Goal: Task Accomplishment & Management: Manage account settings

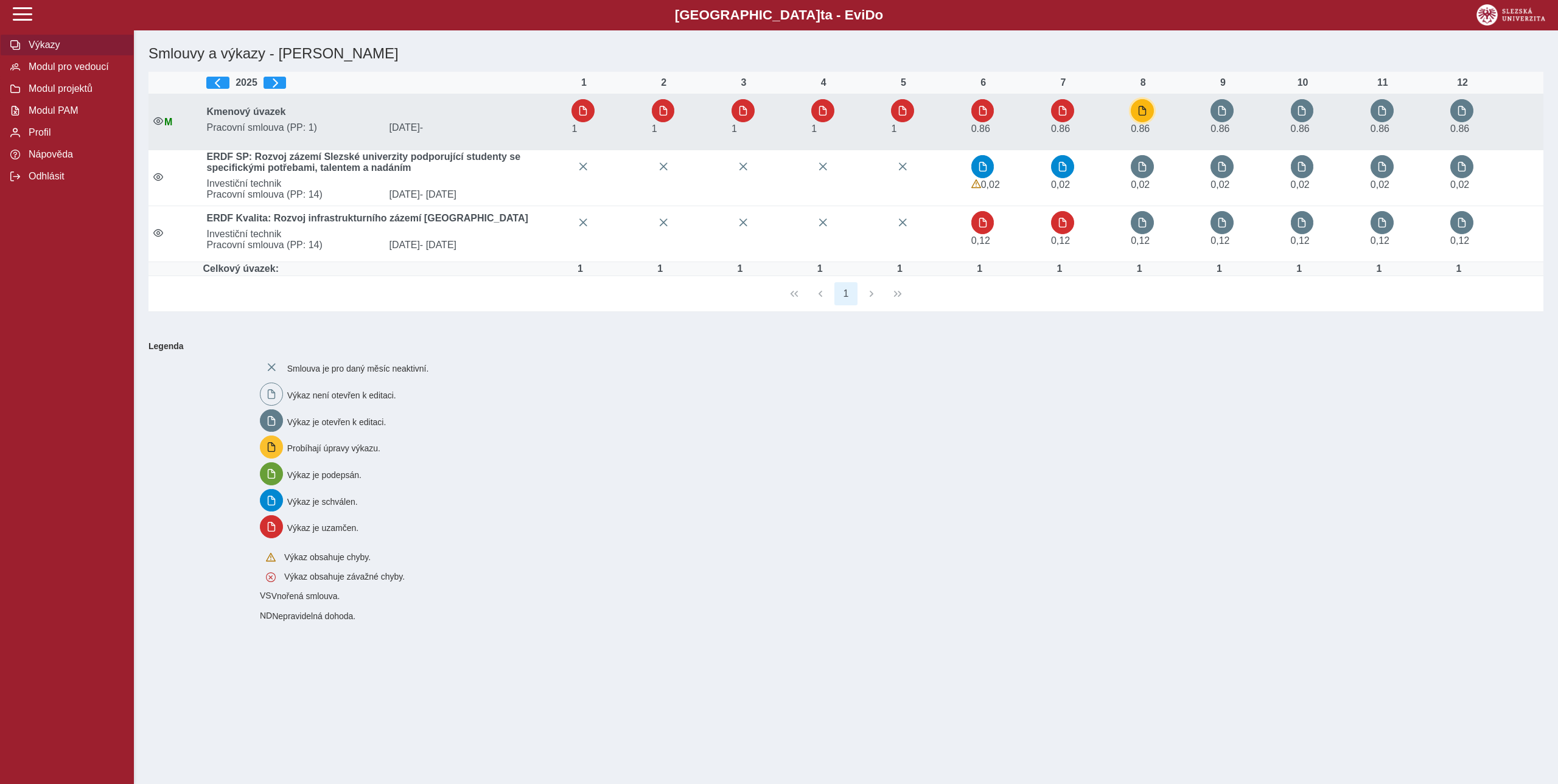
click at [1145, 108] on span "button" at bounding box center [1142, 110] width 10 height 10
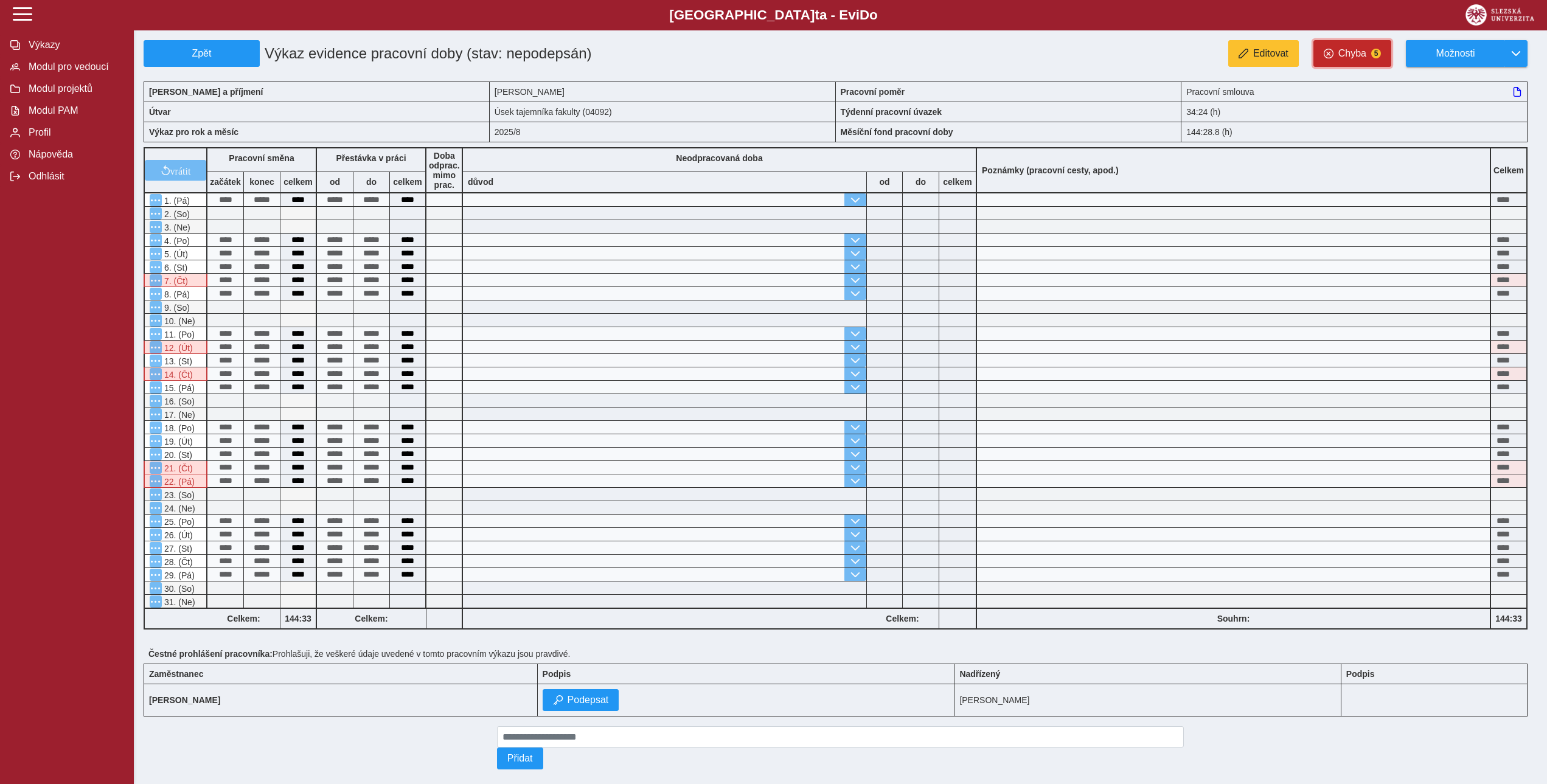
click at [1357, 53] on span "Chyba" at bounding box center [1352, 53] width 28 height 11
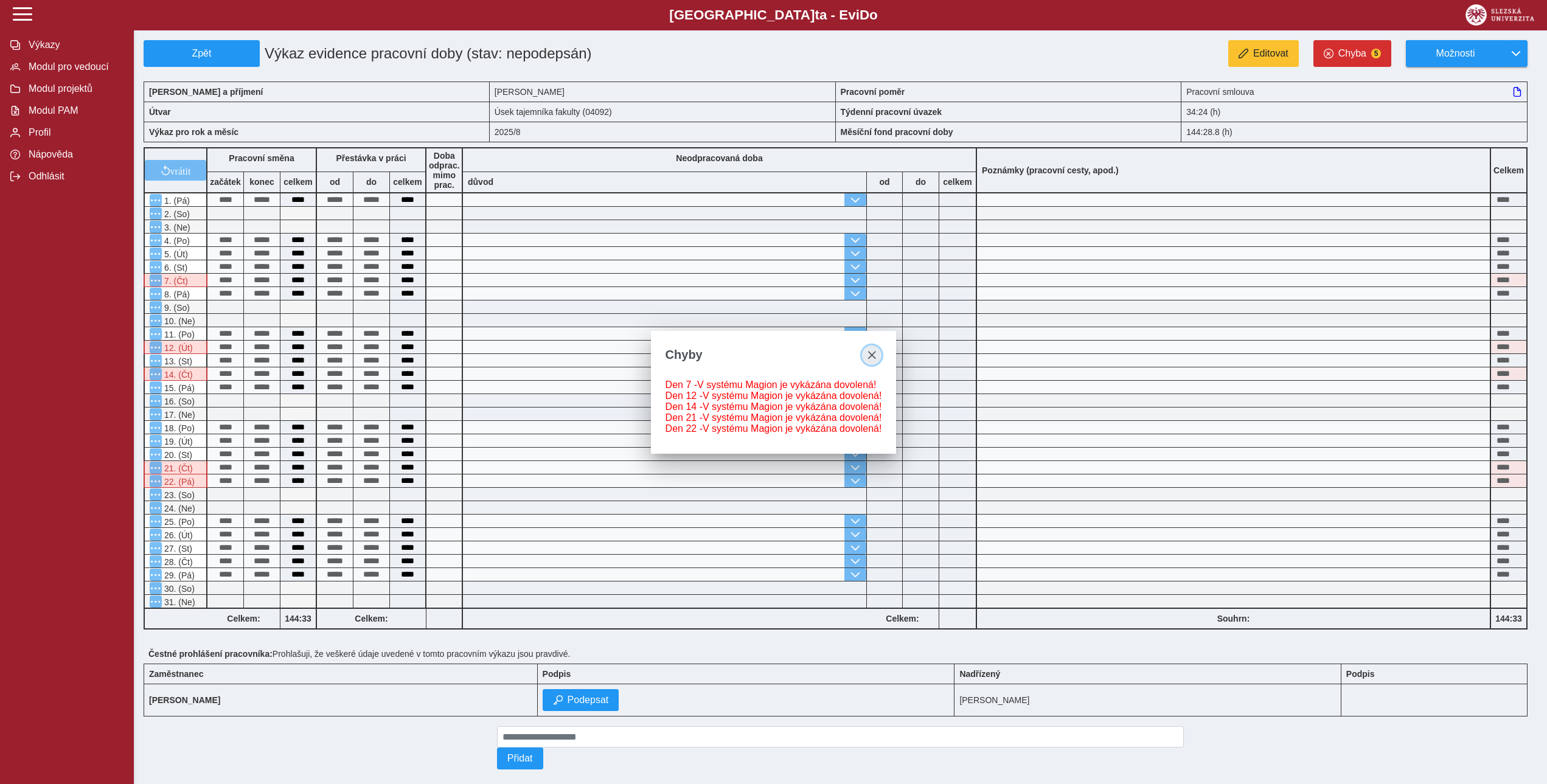
click at [879, 350] on button "close" at bounding box center [872, 356] width 20 height 20
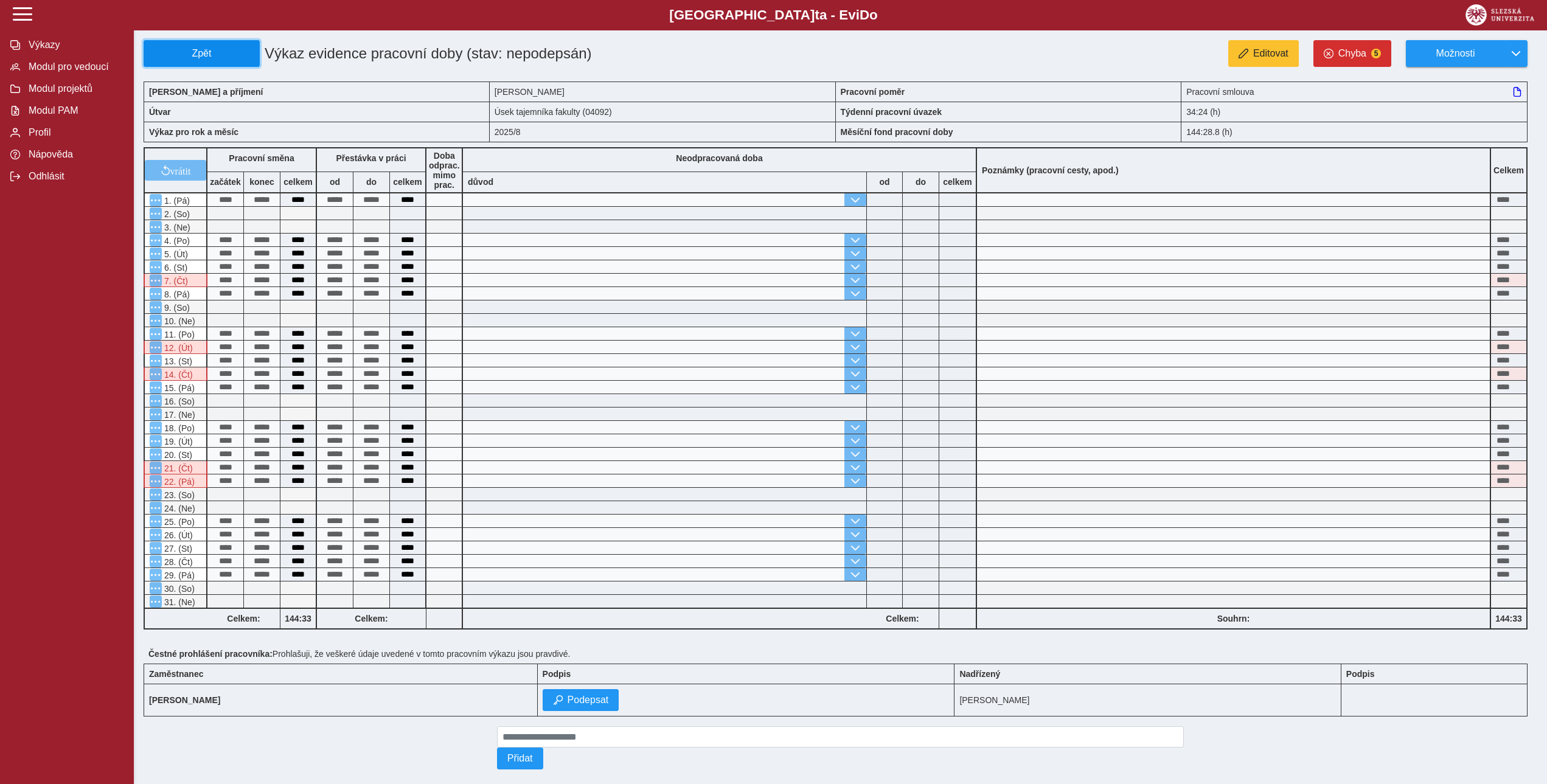
click at [232, 50] on span "Zpět" at bounding box center [201, 53] width 105 height 11
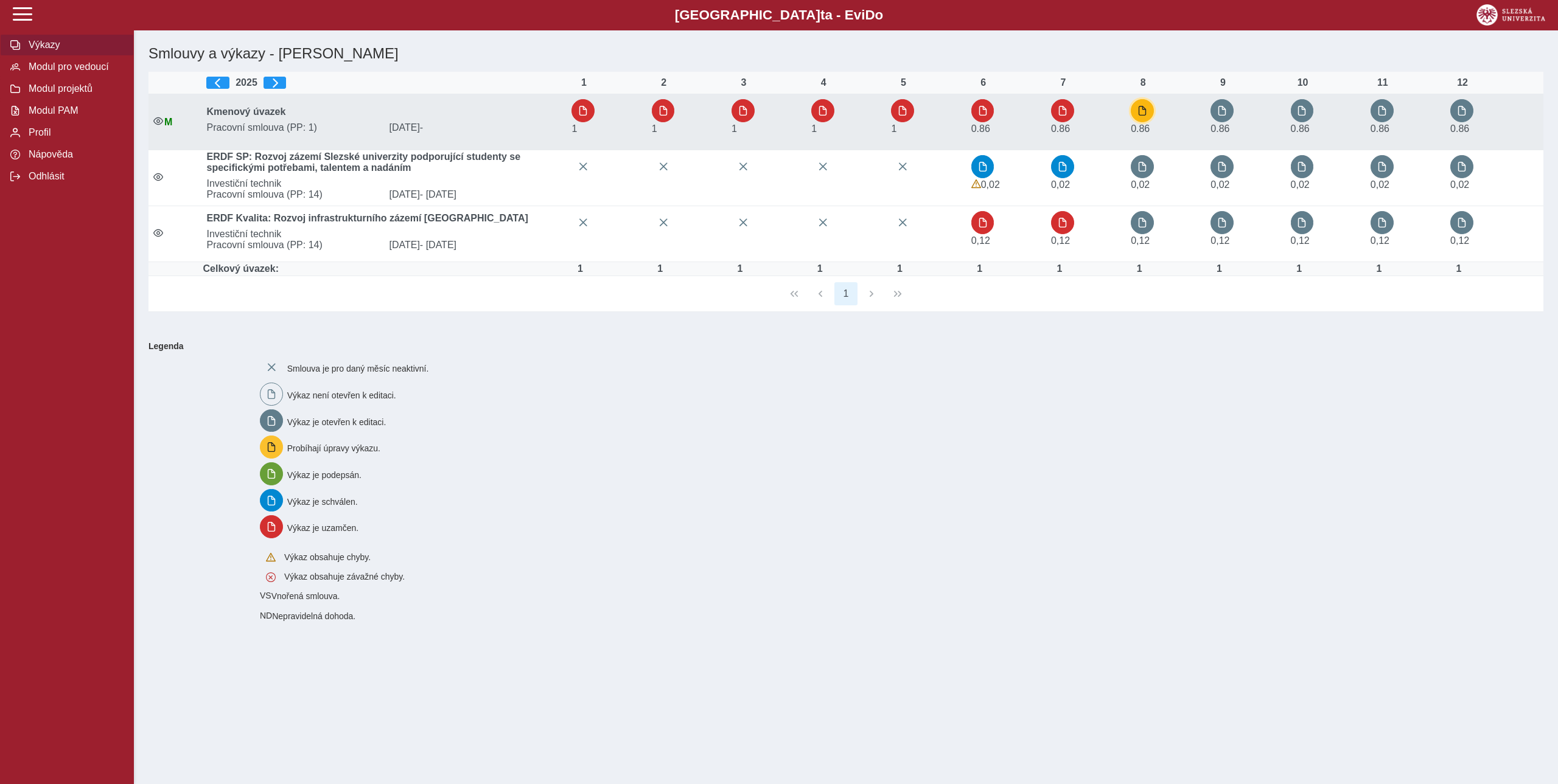
click at [1140, 111] on button "button" at bounding box center [1142, 110] width 23 height 23
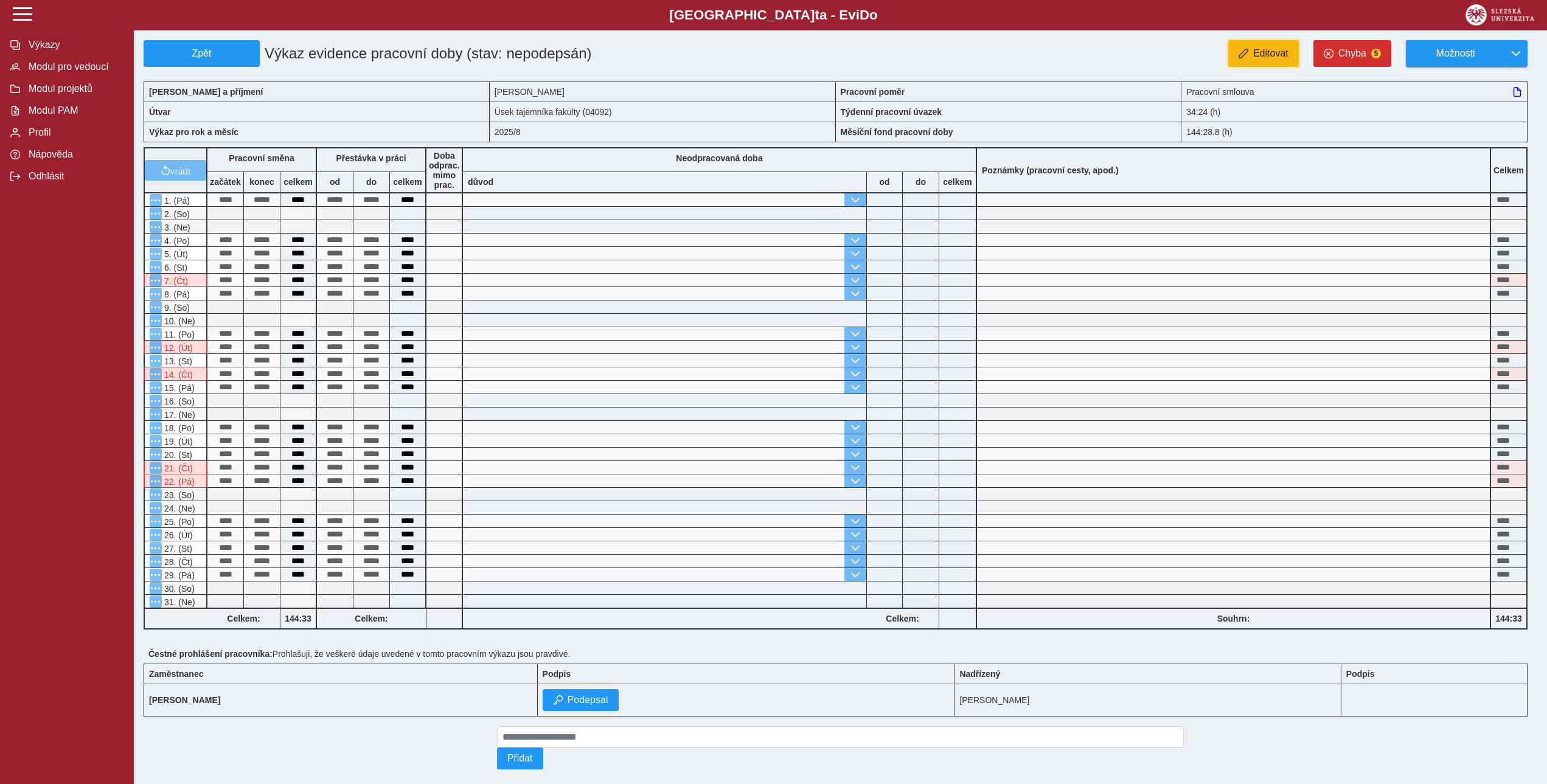
click at [1271, 56] on span "Editovat" at bounding box center [1270, 53] width 35 height 11
type input "**********"
type input "******"
type input "**********"
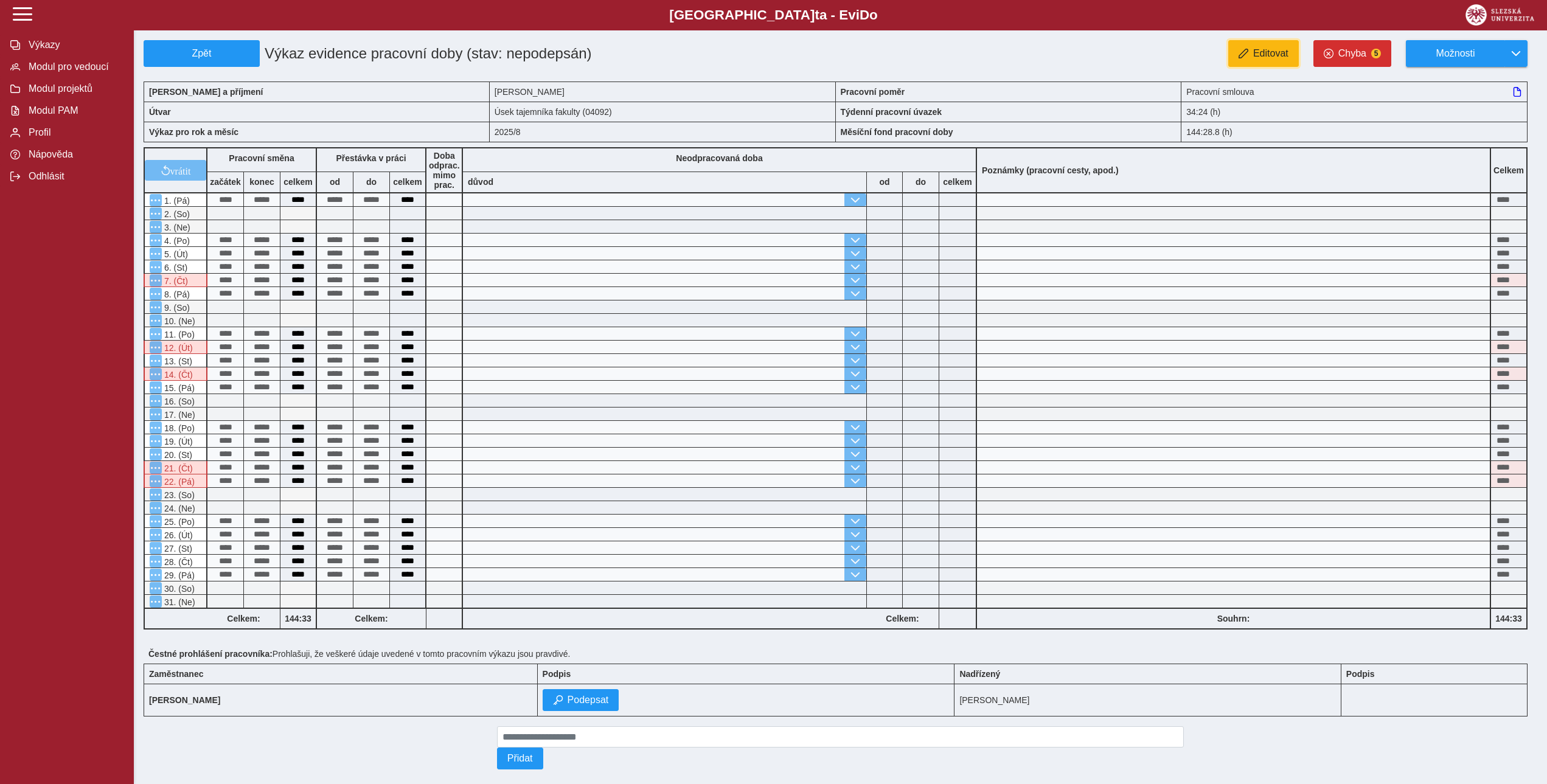
type input "******"
type input "**********"
type input "******"
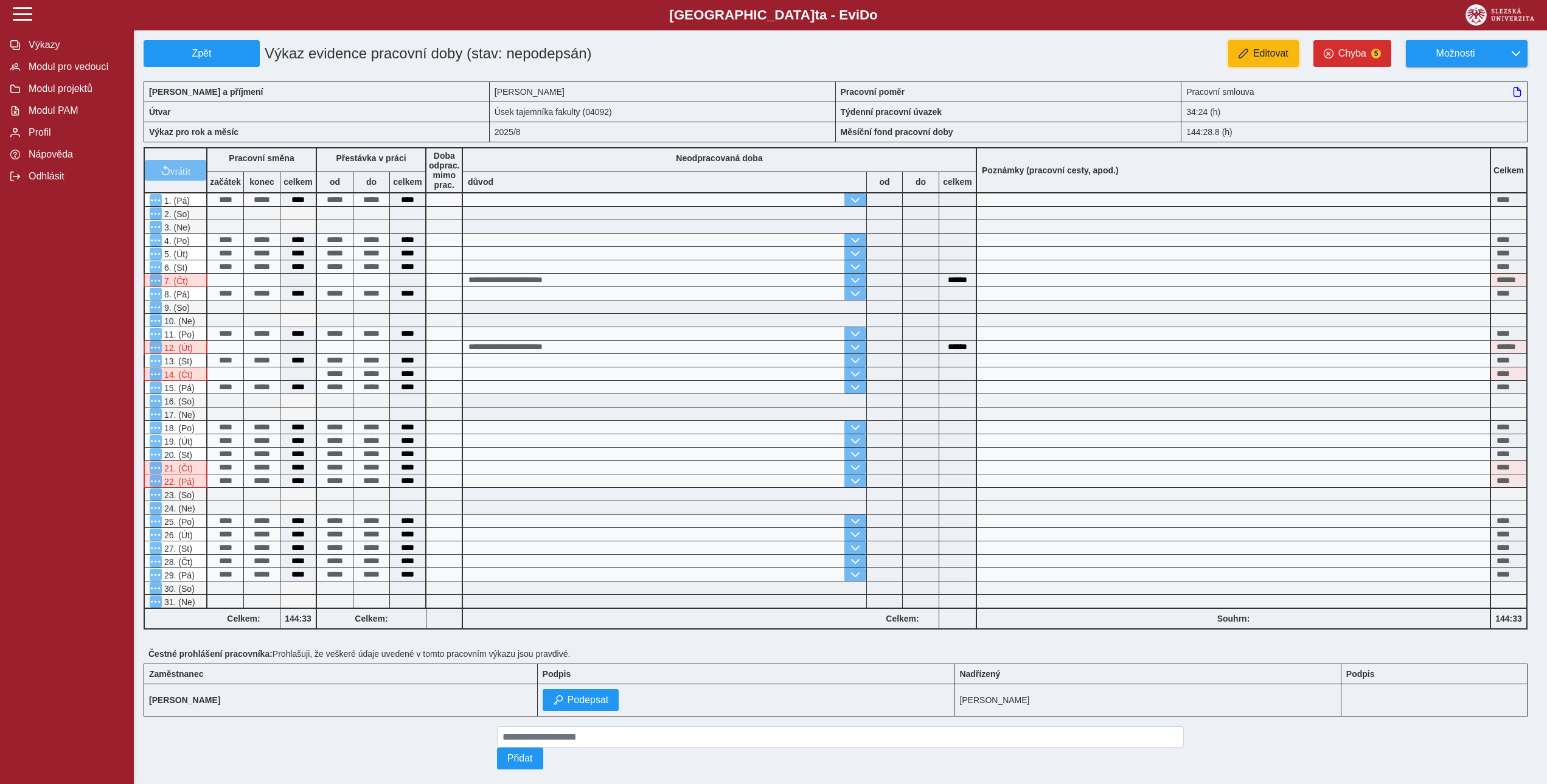
type input "**********"
type input "******"
type input "**********"
type input "******"
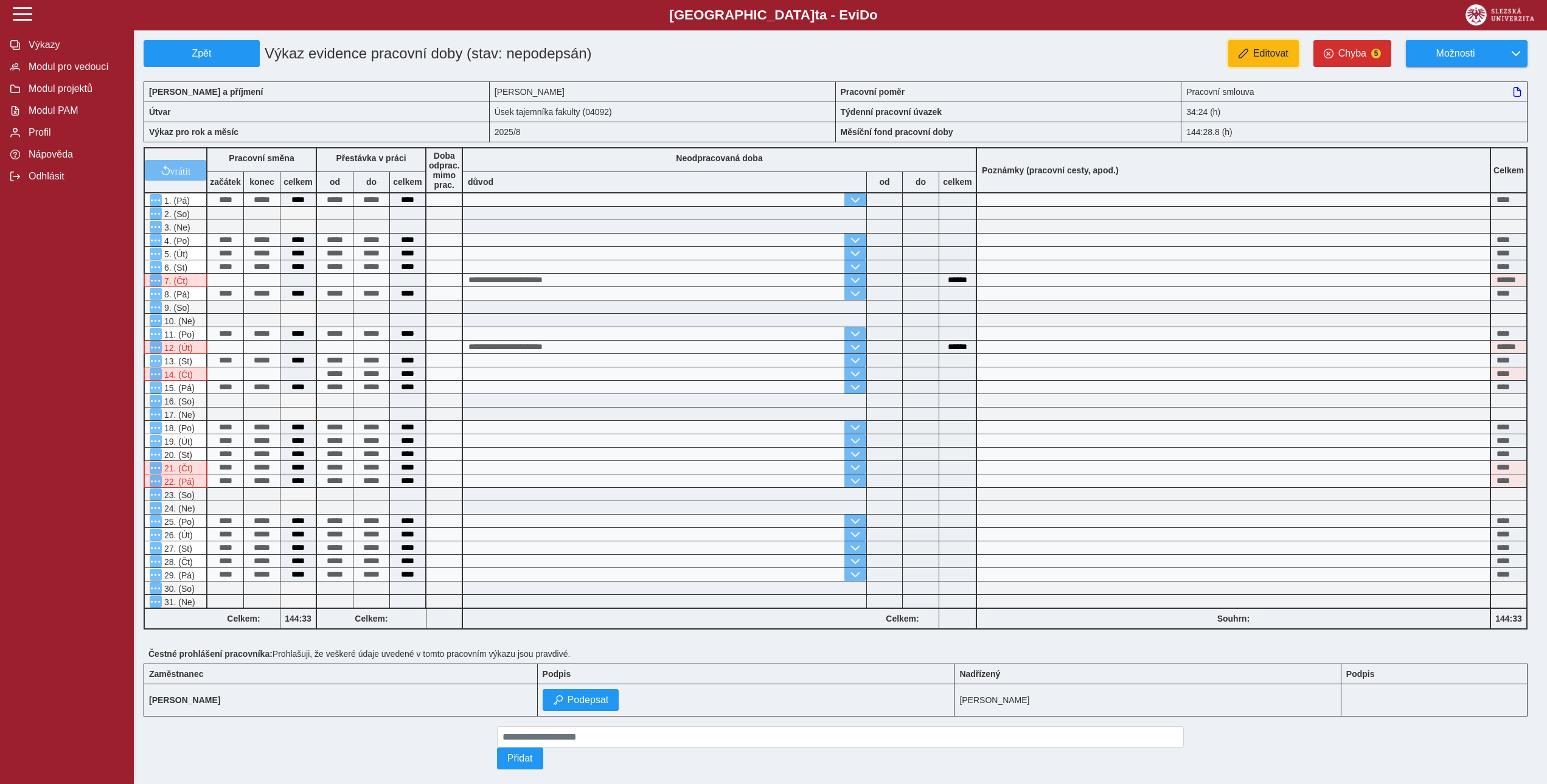
type input "******"
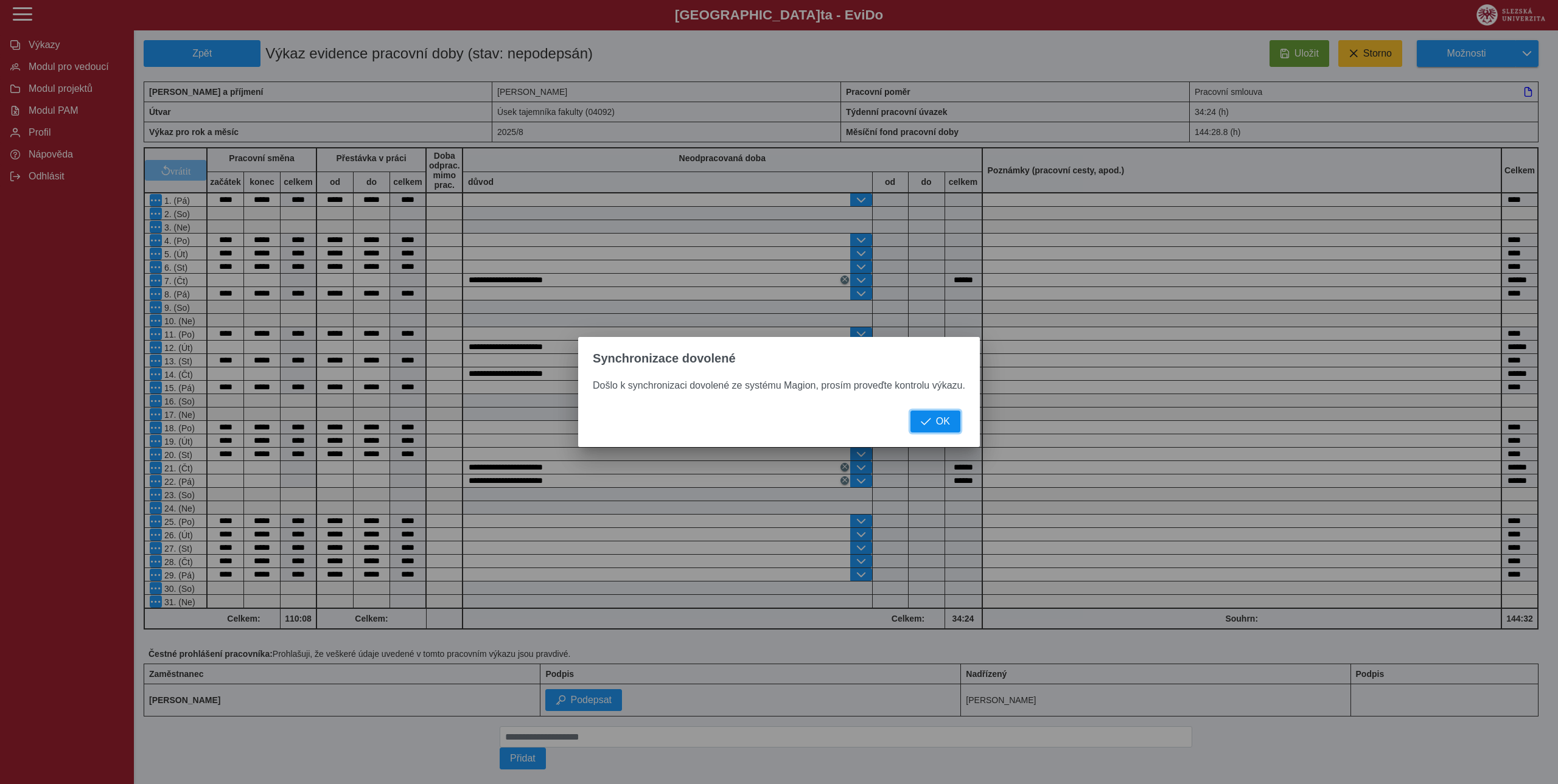
click at [931, 423] on span "button" at bounding box center [926, 421] width 11 height 10
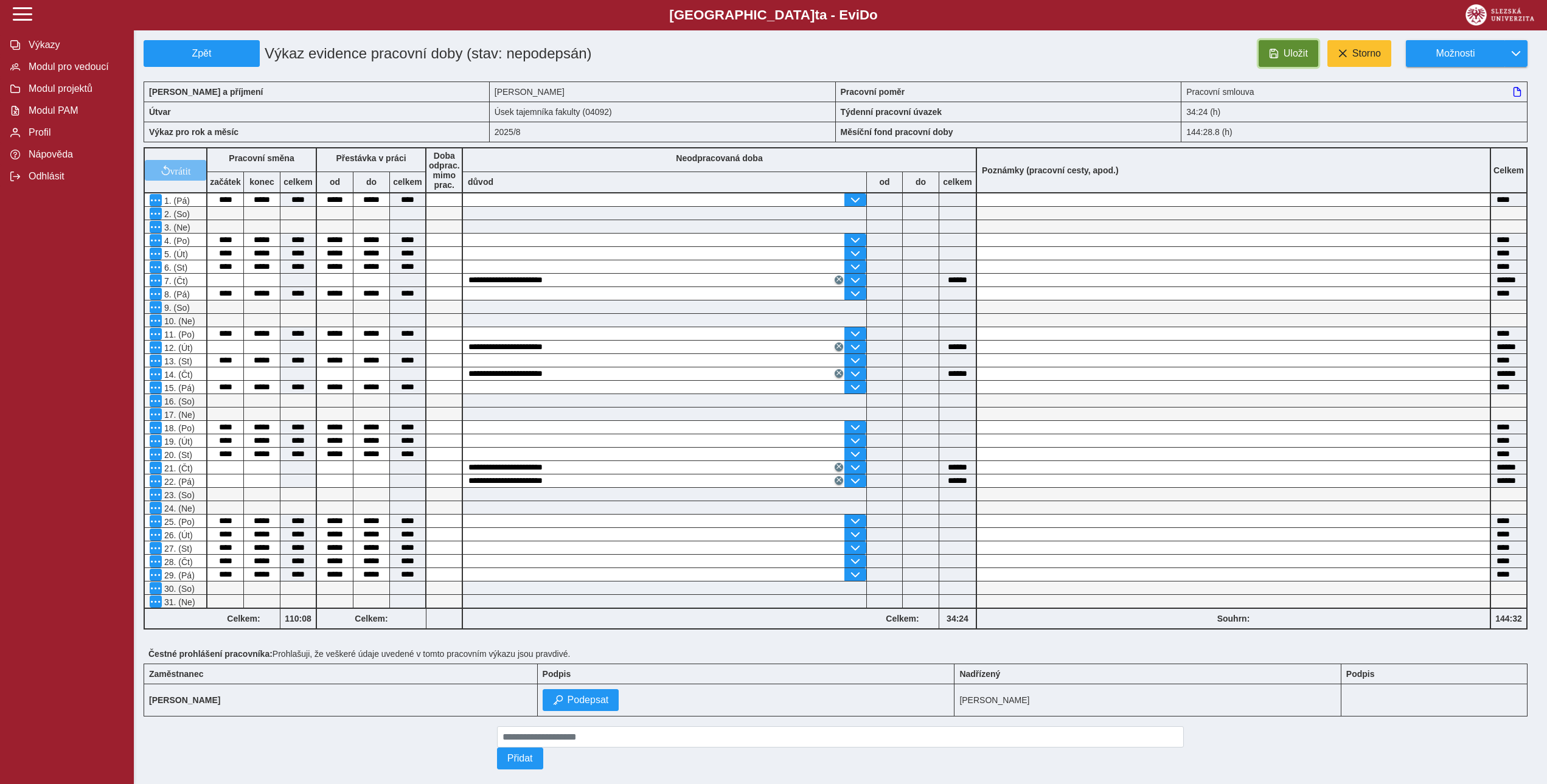
click at [1282, 53] on button "Uložit" at bounding box center [1288, 53] width 59 height 27
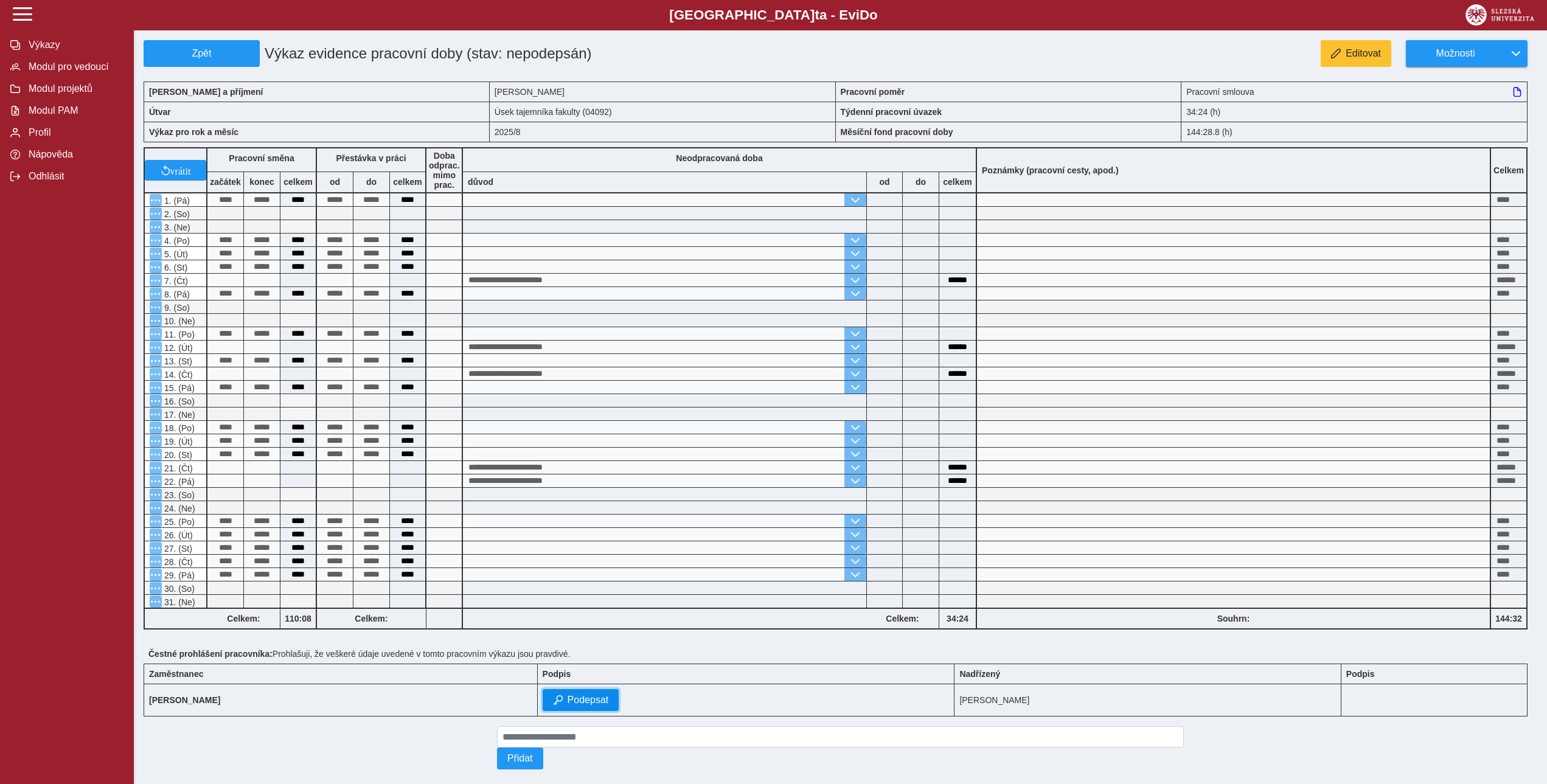
click at [609, 705] on span "Podepsat" at bounding box center [588, 700] width 41 height 11
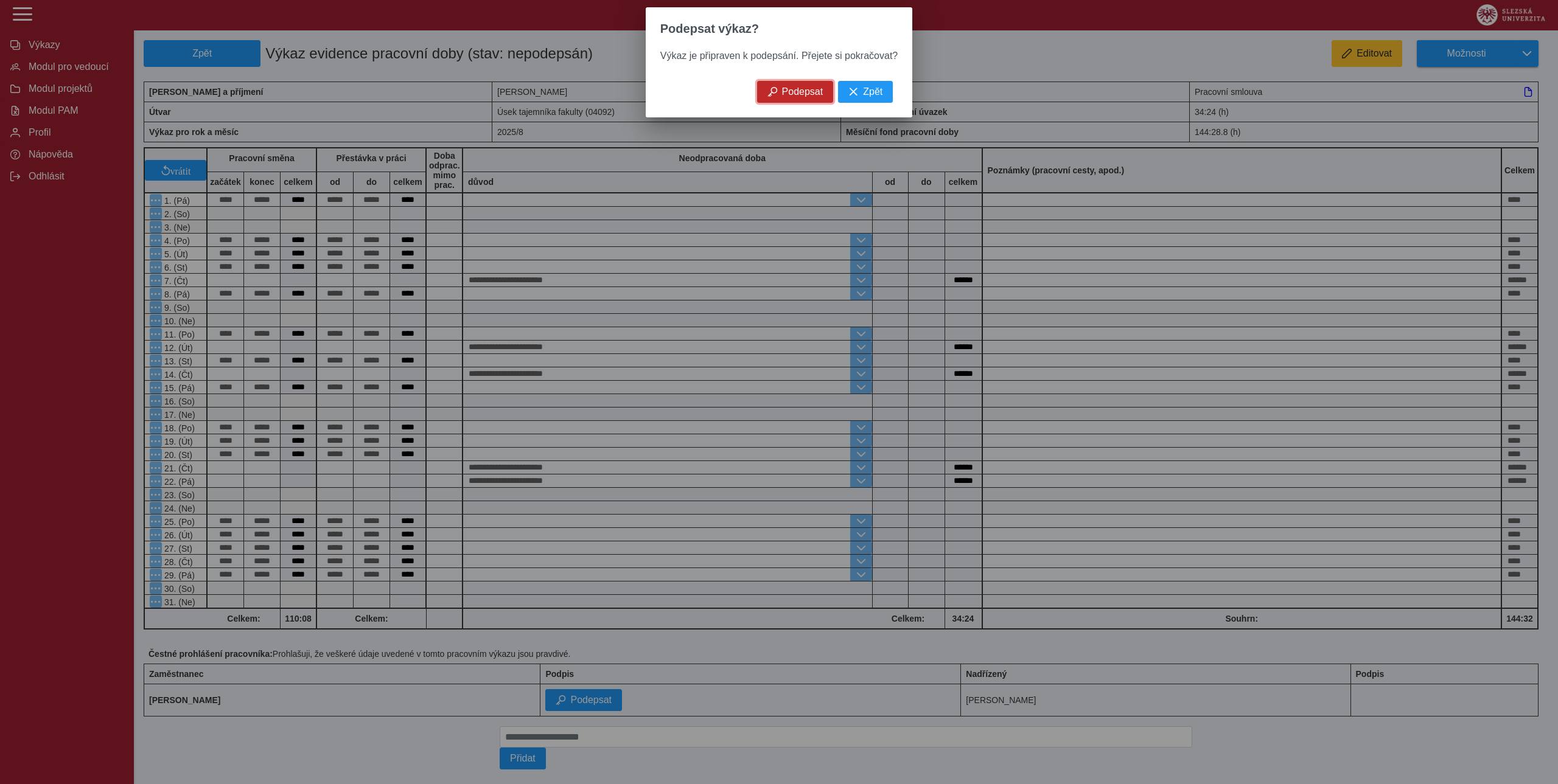
click at [793, 96] on span "Podepsat" at bounding box center [802, 92] width 41 height 11
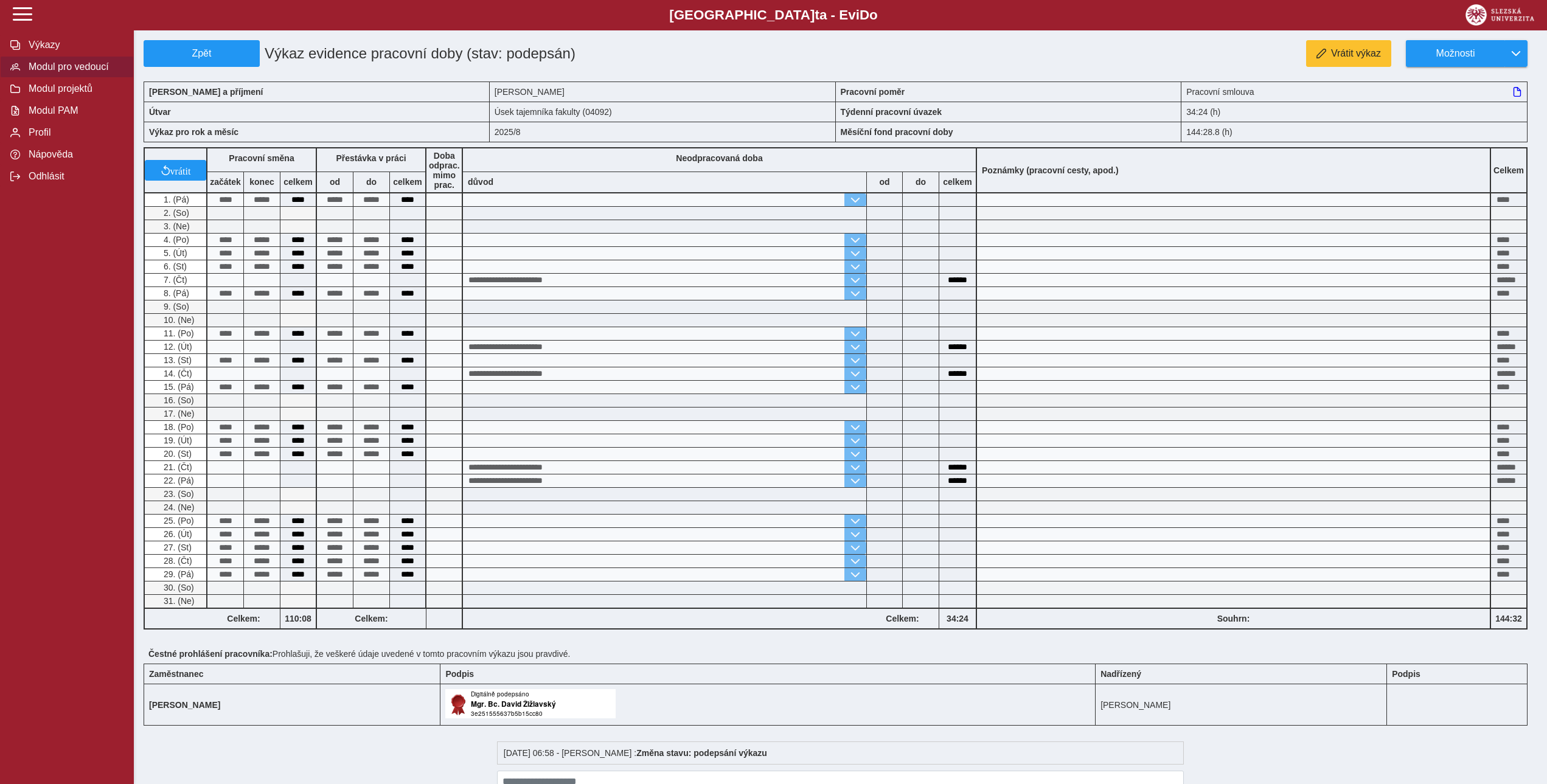
click at [51, 72] on span "Modul pro vedoucí" at bounding box center [74, 67] width 98 height 11
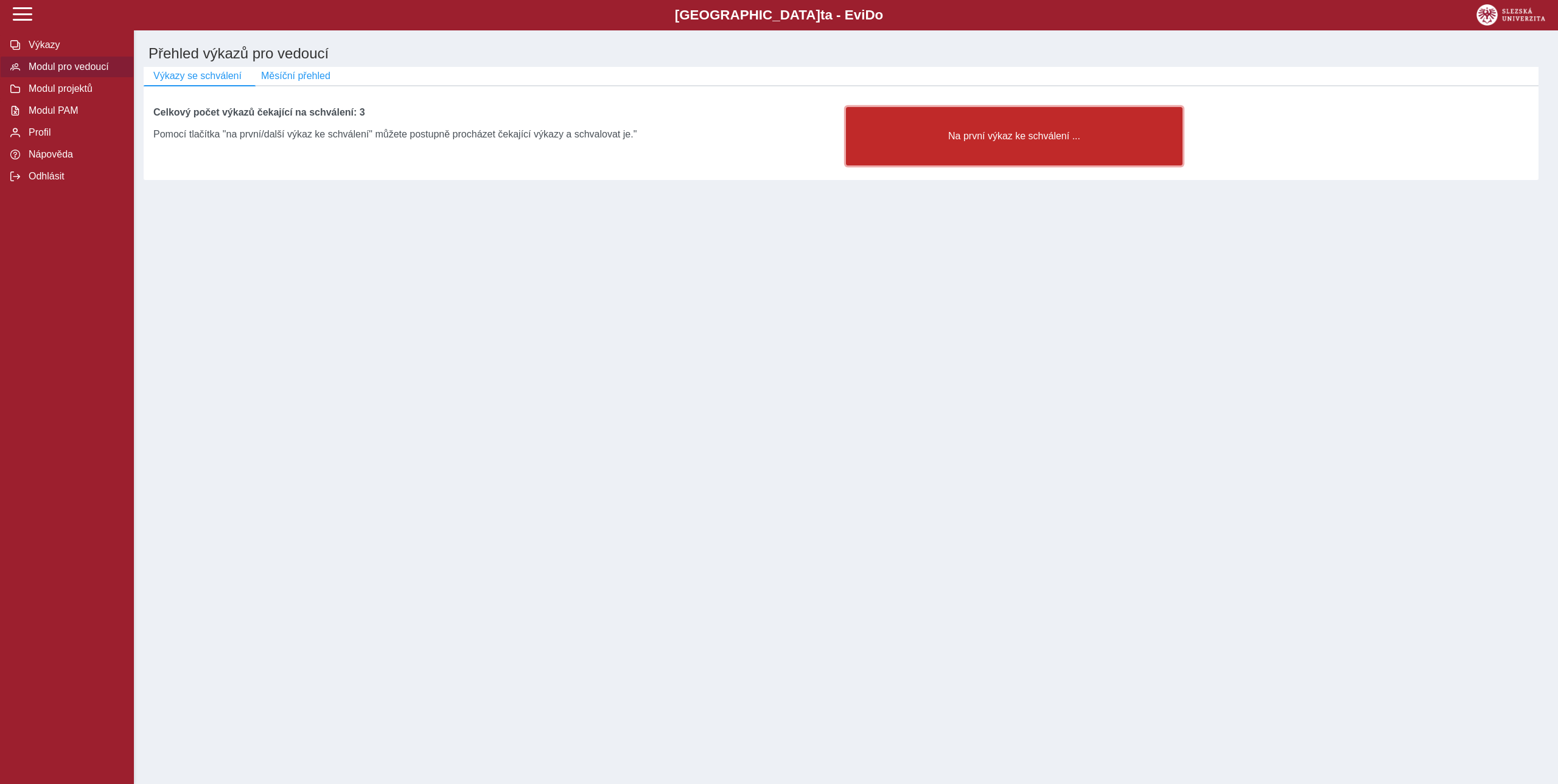
click at [962, 126] on button "Na první výkaz ke schválení ..." at bounding box center [1014, 136] width 337 height 59
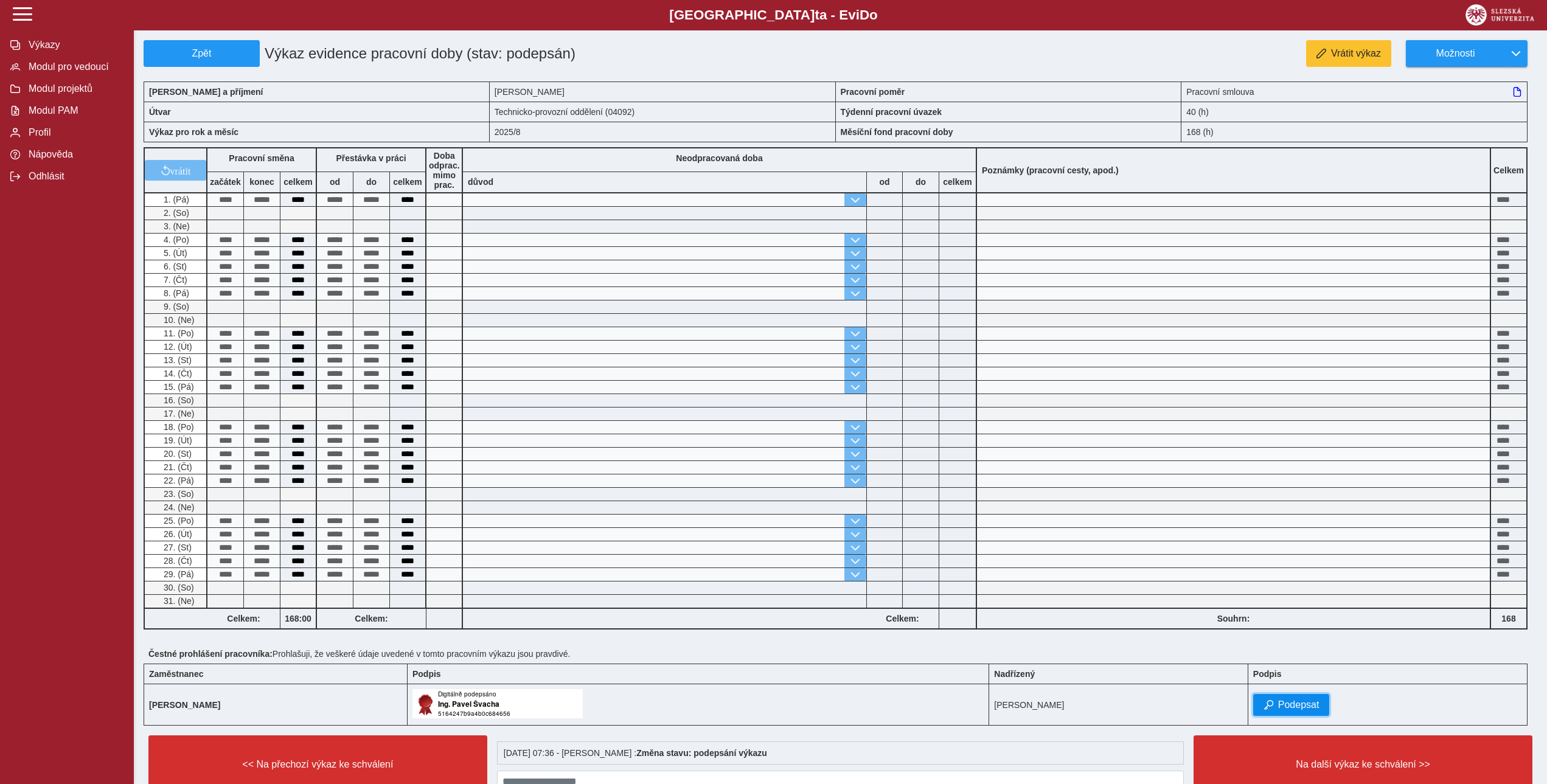
click at [1300, 710] on span "Podepsat" at bounding box center [1298, 705] width 41 height 11
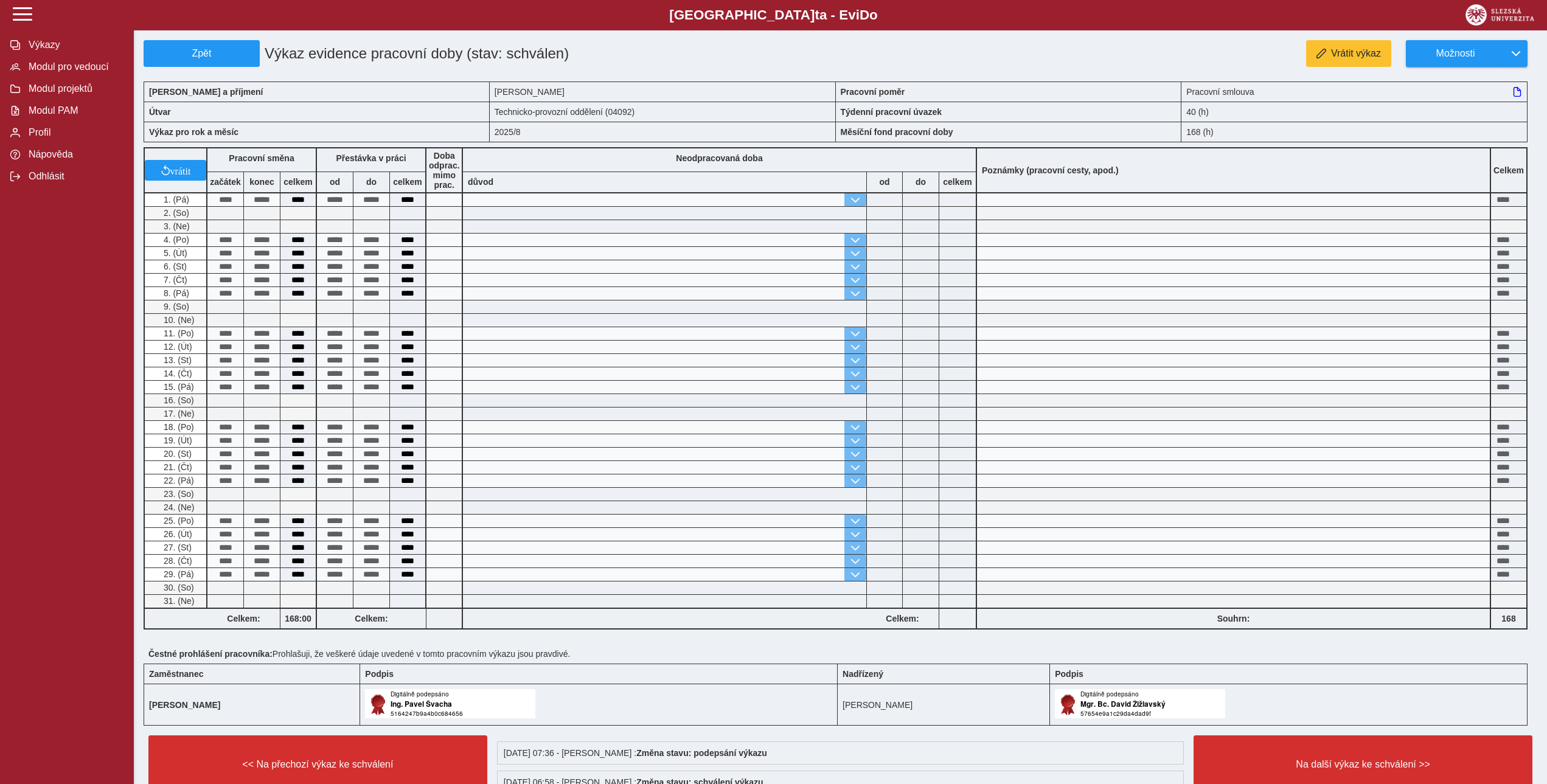
click at [1094, 60] on div "Vrátit výkaz Možnosti" at bounding box center [1131, 53] width 813 height 27
click at [1446, 53] on span "Možnosti" at bounding box center [1455, 53] width 78 height 11
click at [1451, 153] on span "Uzamknout" at bounding box center [1455, 154] width 50 height 10
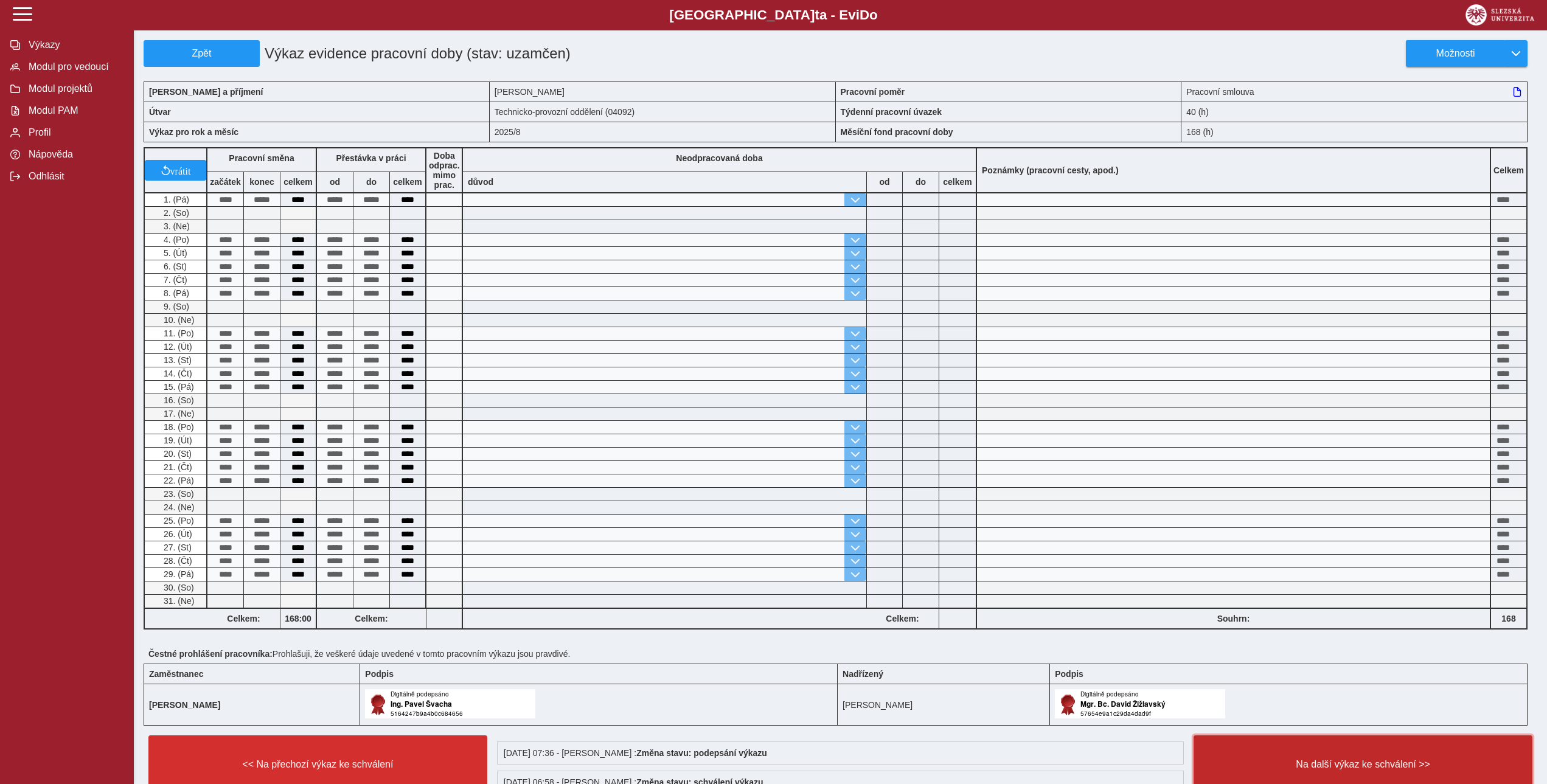
click at [1476, 770] on span "Na další výkaz ke schválení >>" at bounding box center [1363, 764] width 318 height 11
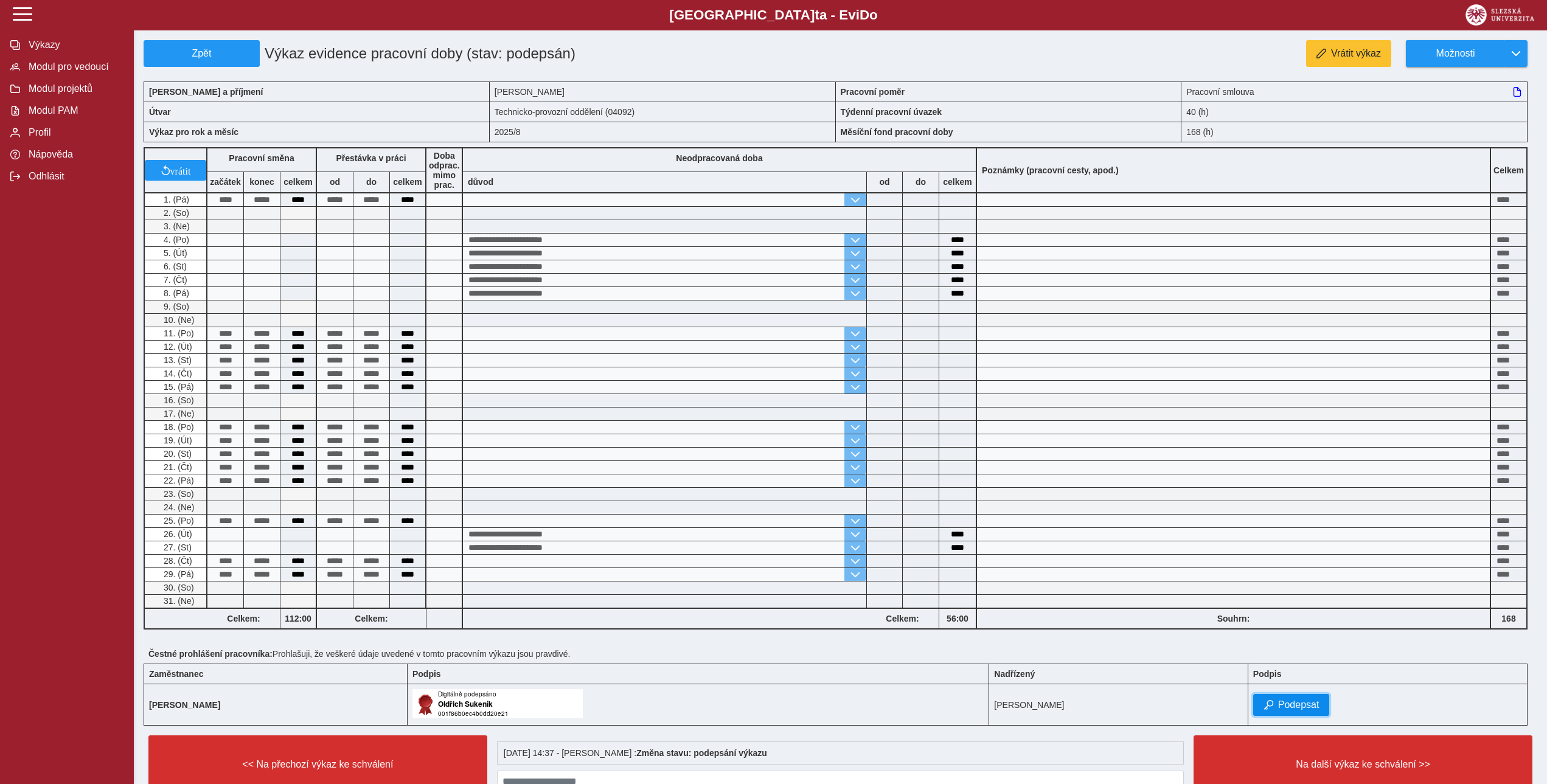
click at [1300, 710] on span "Podepsat" at bounding box center [1298, 705] width 41 height 11
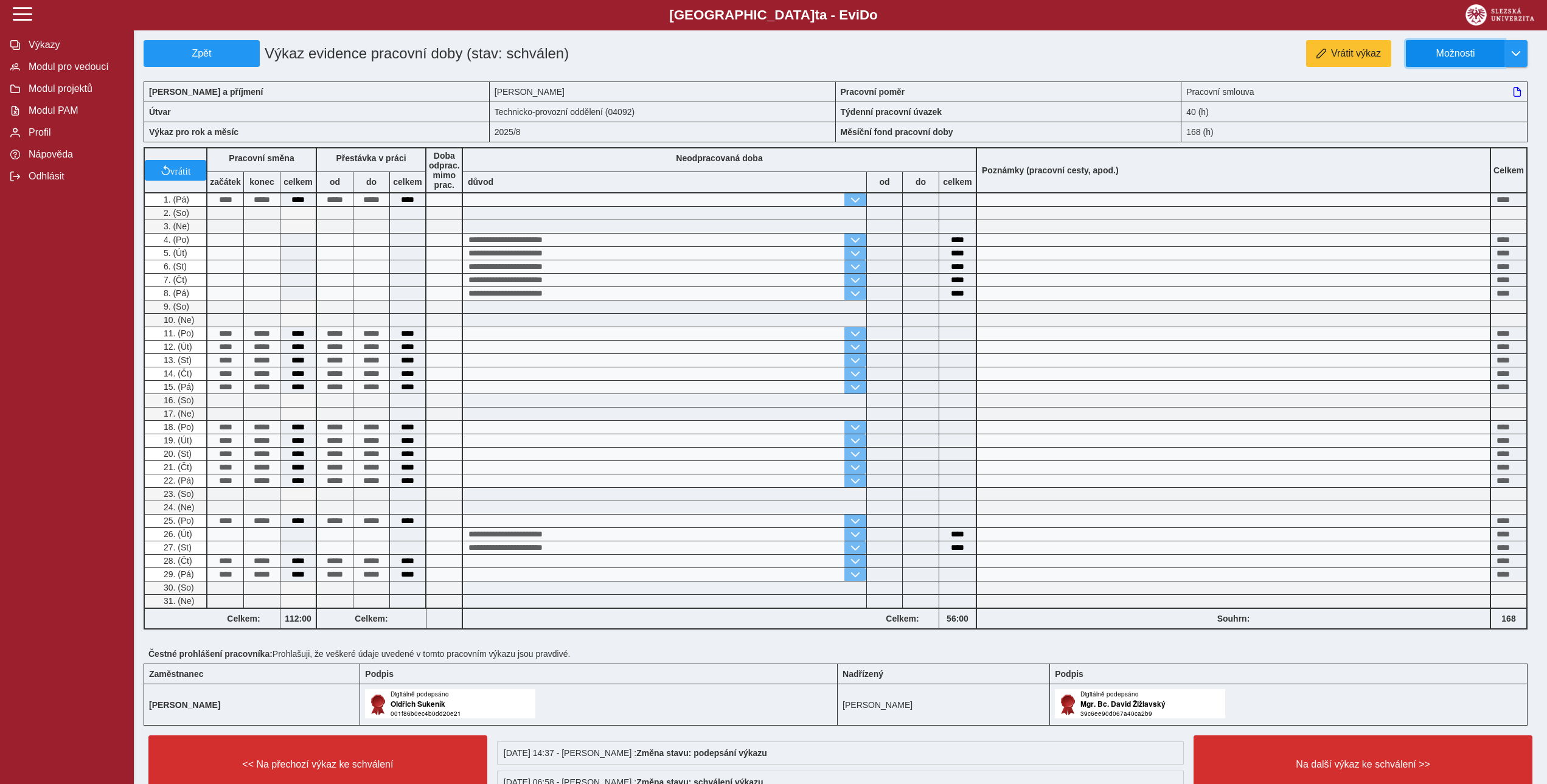
click at [1472, 49] on span "Možnosti" at bounding box center [1455, 53] width 78 height 11
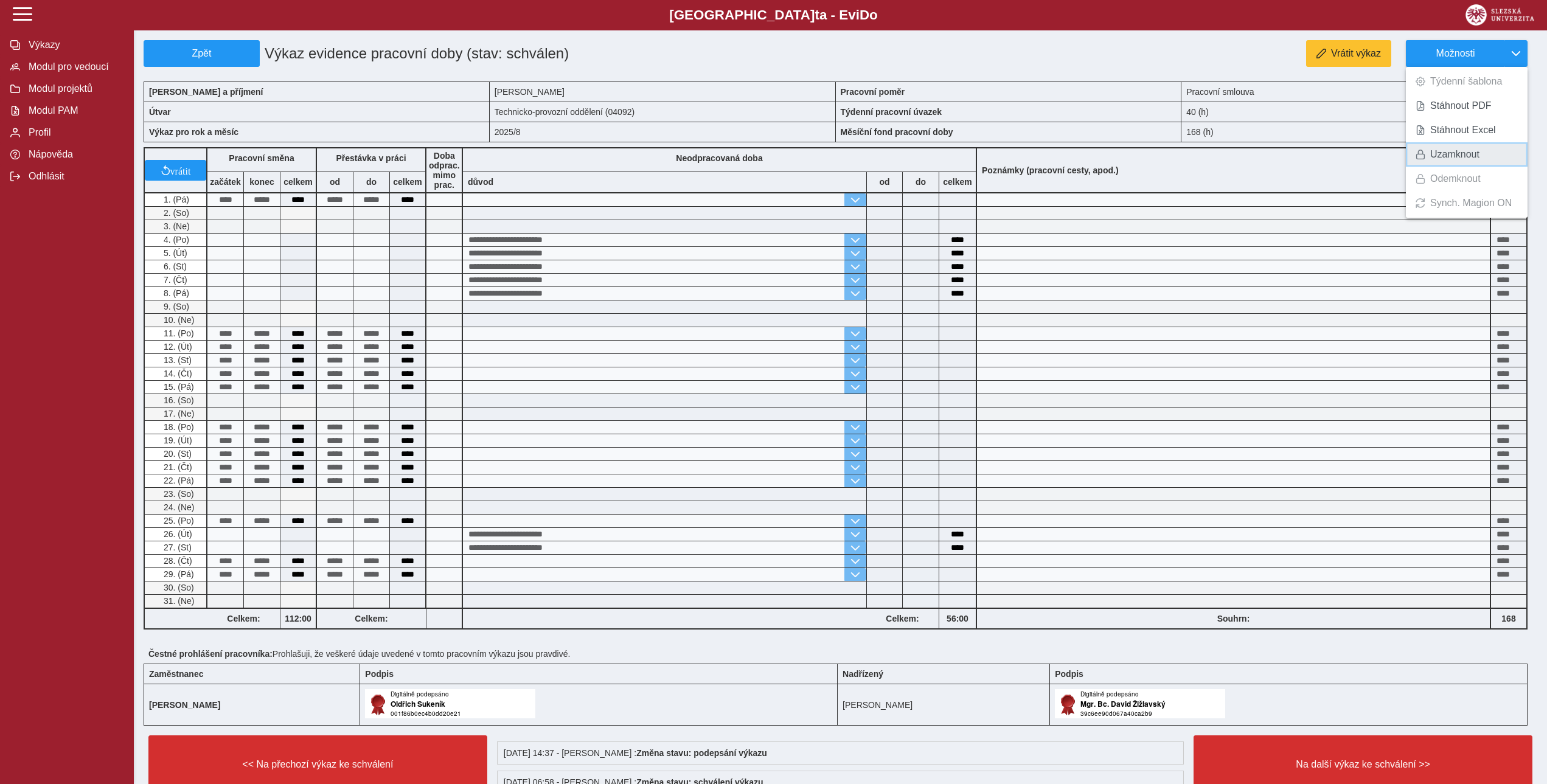
click at [1468, 155] on span "Uzamknout" at bounding box center [1455, 154] width 50 height 10
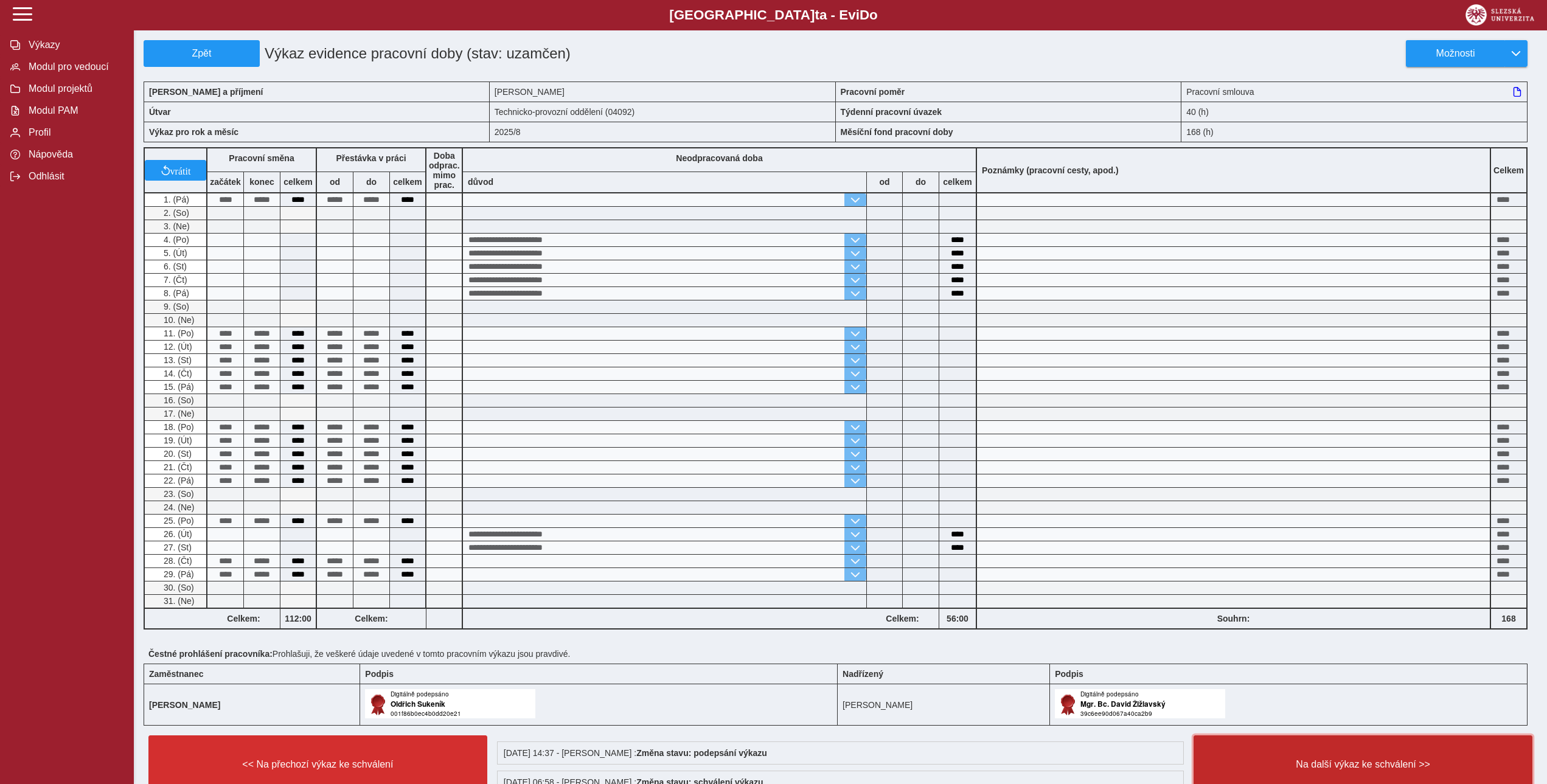
click at [1371, 753] on button "Na další výkaz ke schválení >>" at bounding box center [1363, 765] width 339 height 59
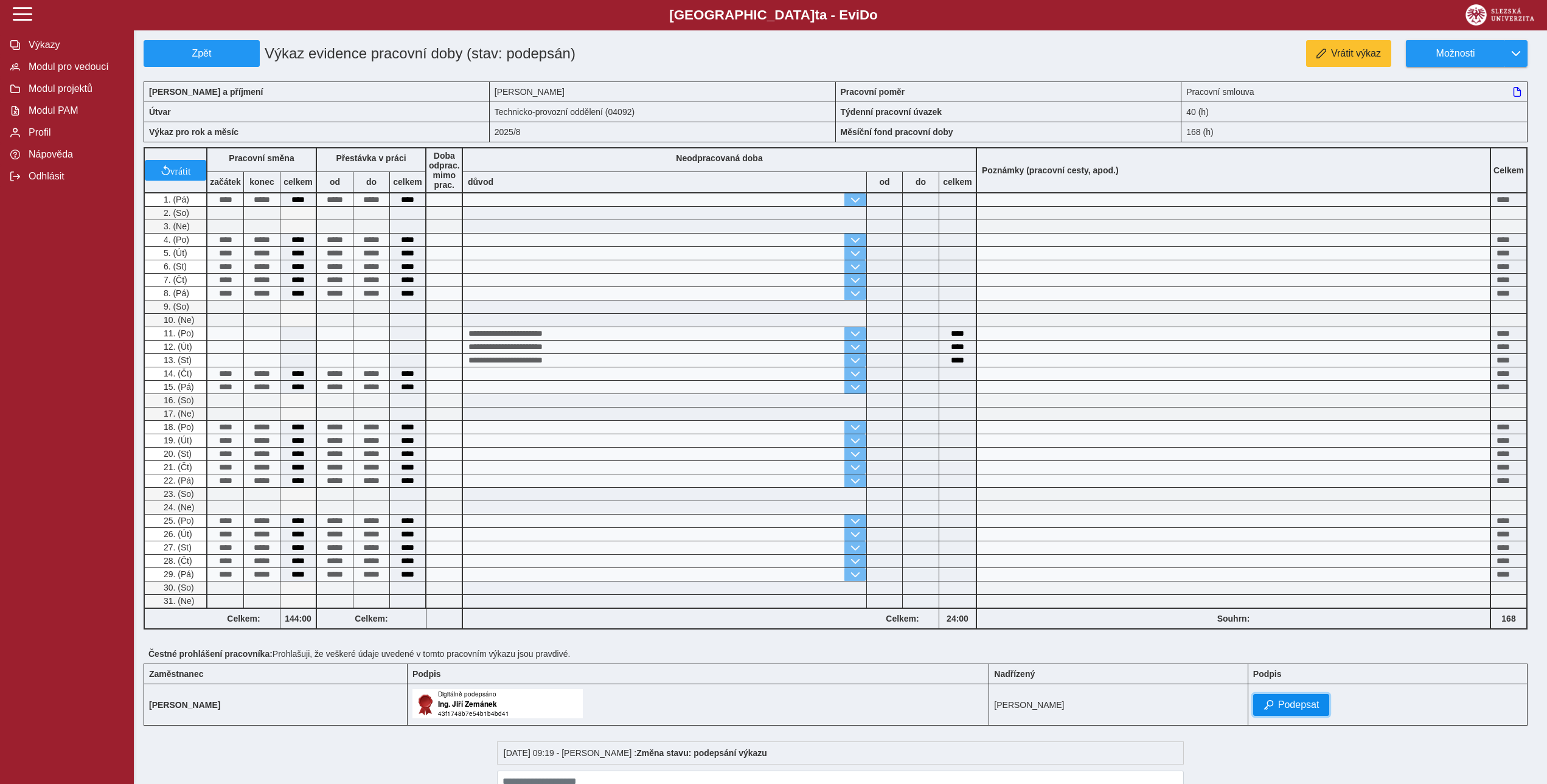
click at [1320, 710] on span "Podepsat" at bounding box center [1298, 705] width 41 height 11
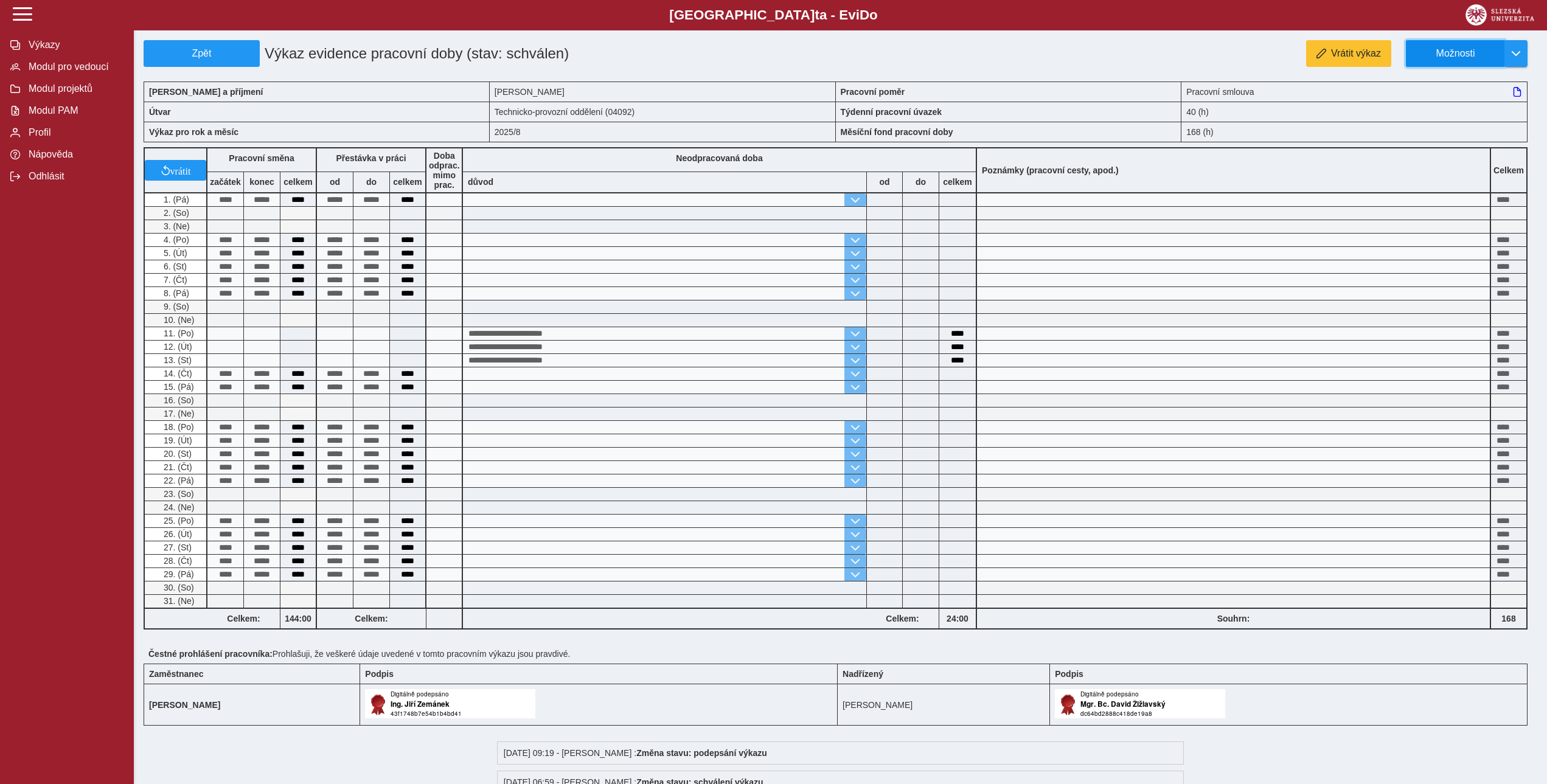
click at [1482, 57] on span "Možnosti" at bounding box center [1455, 53] width 78 height 11
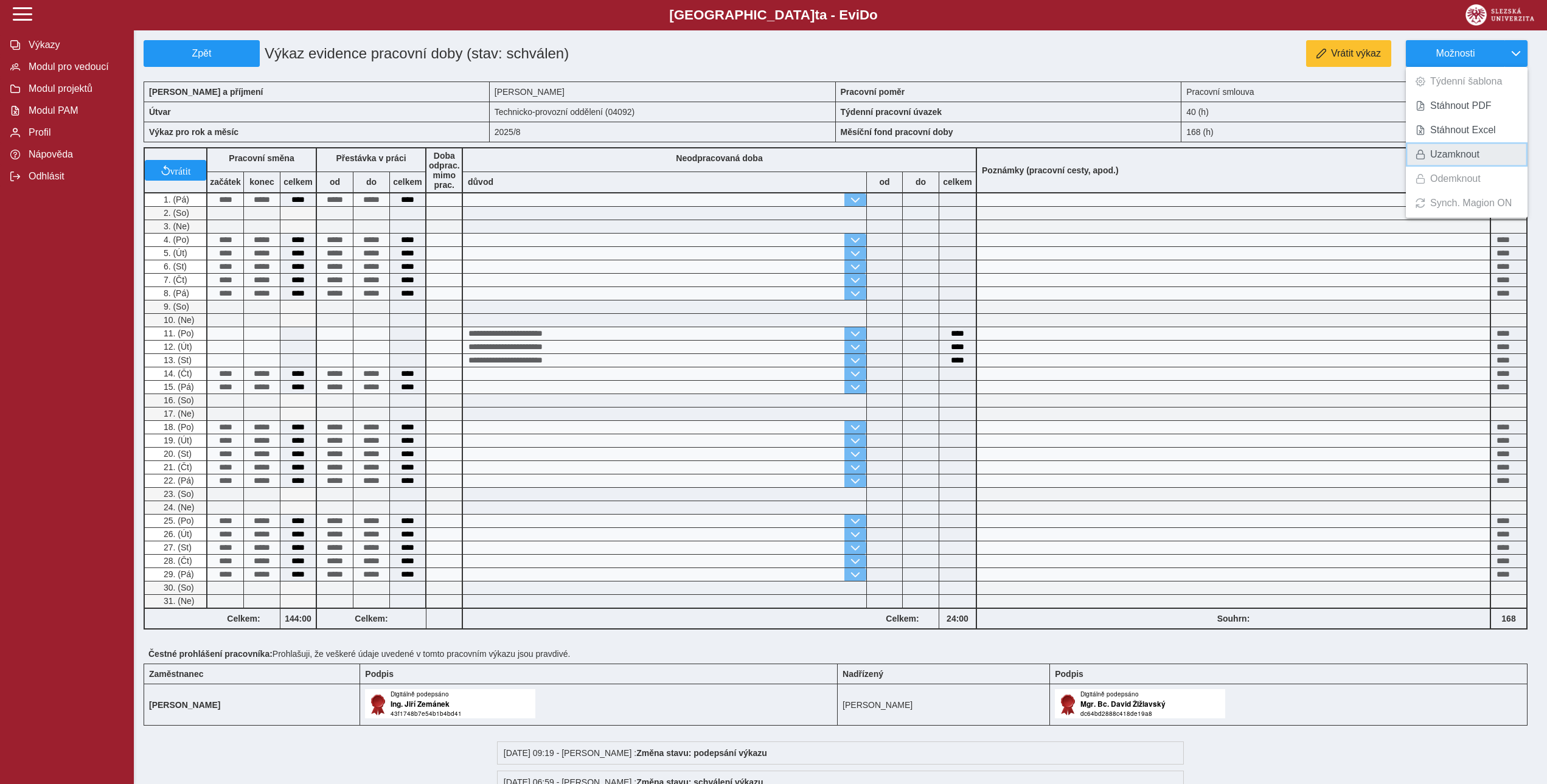
click at [1454, 155] on span "Uzamknout" at bounding box center [1455, 154] width 50 height 10
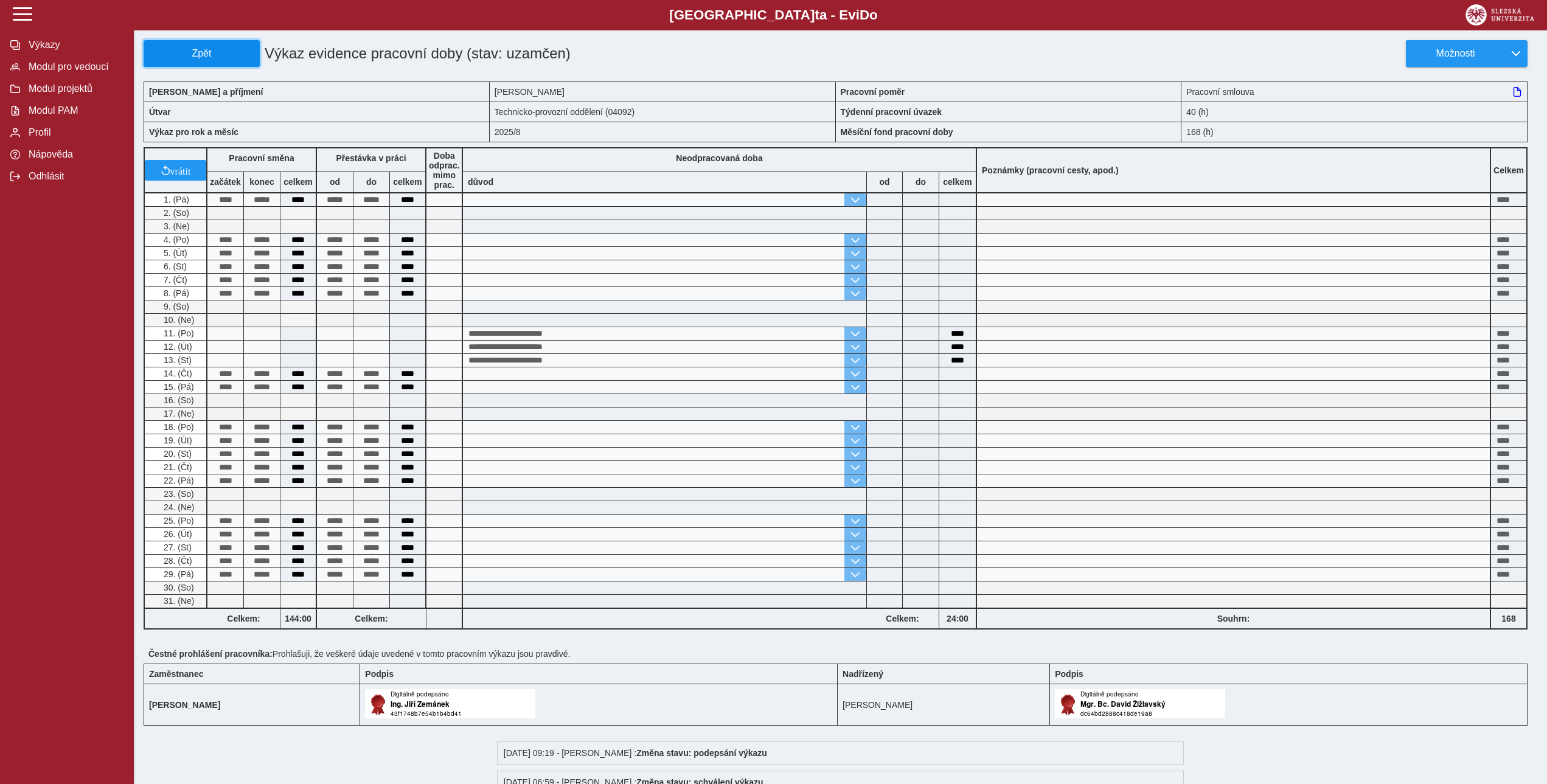
click at [199, 62] on button "Zpět" at bounding box center [201, 53] width 117 height 27
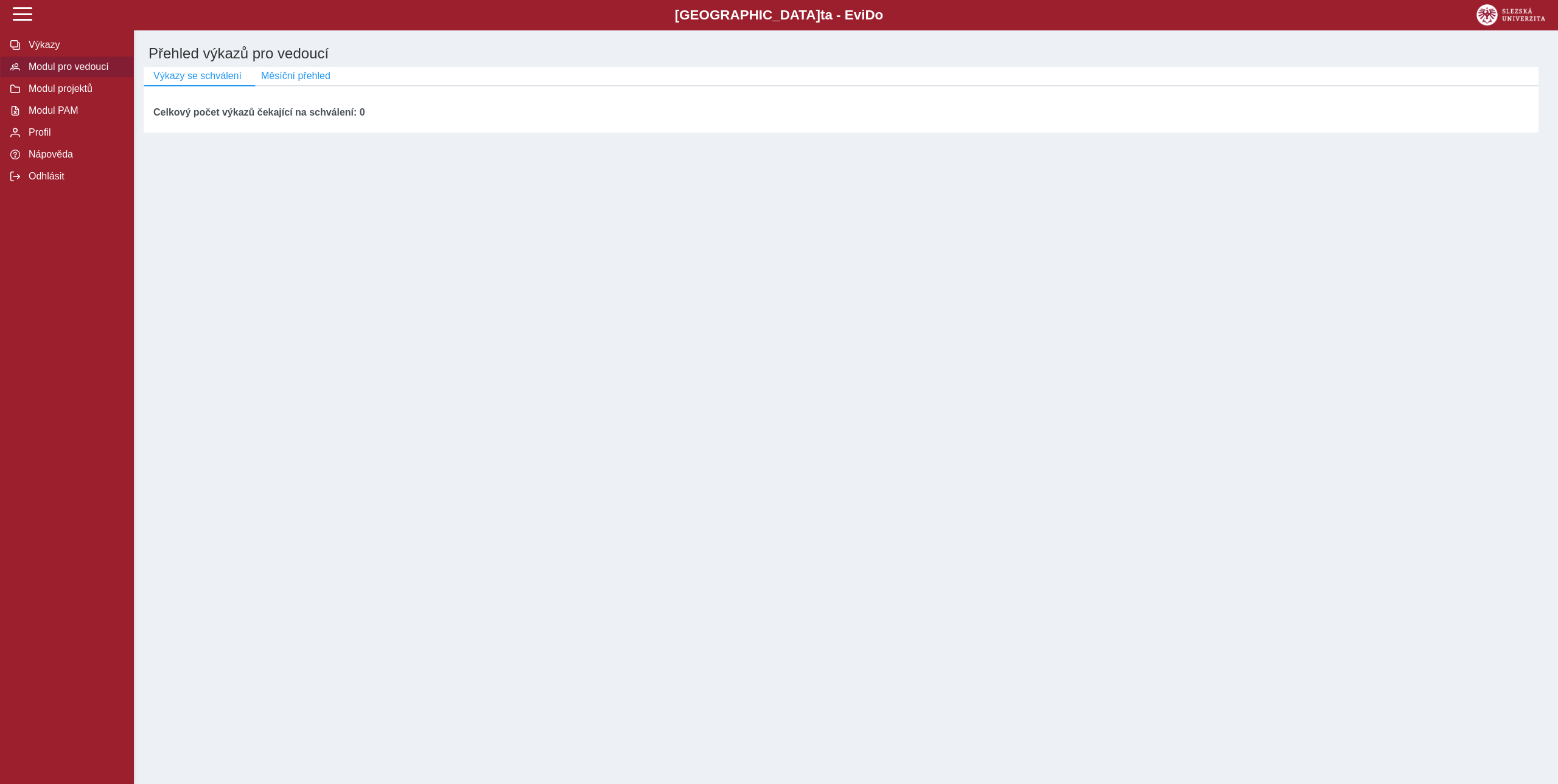
click at [222, 189] on div "Slezská univerzi t a - Evi D o EviDo Výkazy Modul pro vedoucí Modul projektů Mo…" at bounding box center [779, 392] width 1558 height 784
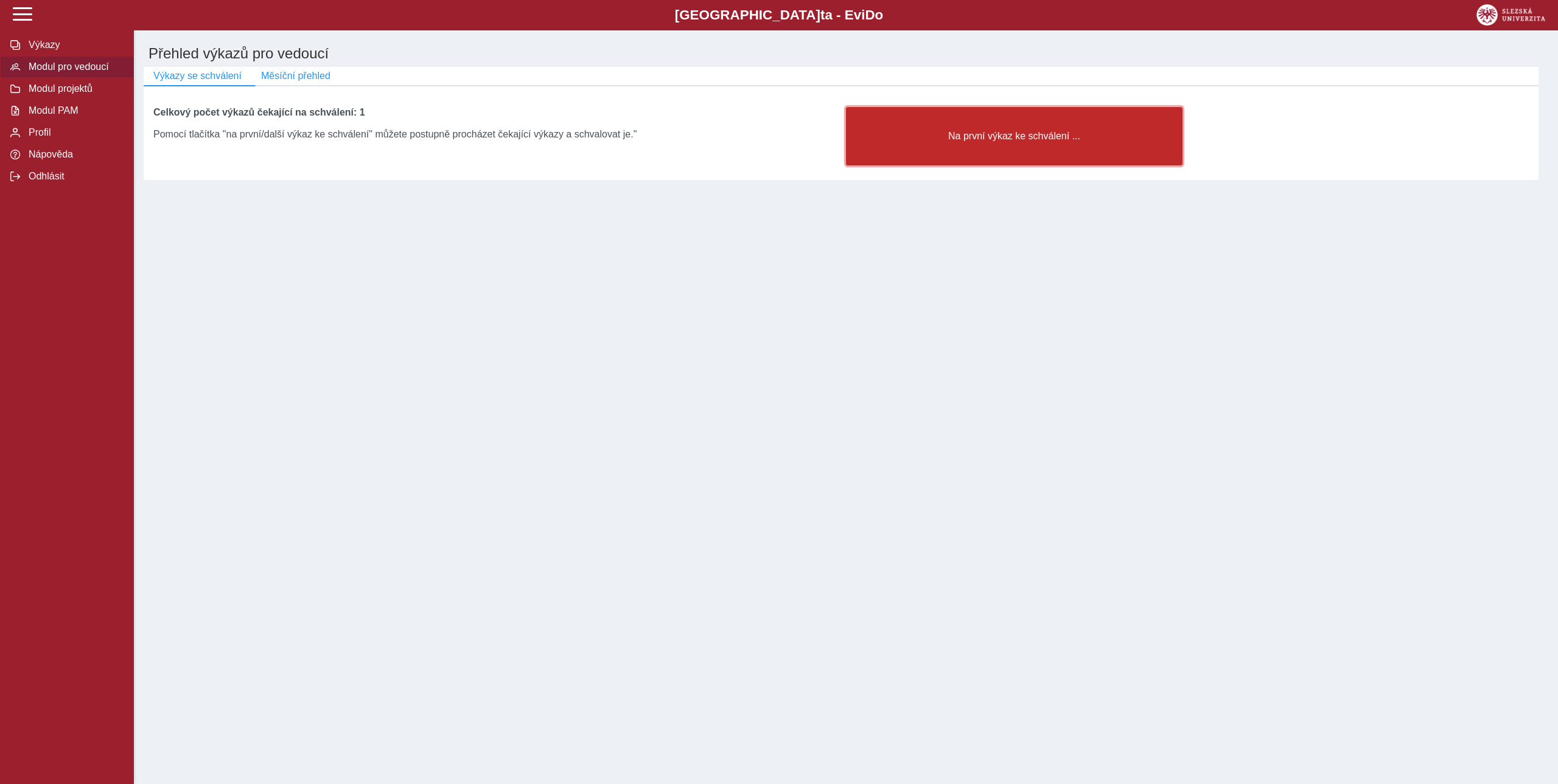
click at [965, 142] on span "Na první výkaz ke schválení ..." at bounding box center [1014, 136] width 316 height 11
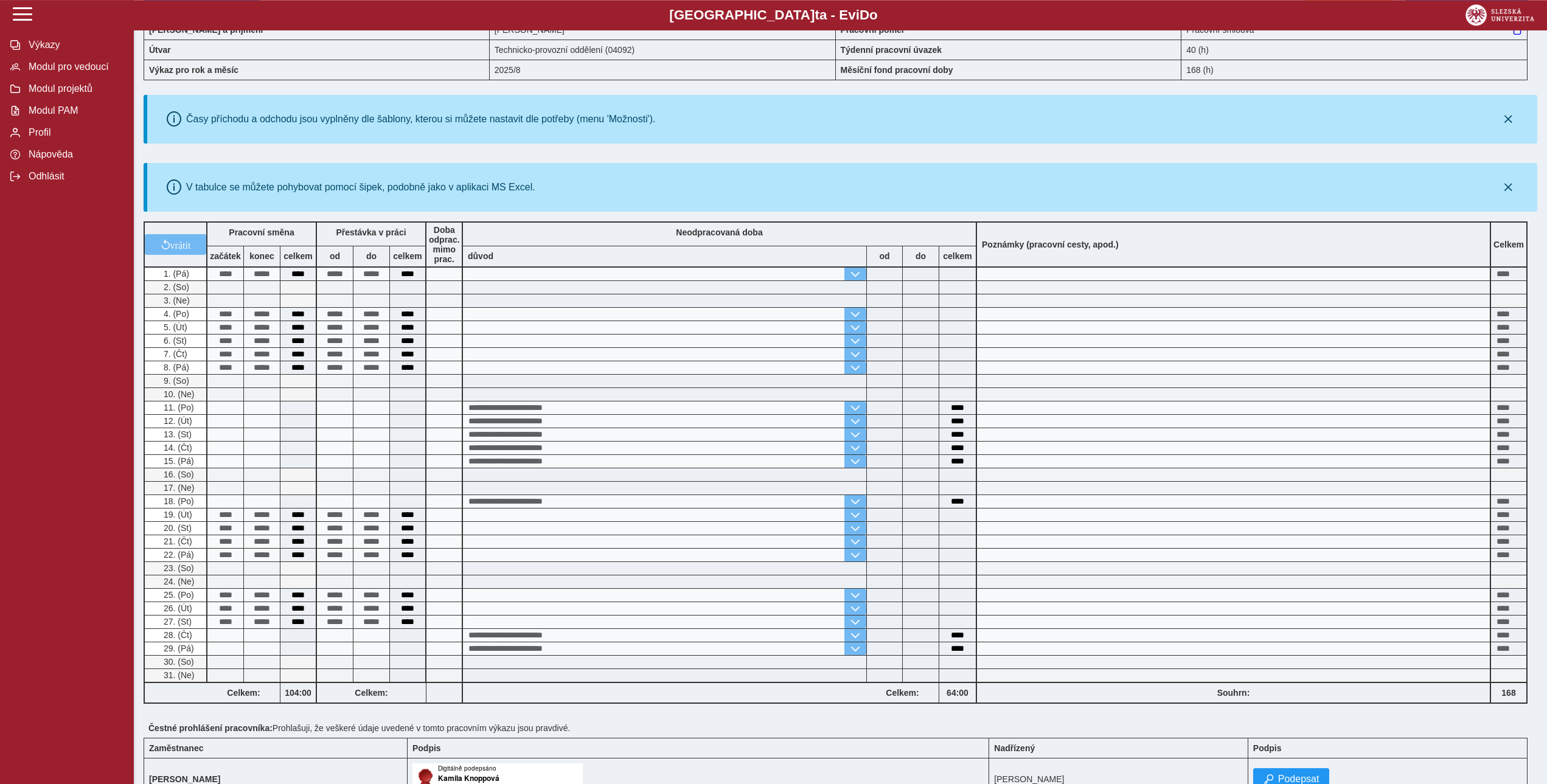
scroll to position [207, 0]
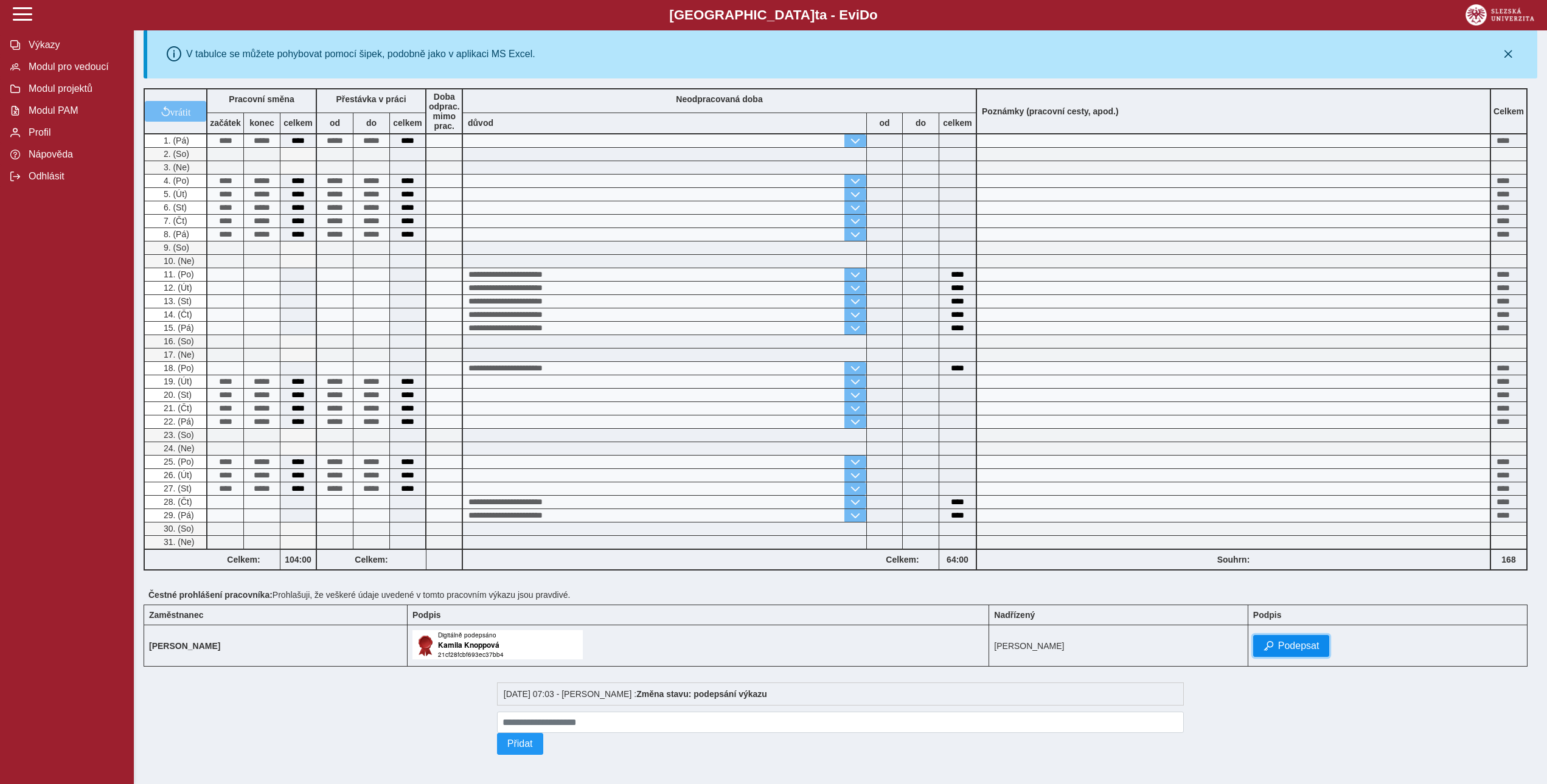
click at [1310, 641] on span "Podepsat" at bounding box center [1298, 646] width 41 height 11
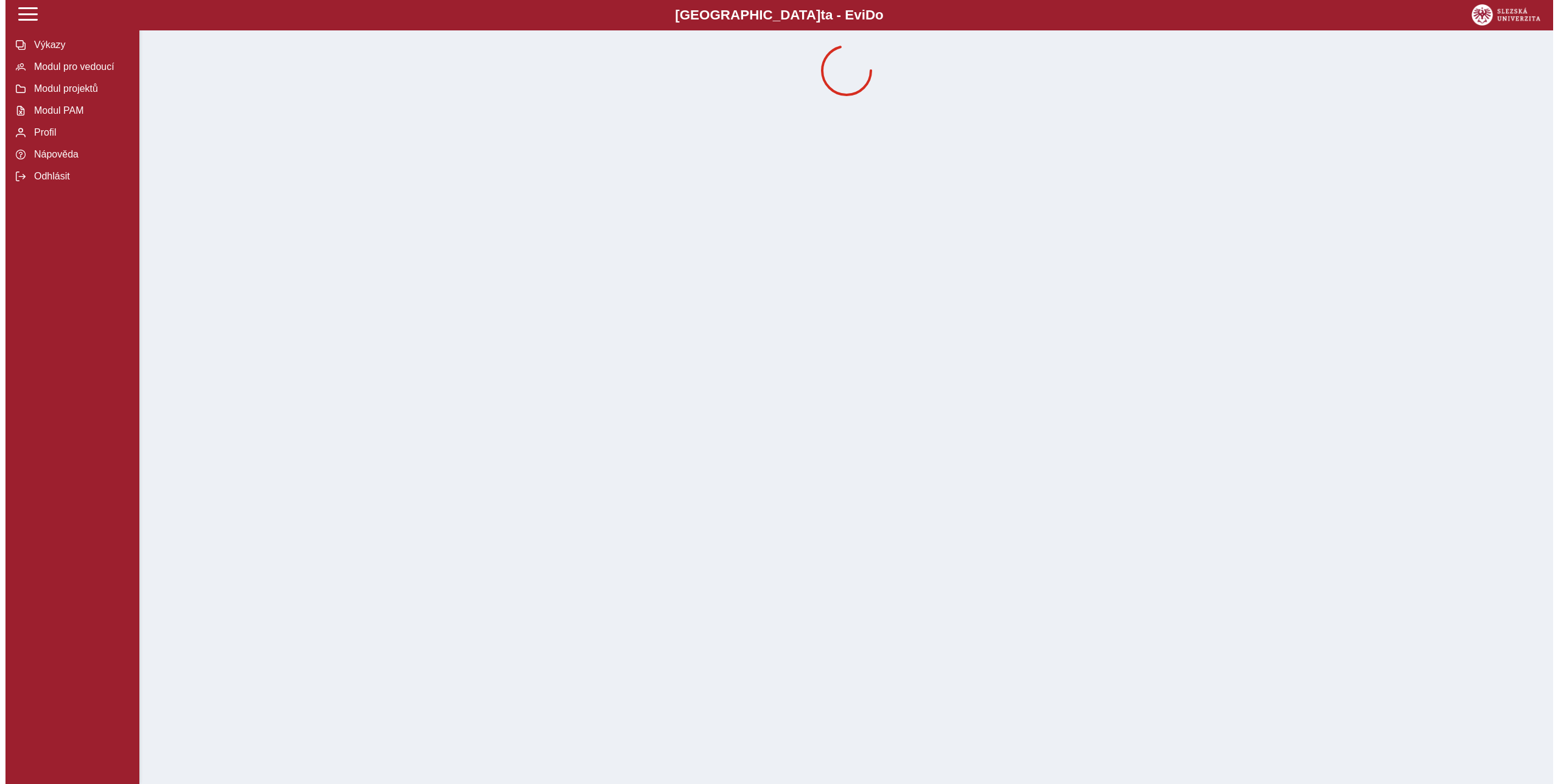
scroll to position [0, 0]
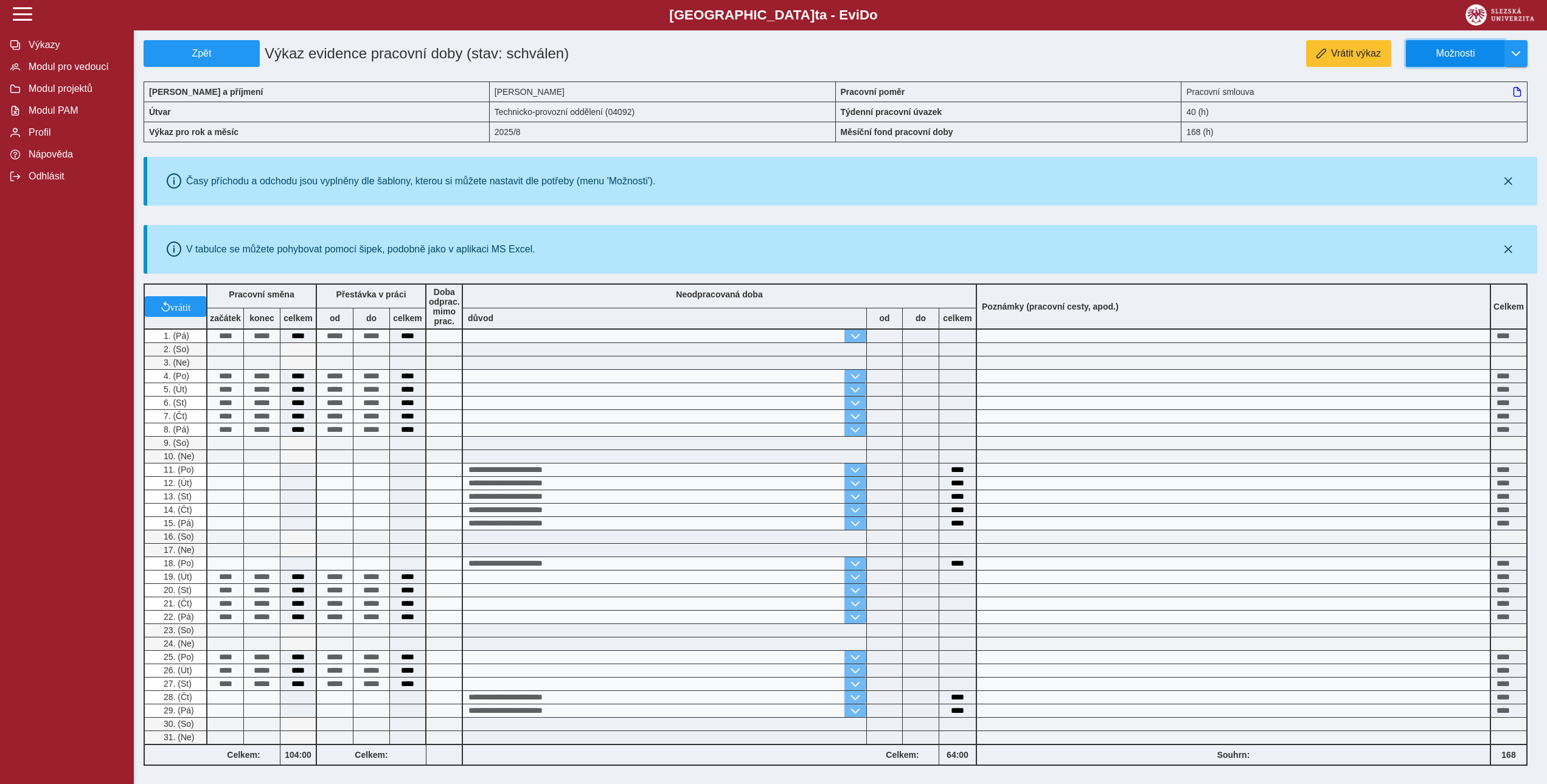
click at [1462, 65] on button "Možnosti" at bounding box center [1455, 53] width 98 height 27
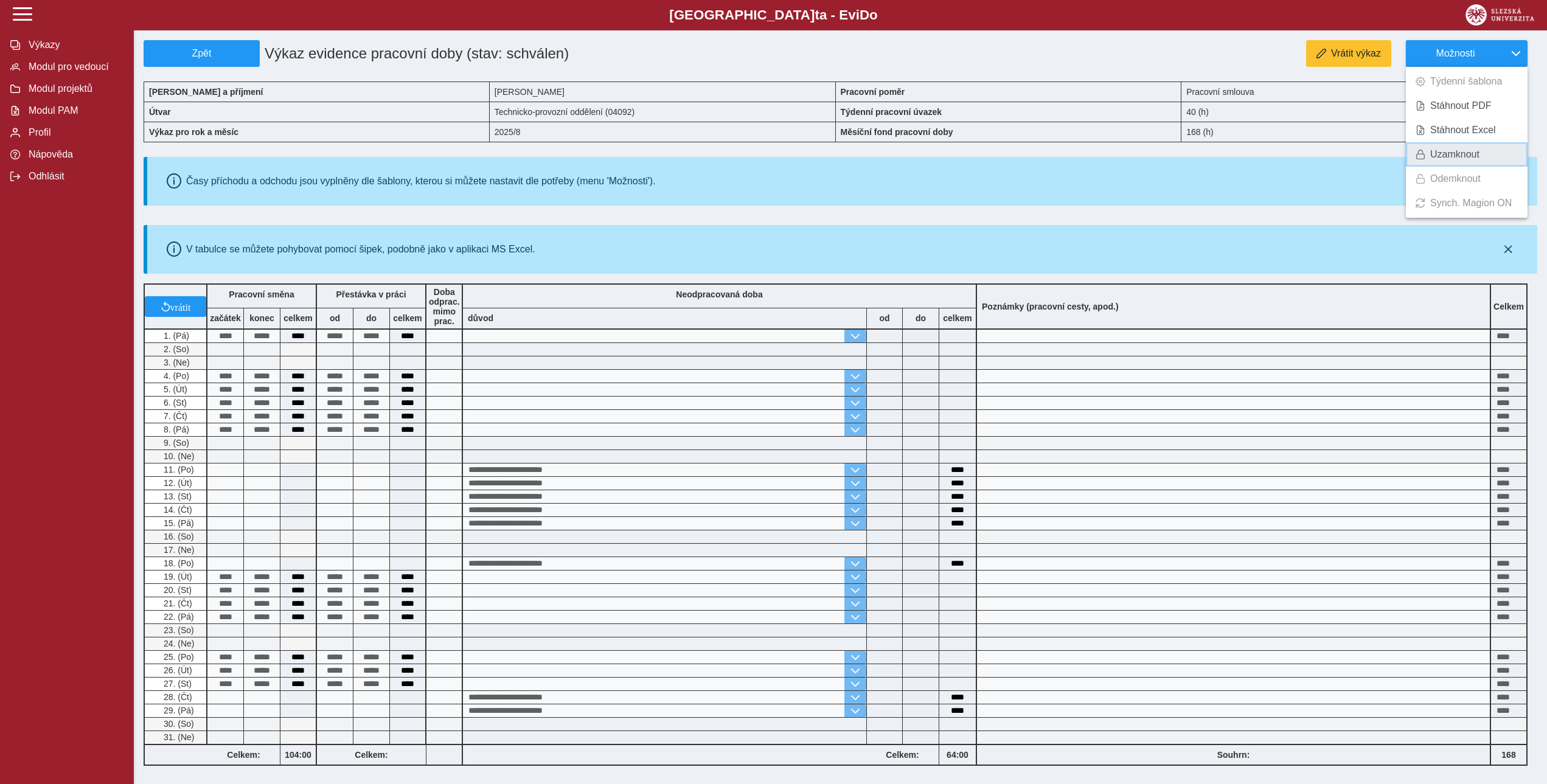
click at [1466, 158] on span "Uzamknout" at bounding box center [1455, 154] width 50 height 10
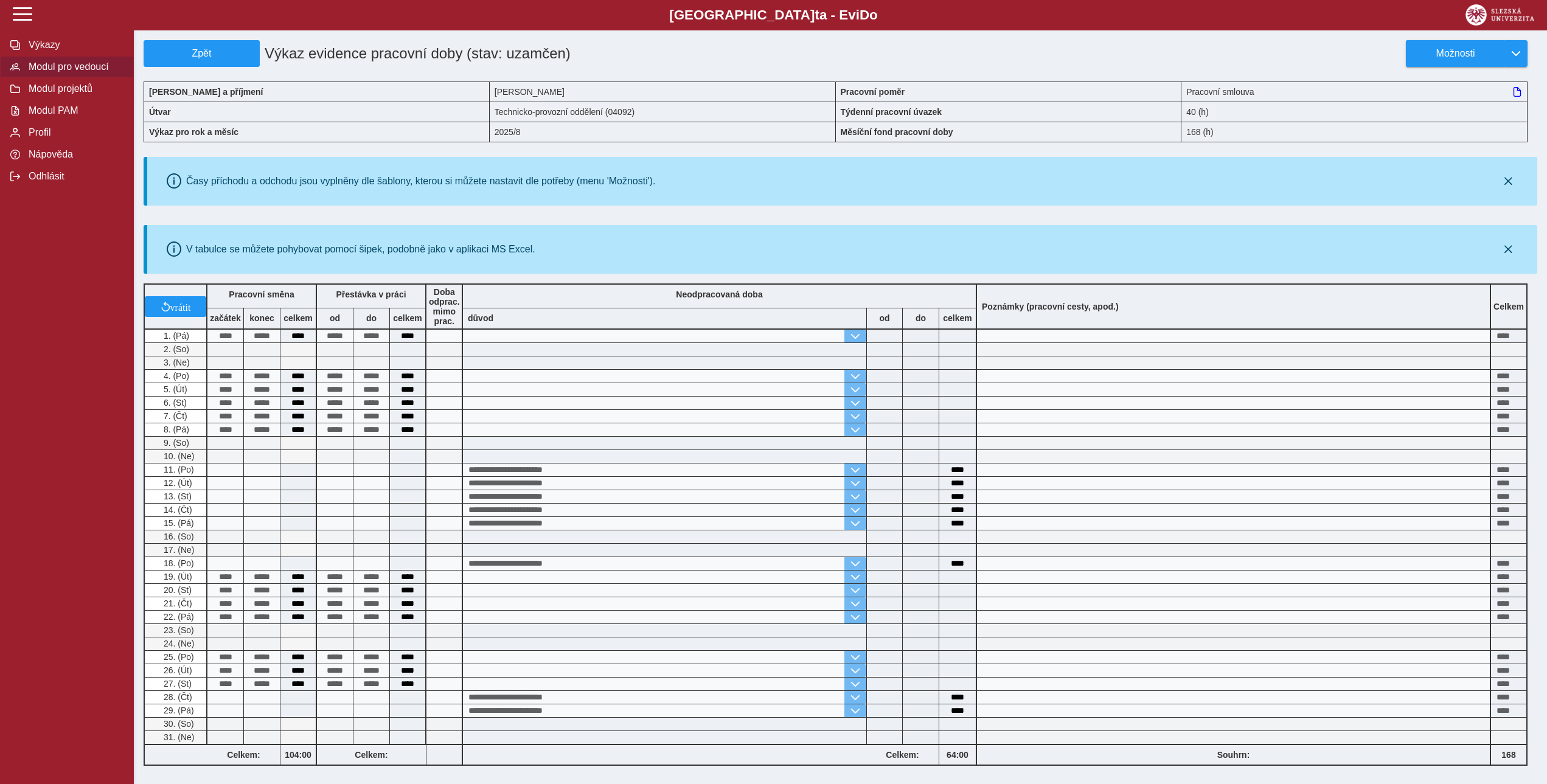
click at [93, 78] on button "Modul pro vedoucí" at bounding box center [67, 66] width 134 height 22
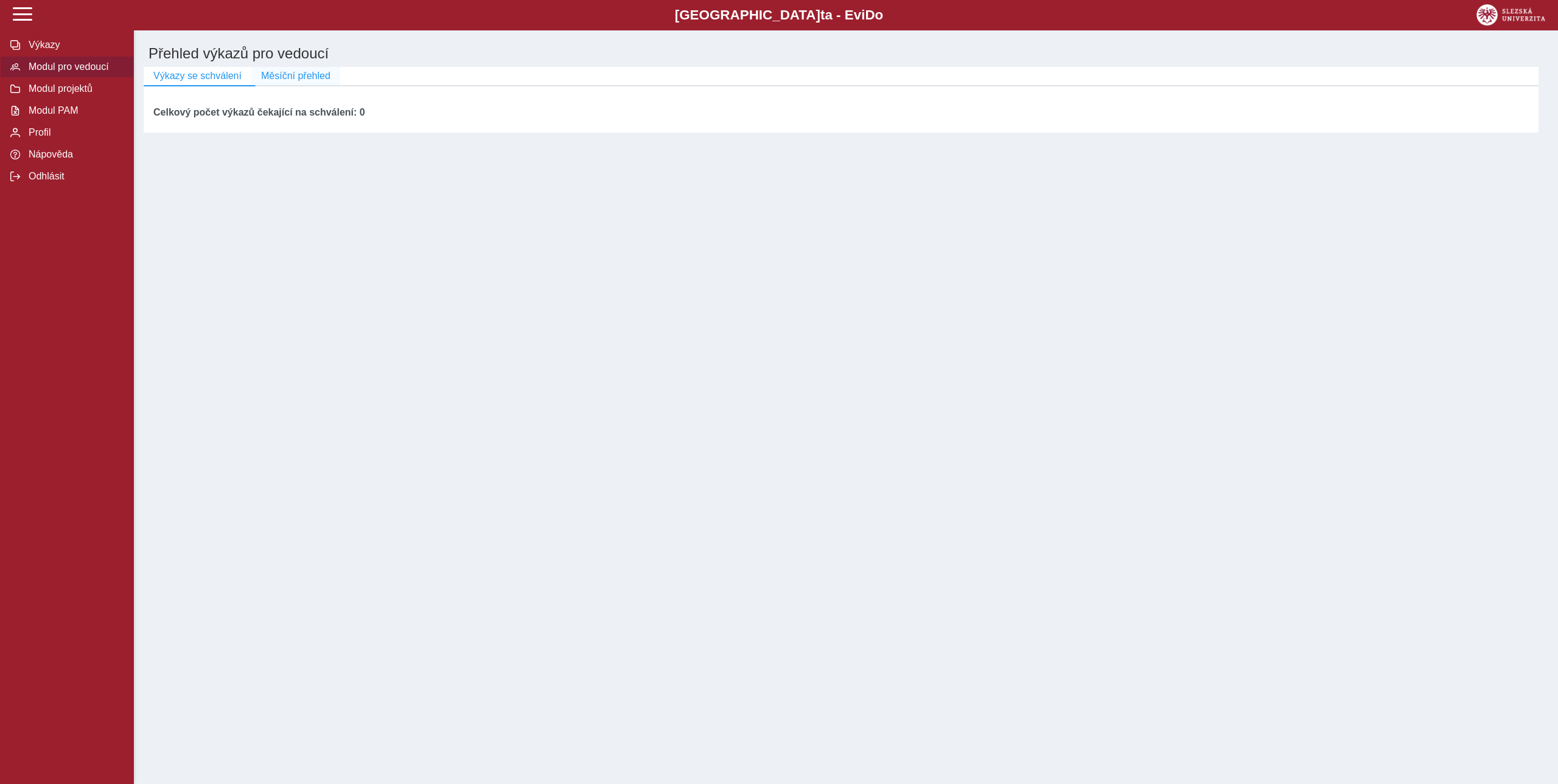
click at [299, 80] on span "Měsíční přehled" at bounding box center [296, 76] width 69 height 11
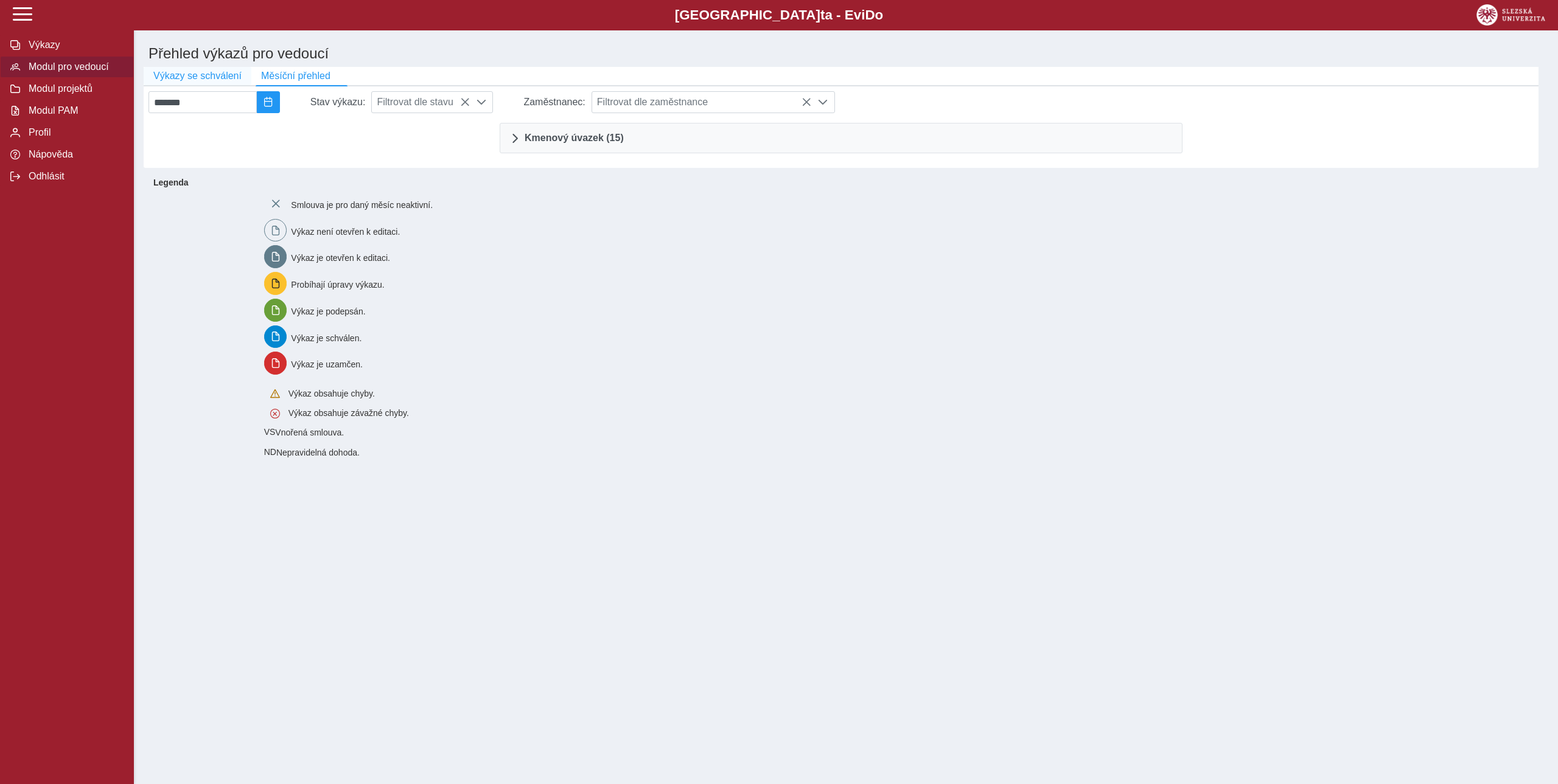
click at [217, 78] on span "Výkazy se schválení" at bounding box center [197, 76] width 88 height 11
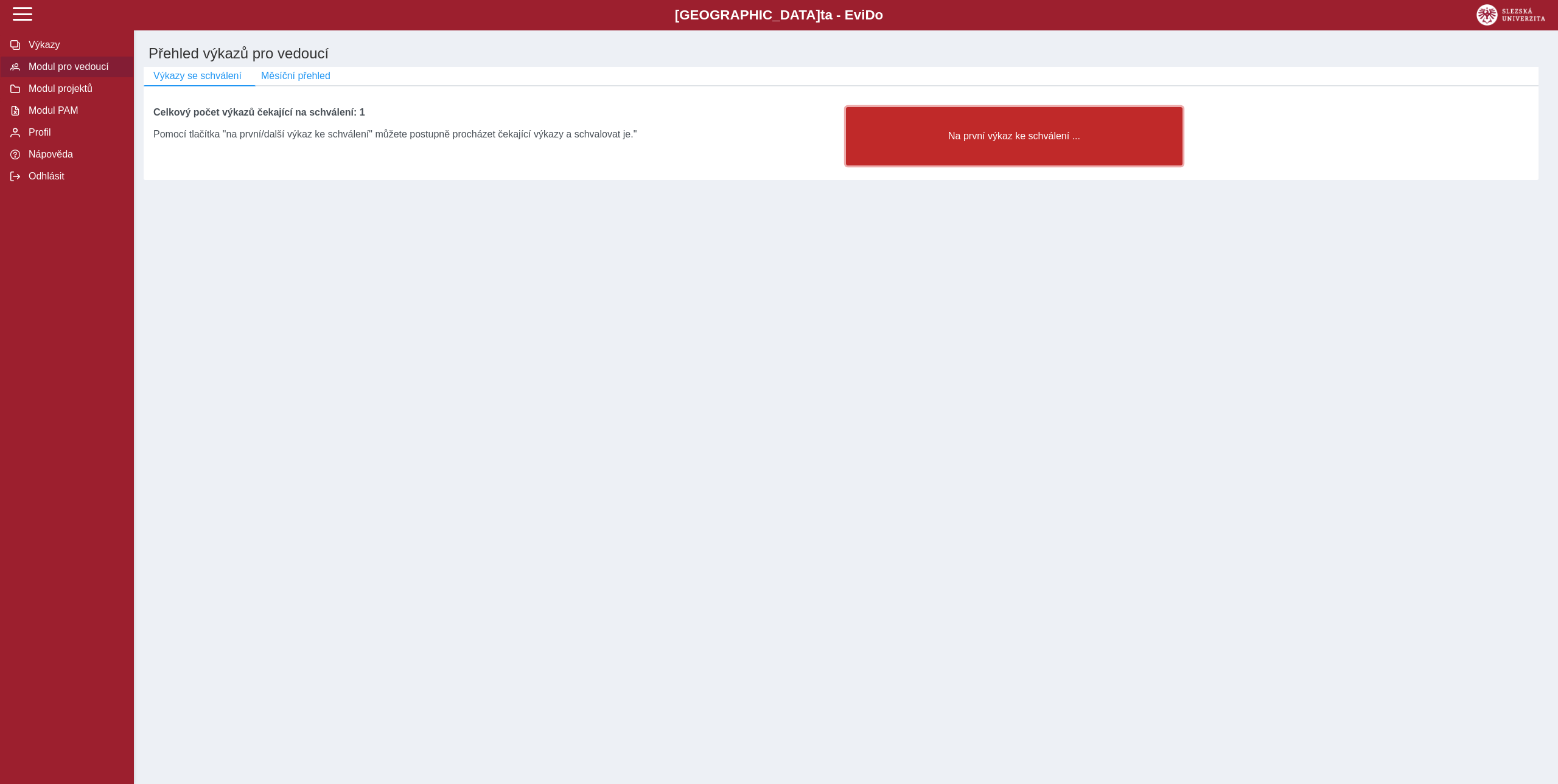
click at [1023, 142] on span "Na první výkaz ke schválení ..." at bounding box center [1014, 136] width 316 height 11
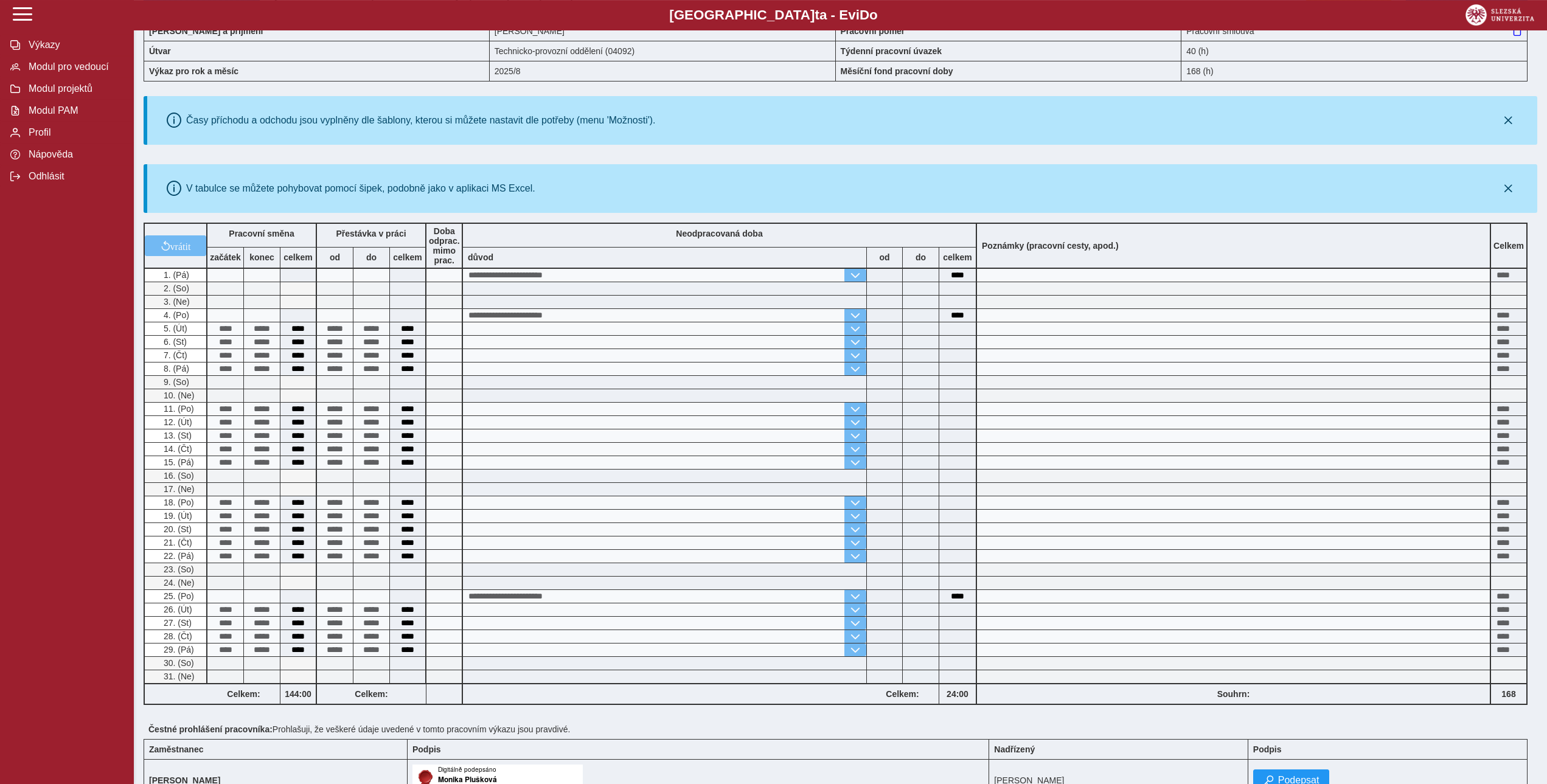
scroll to position [207, 0]
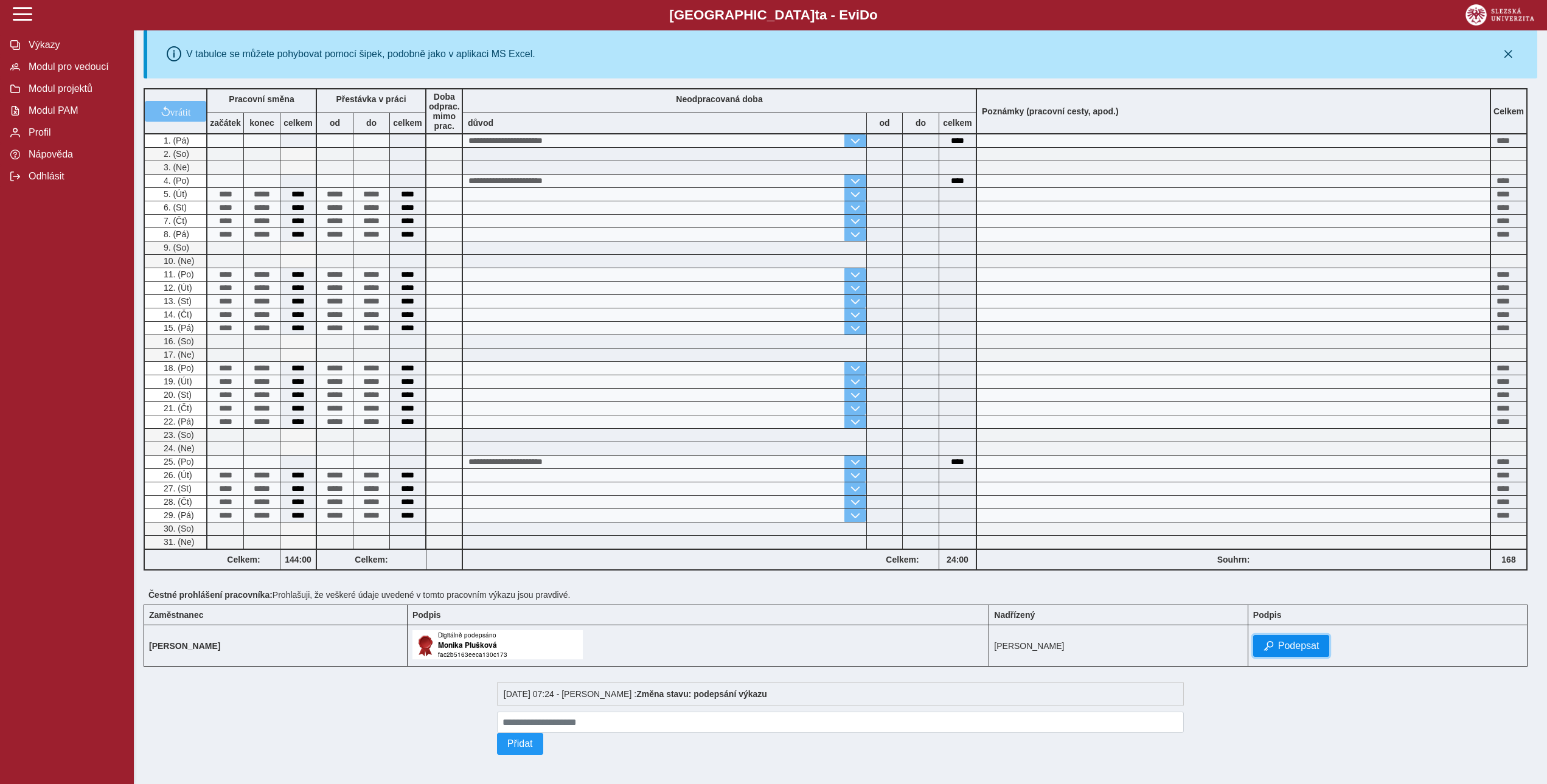
click at [1307, 646] on span "Podepsat" at bounding box center [1298, 646] width 41 height 11
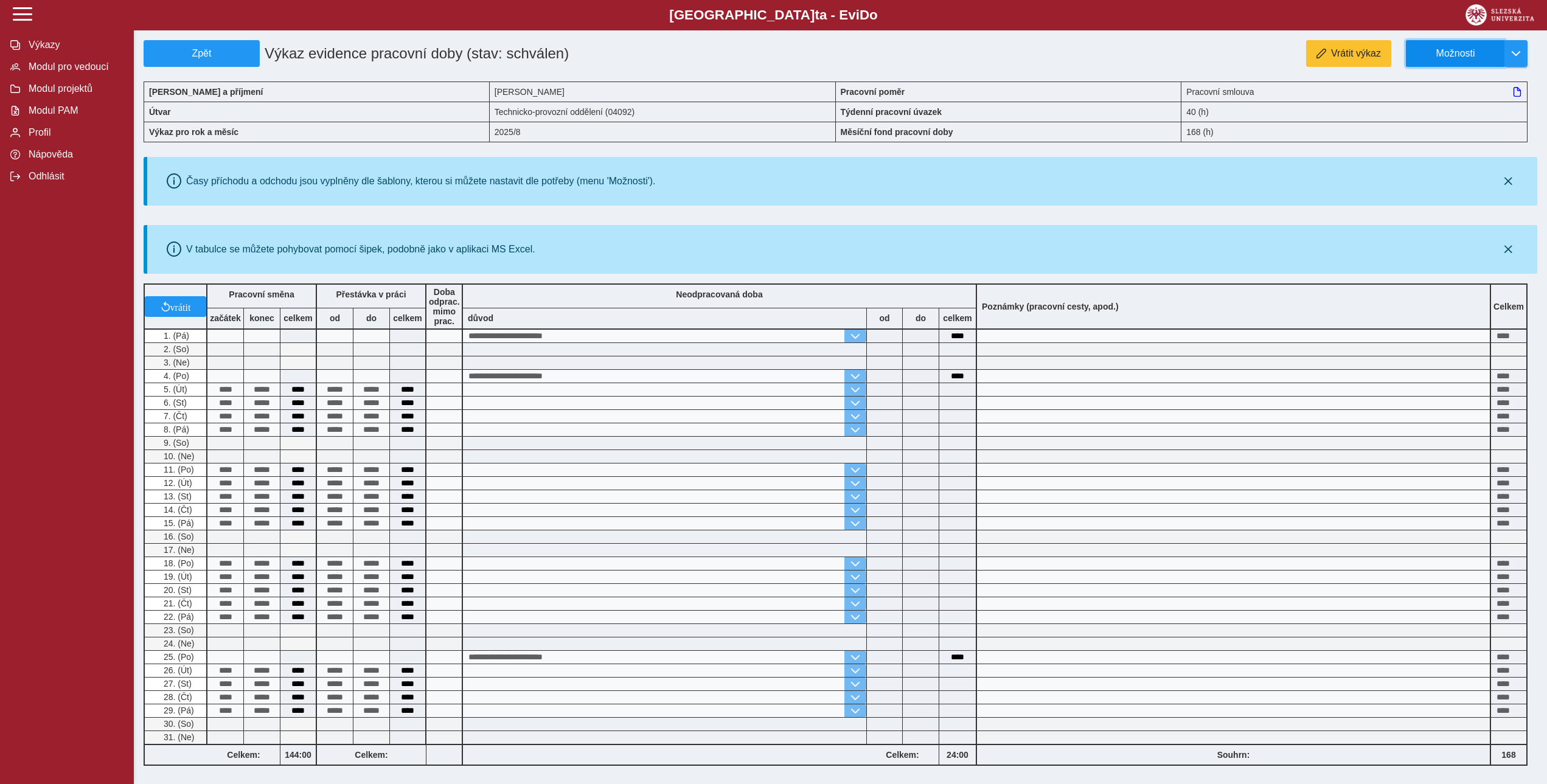
click at [1457, 48] on span "Možnosti" at bounding box center [1455, 53] width 78 height 11
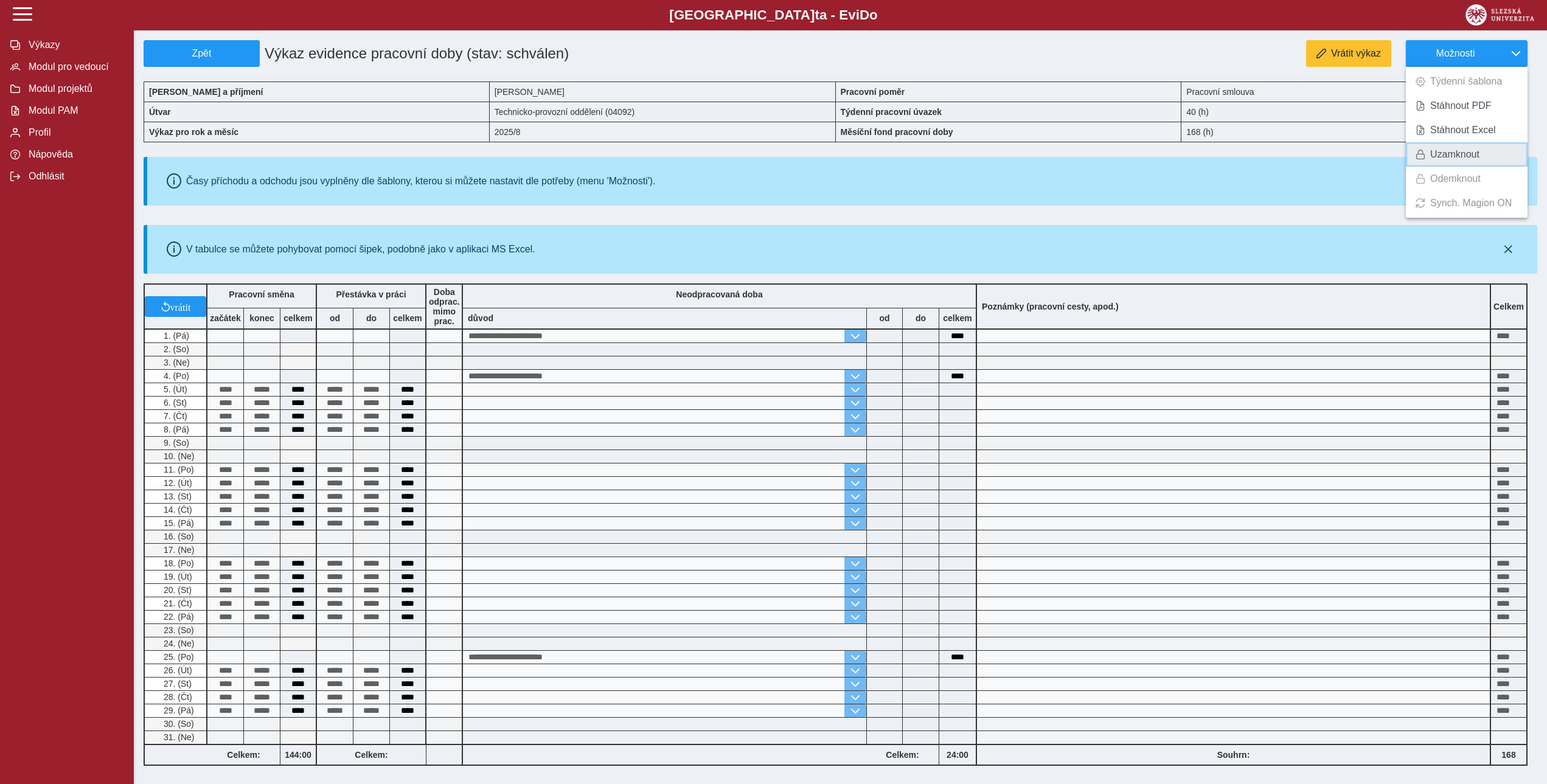
click at [1446, 153] on span "Uzamknout" at bounding box center [1455, 154] width 50 height 10
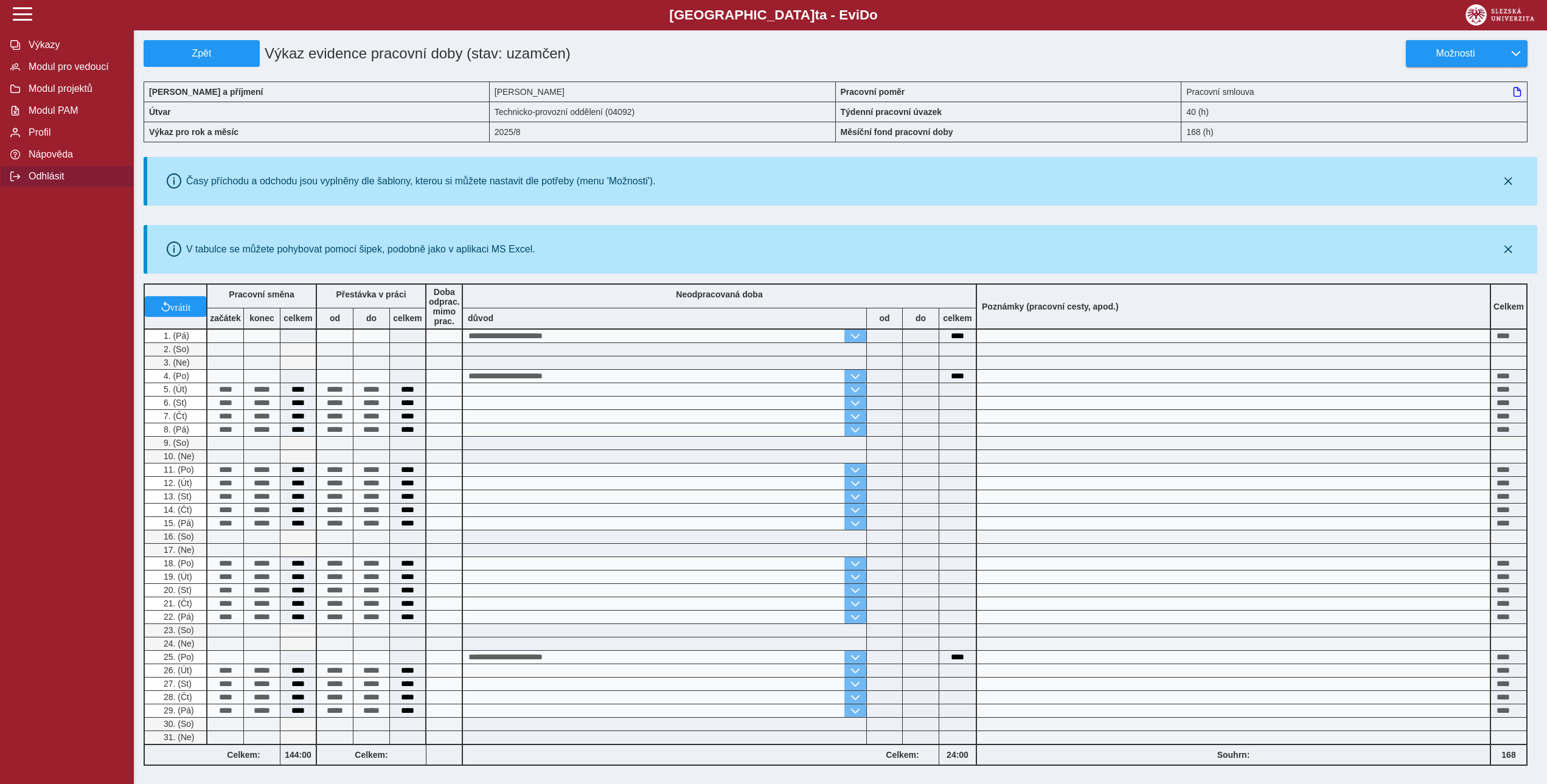
click at [45, 182] on span "Odhlásit" at bounding box center [74, 176] width 98 height 11
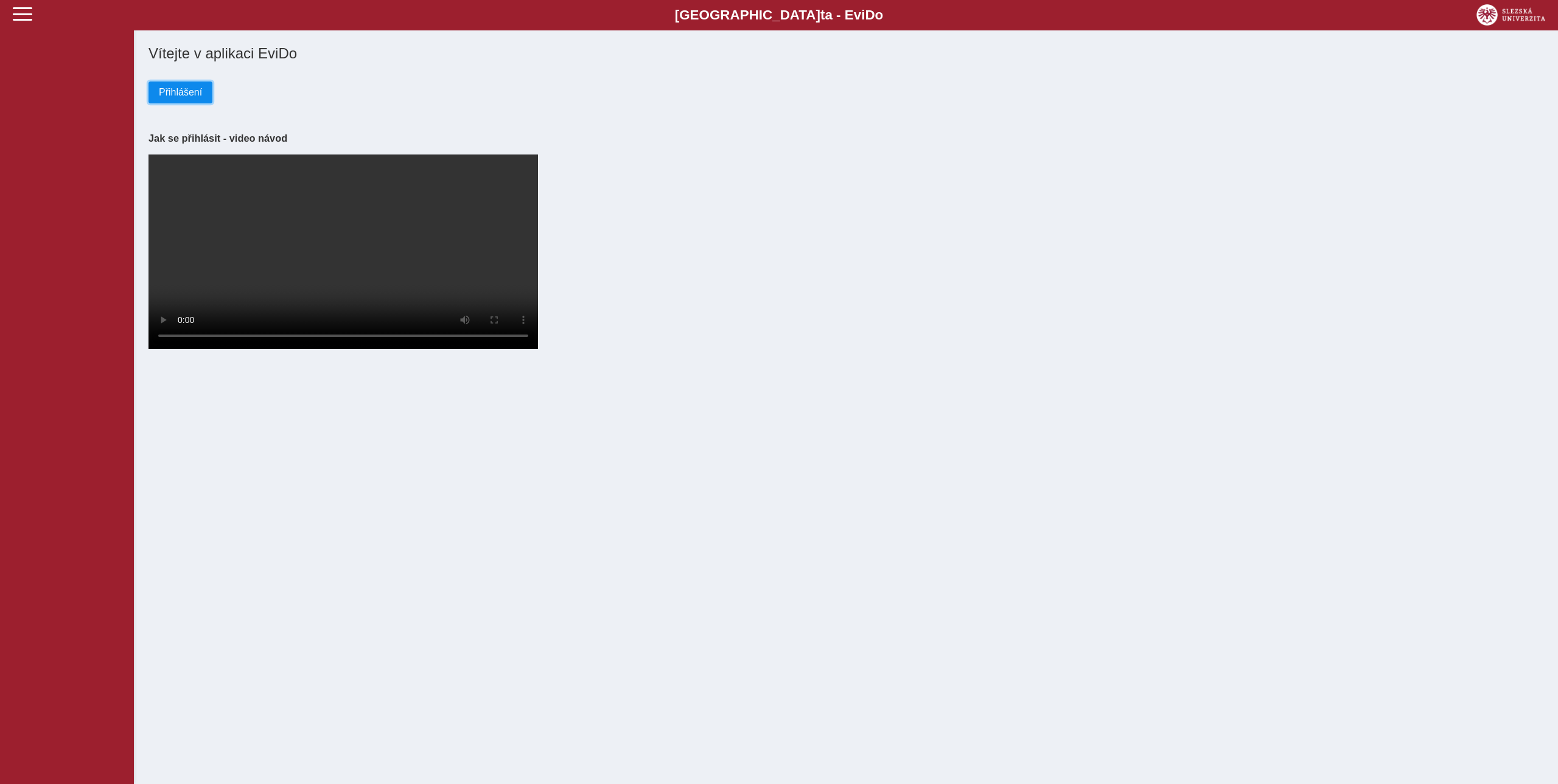
click at [189, 86] on button "Přihlášení" at bounding box center [180, 92] width 64 height 22
click at [176, 95] on span "Přihlášení" at bounding box center [180, 92] width 43 height 11
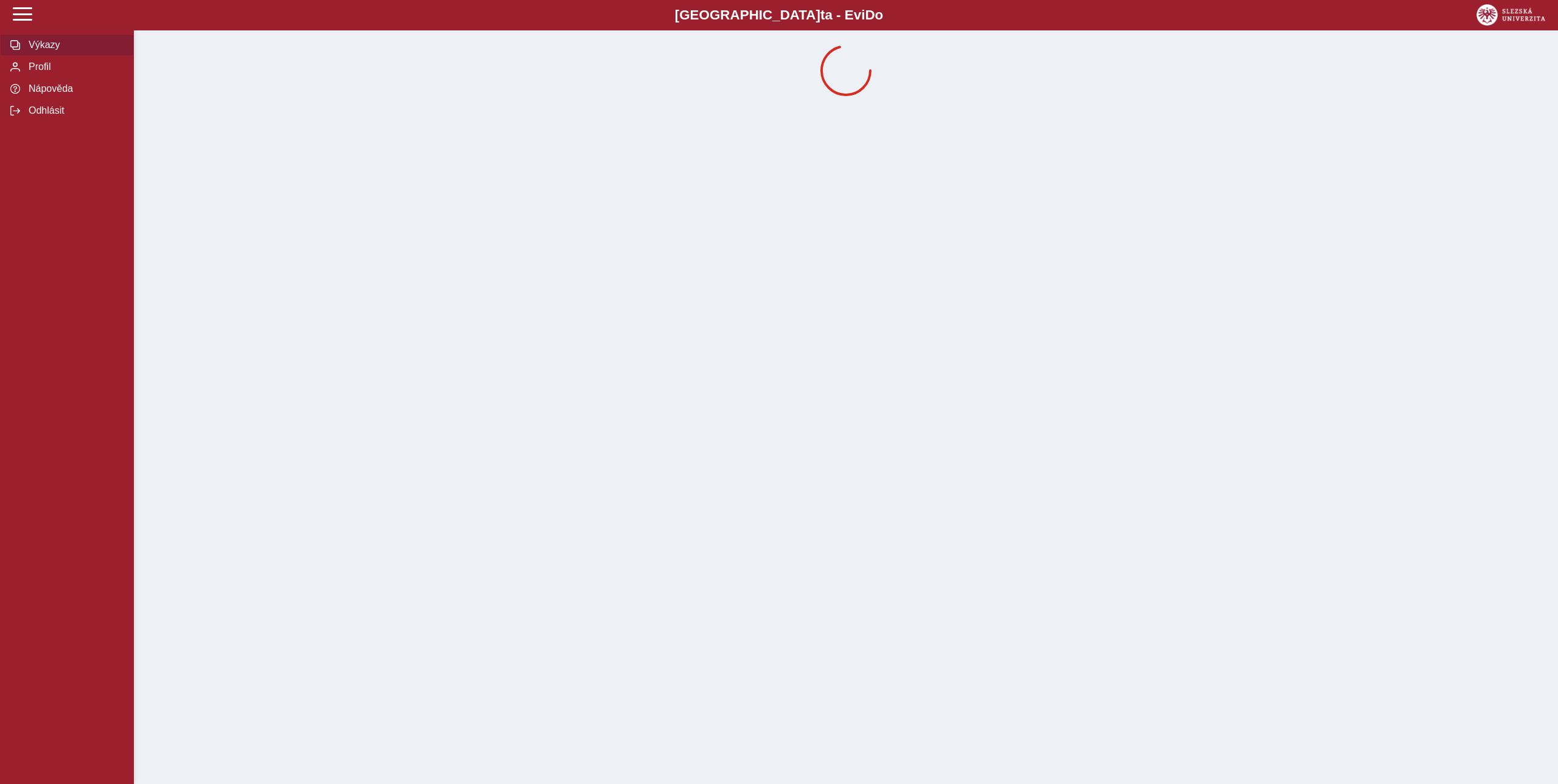
click at [191, 98] on div "Slezská univerzi t a - Evi D o EviDo Výkazy Profil Nápověda Odhlásit" at bounding box center [779, 392] width 1558 height 784
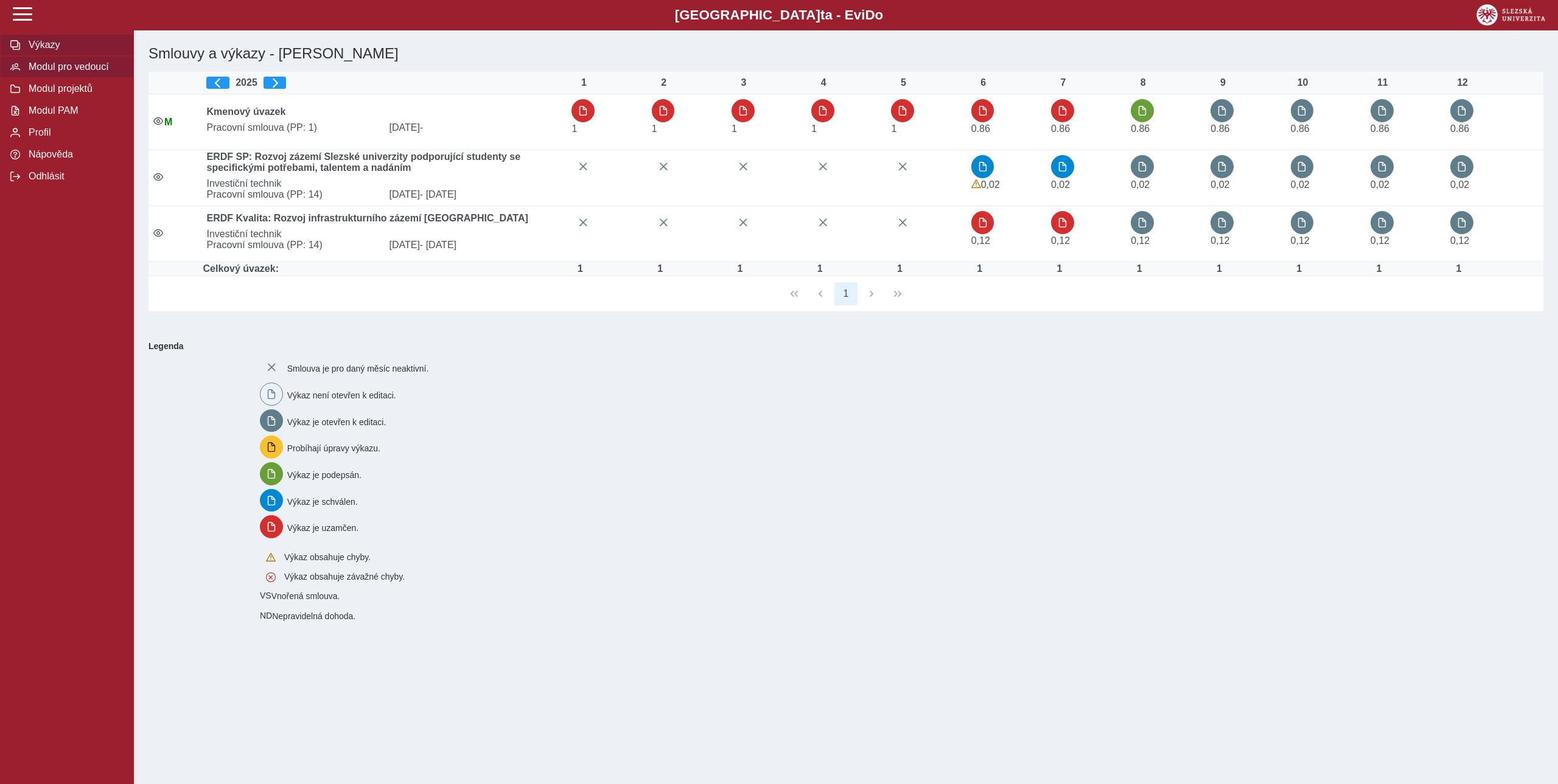
click at [59, 72] on span "Modul pro vedoucí" at bounding box center [74, 67] width 99 height 11
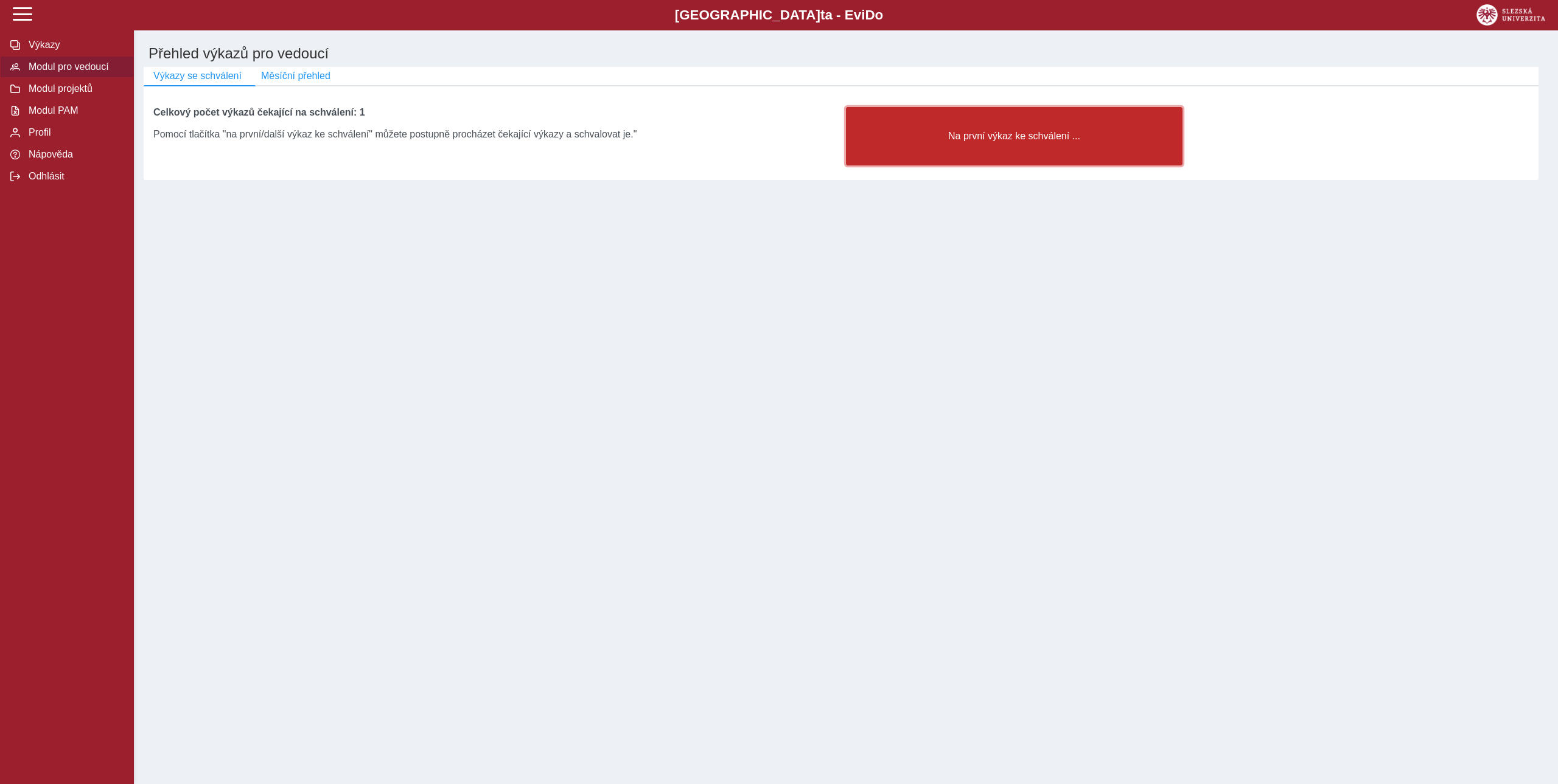
click at [1068, 147] on button "Na první výkaz ke schválení ..." at bounding box center [1014, 136] width 337 height 59
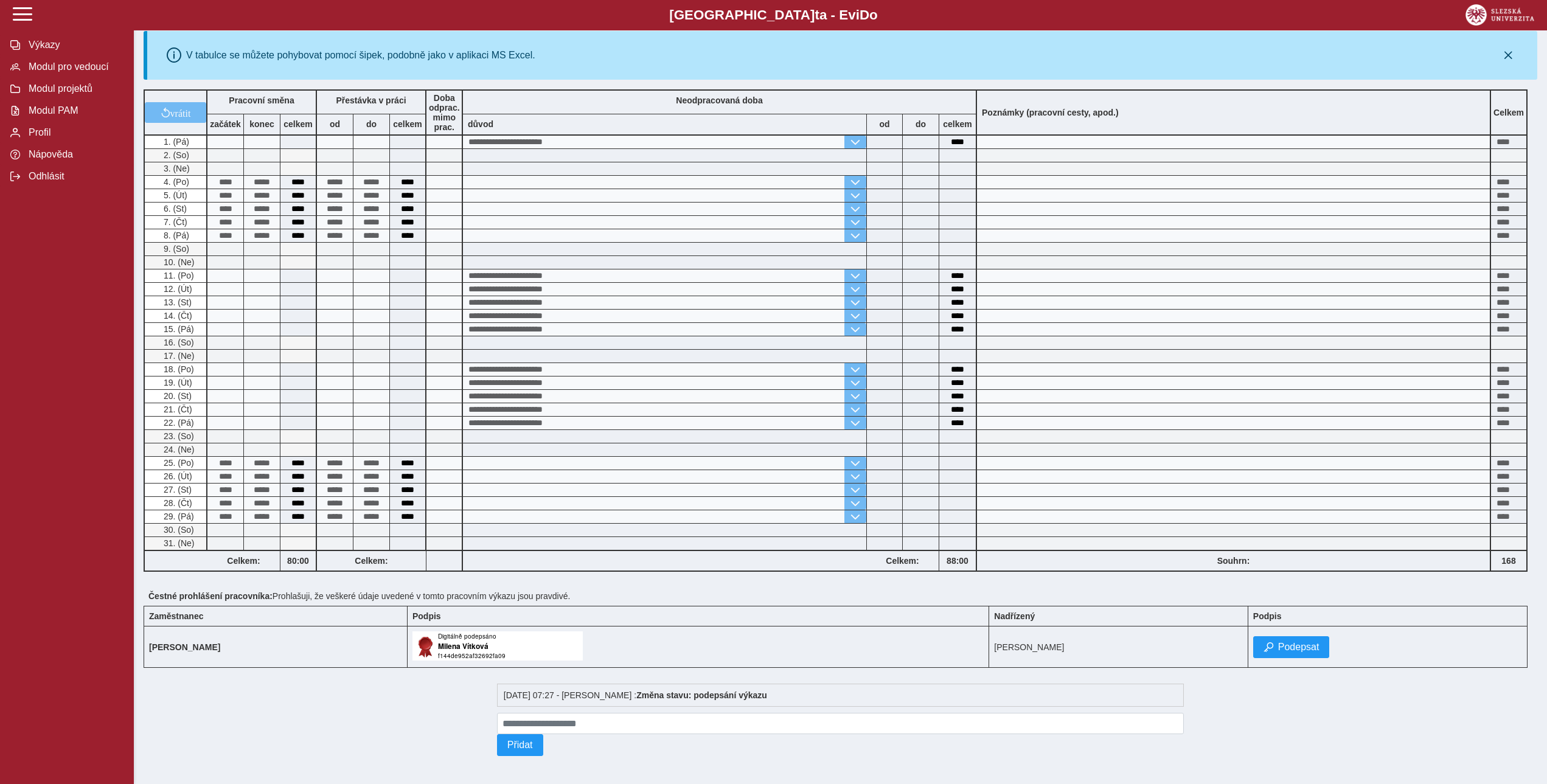
scroll to position [207, 0]
click at [1306, 646] on span "Podepsat" at bounding box center [1298, 646] width 41 height 11
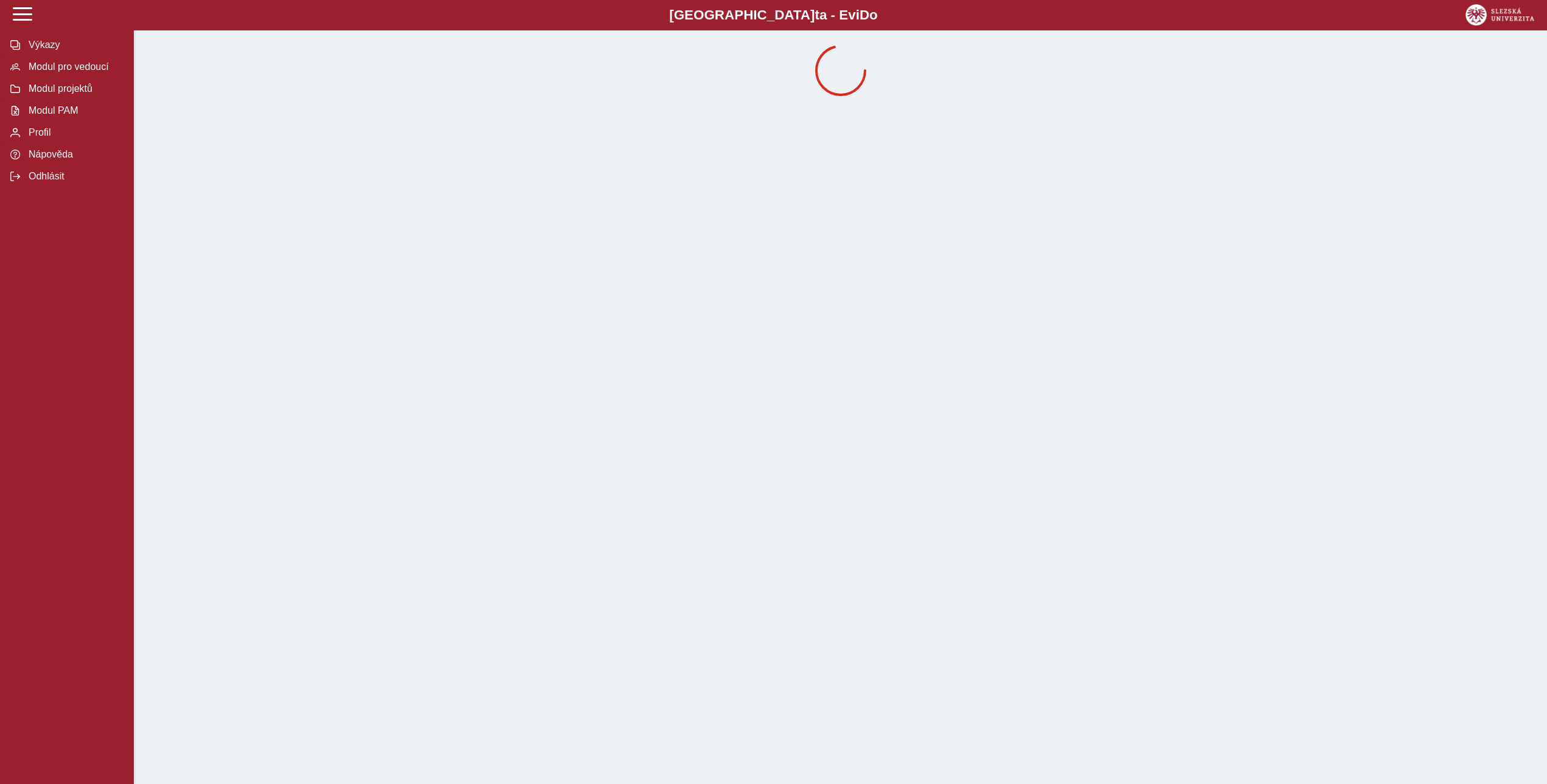
scroll to position [0, 0]
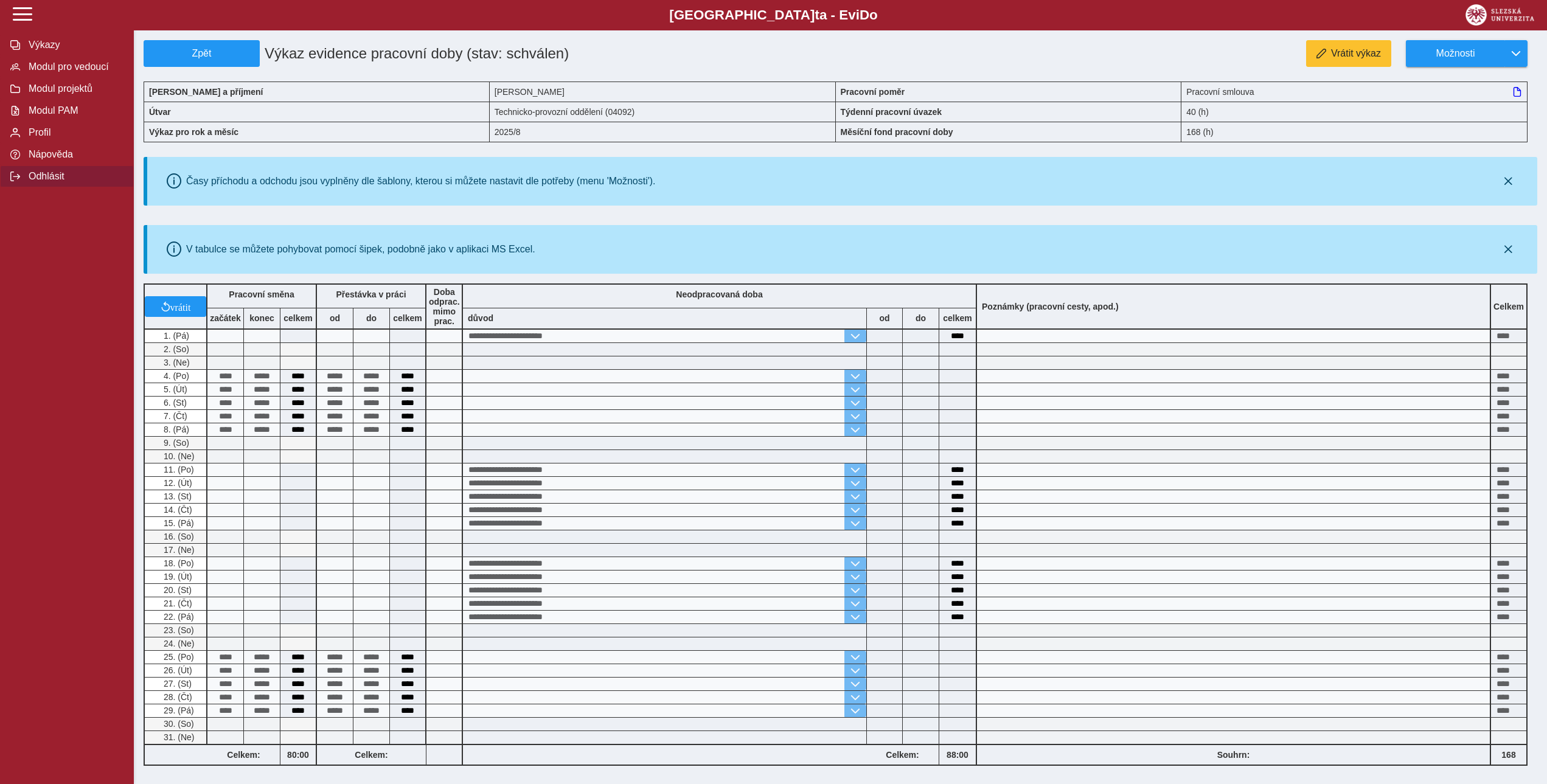
click at [41, 182] on span "Odhlásit" at bounding box center [74, 176] width 98 height 11
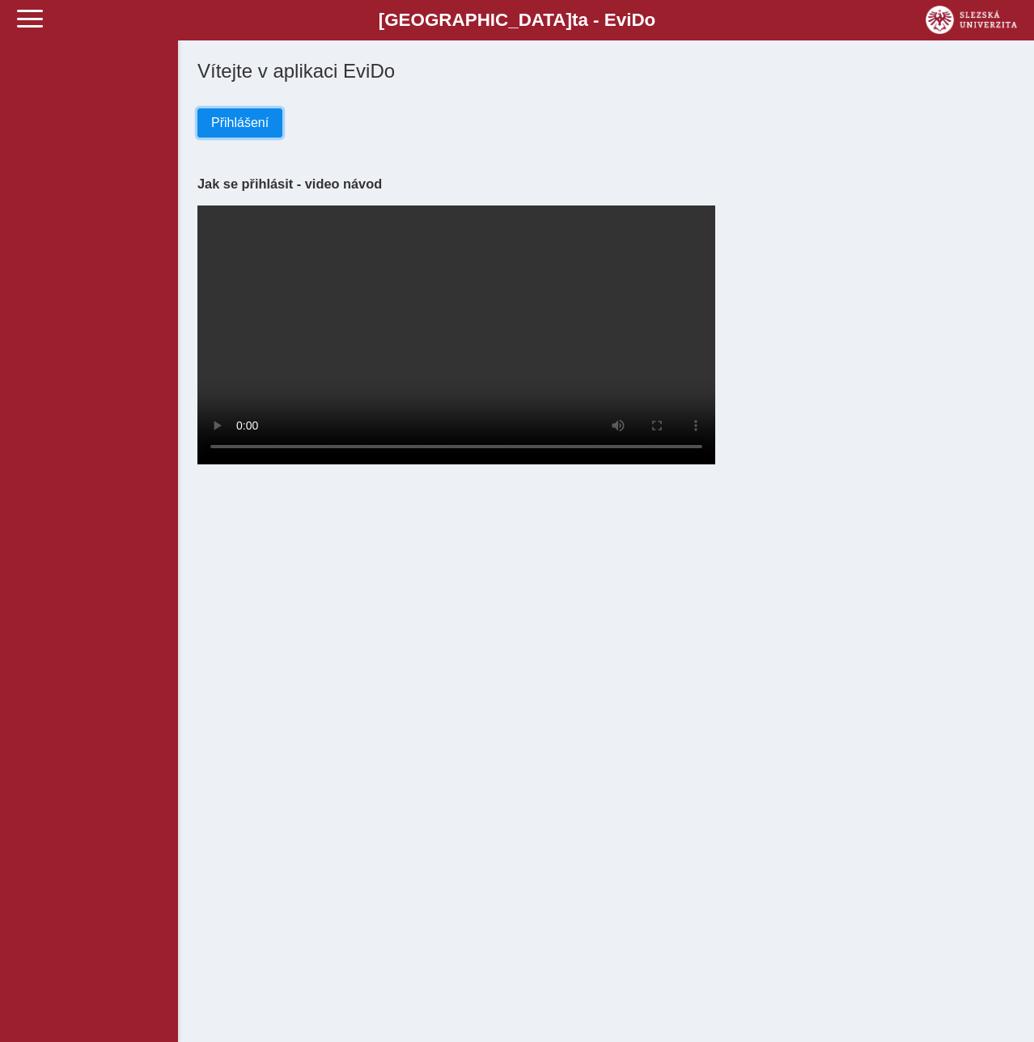
click at [244, 121] on span "Přihlášení" at bounding box center [239, 123] width 57 height 15
click at [236, 122] on span "Přihlášení" at bounding box center [239, 123] width 57 height 15
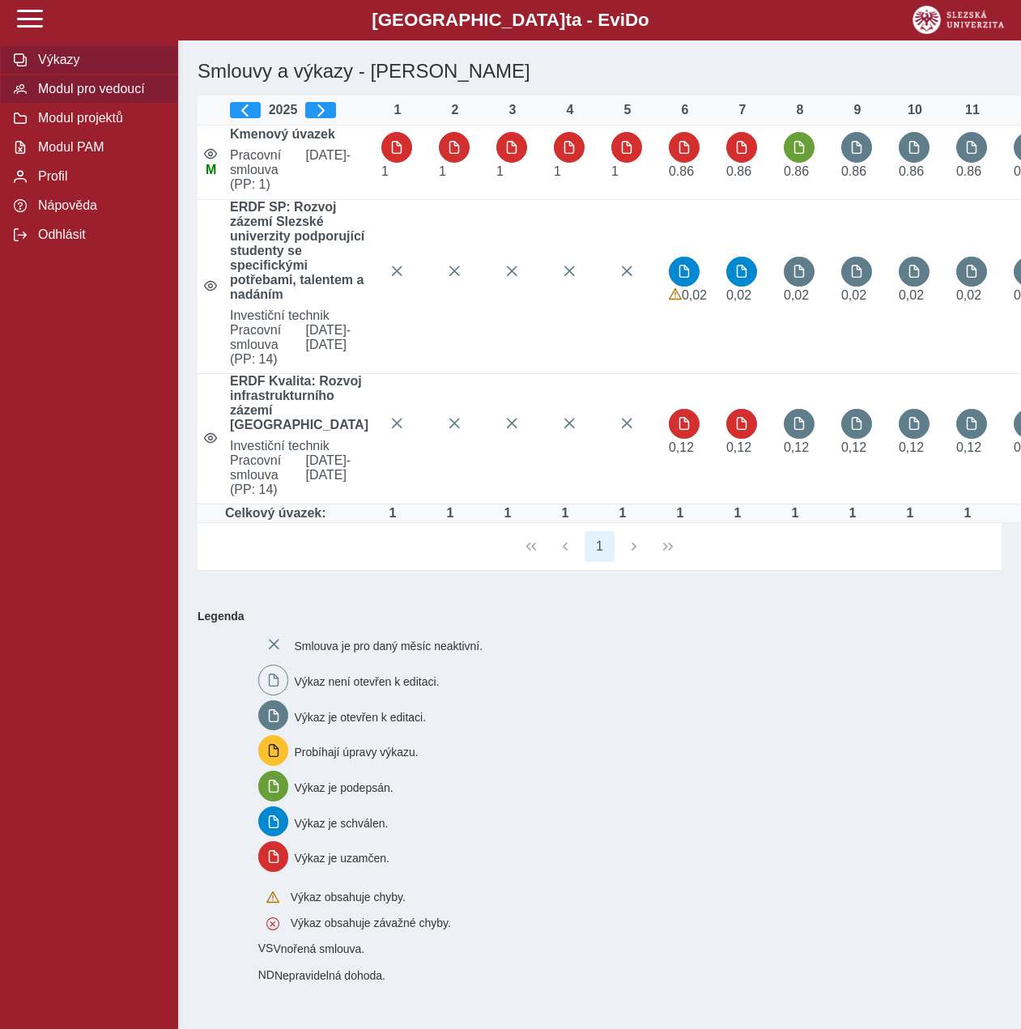
click at [86, 96] on span "Modul pro vedoucí" at bounding box center [98, 89] width 131 height 15
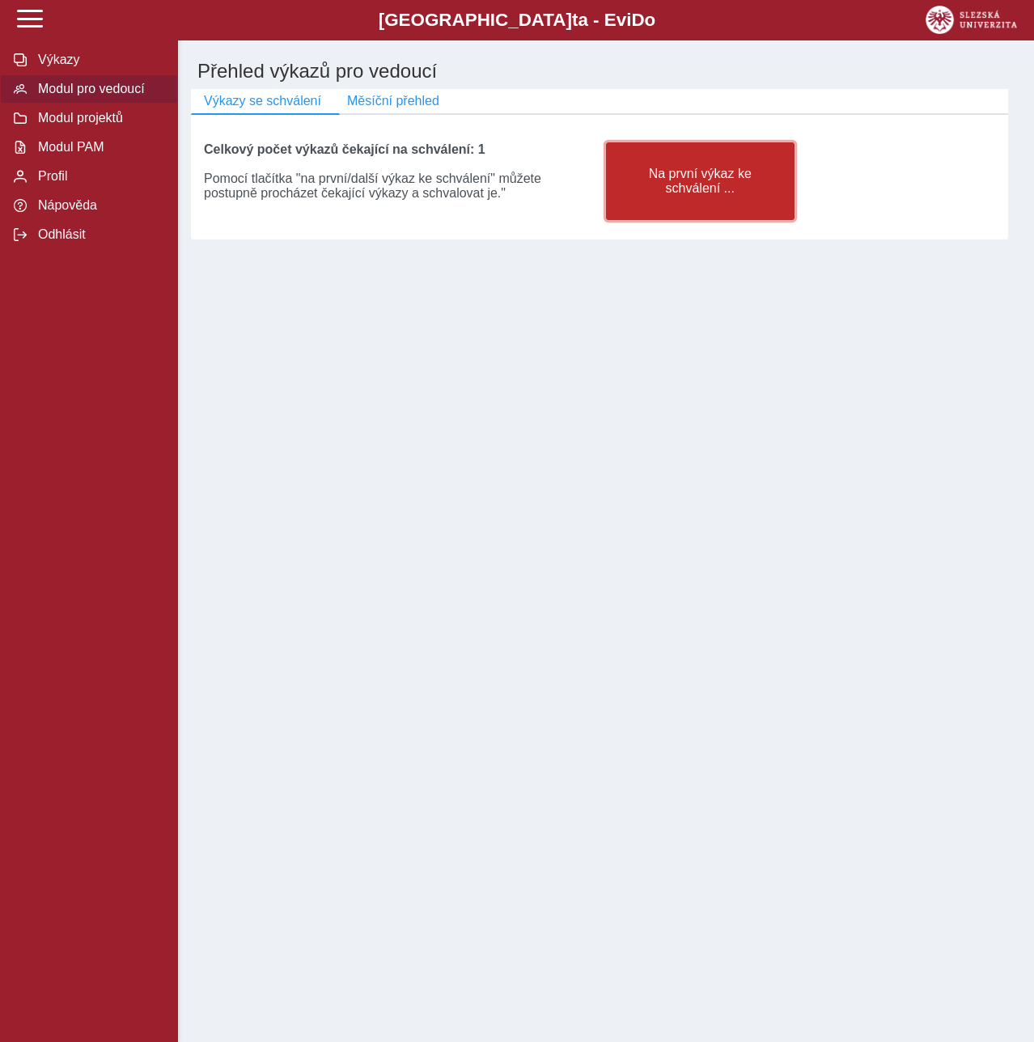
click at [708, 188] on span "Na první výkaz ke schválení ..." at bounding box center [700, 181] width 161 height 29
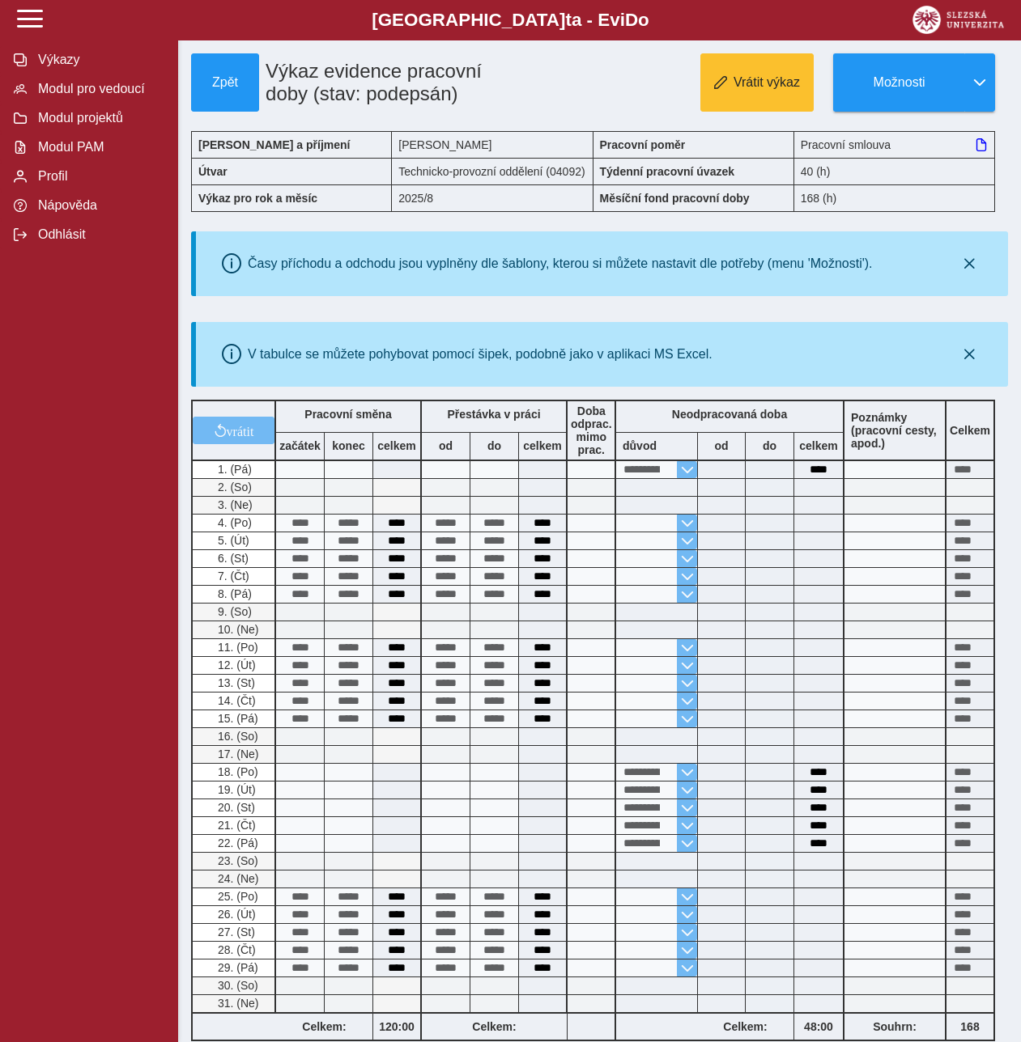
scroll to position [299, 0]
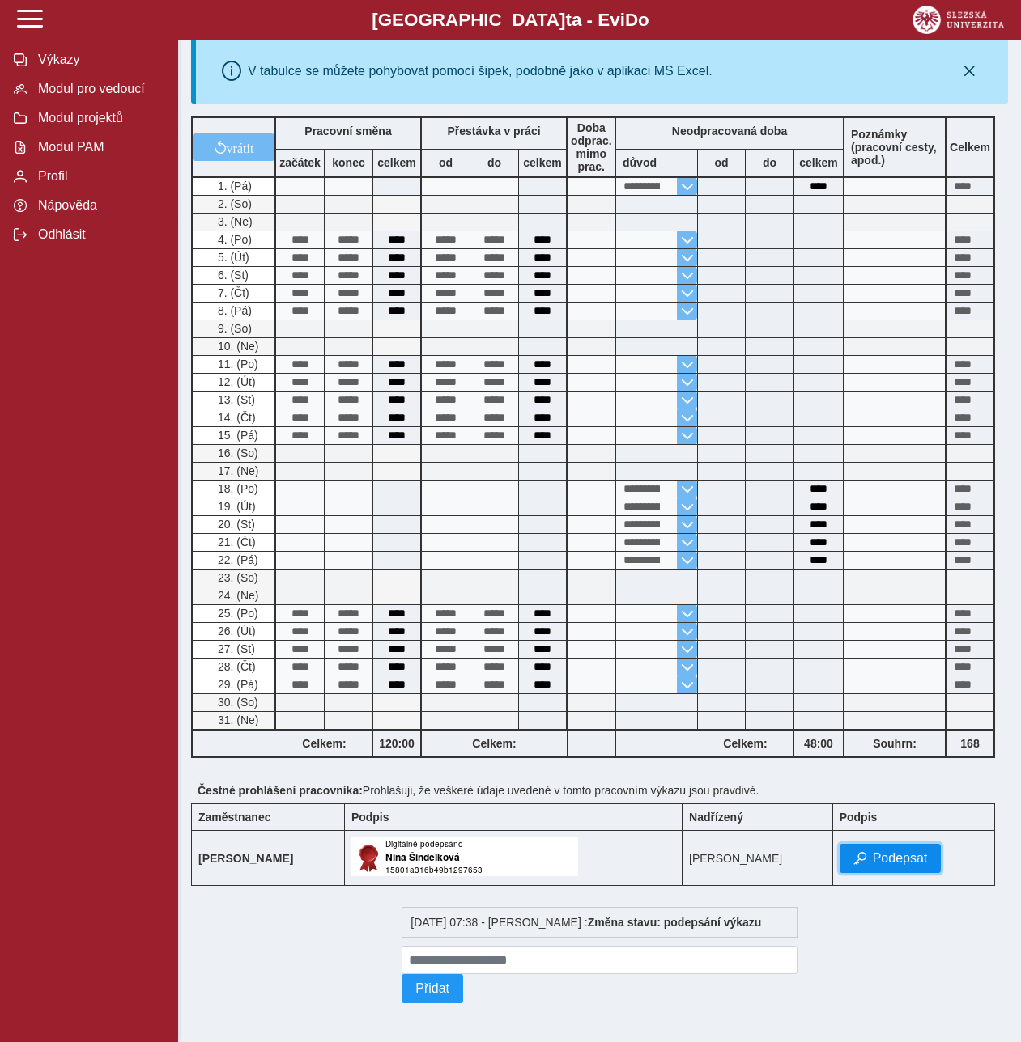
click at [885, 844] on button "Podepsat" at bounding box center [890, 858] width 102 height 29
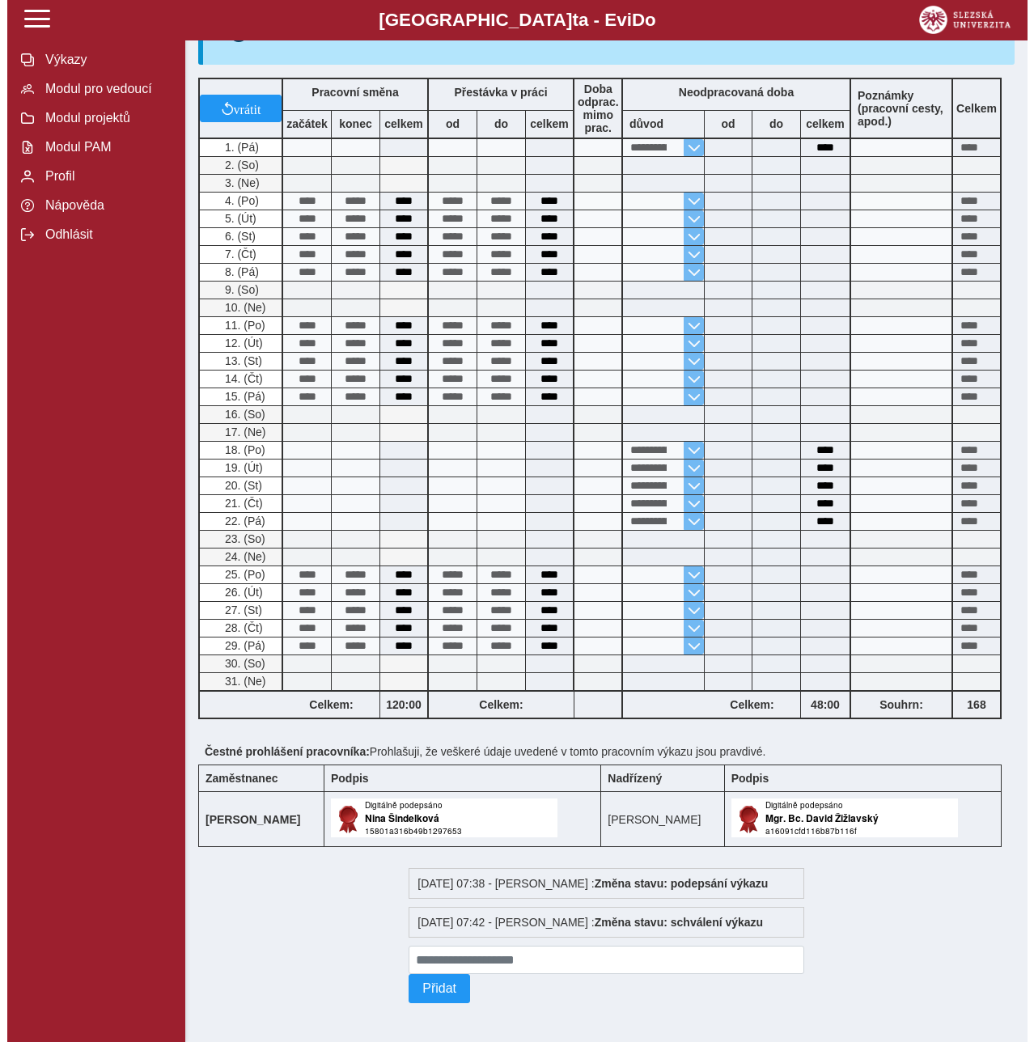
scroll to position [0, 0]
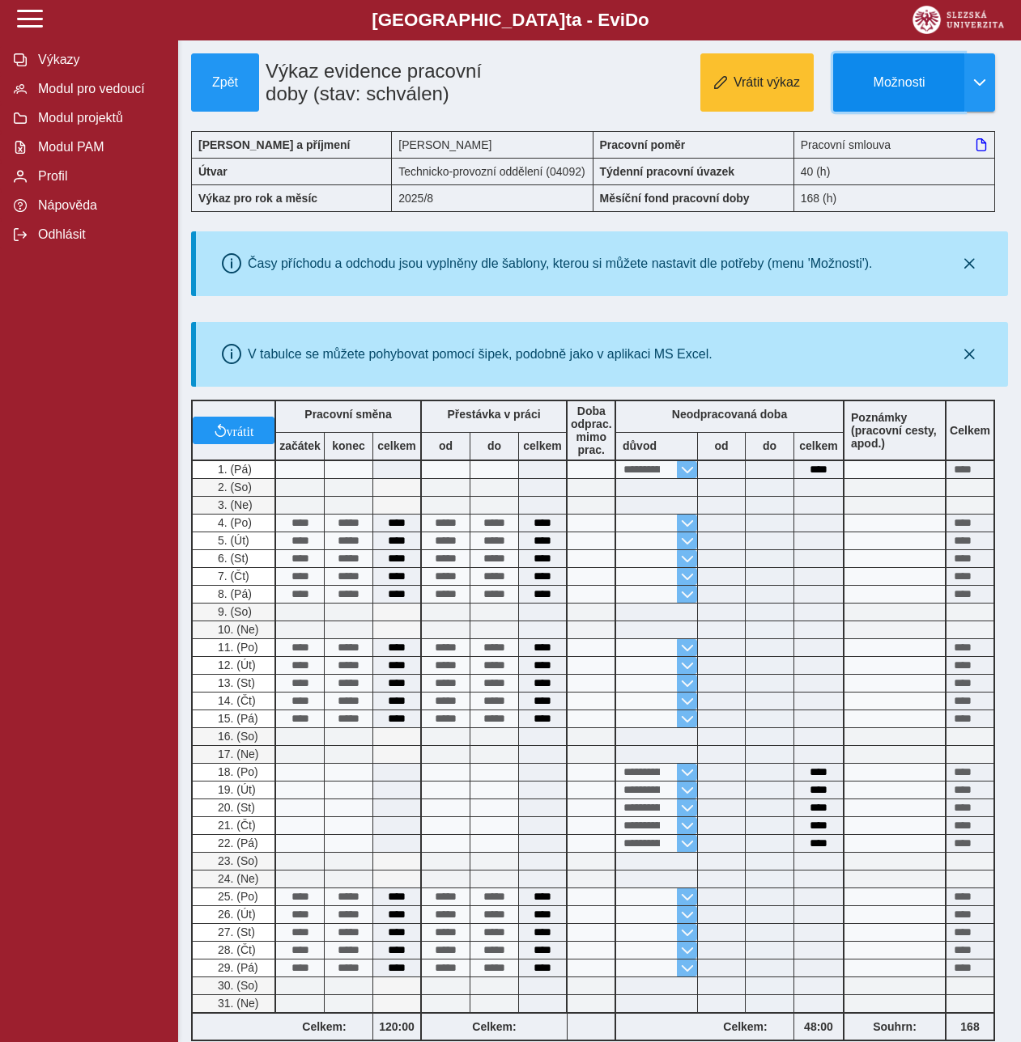
click at [875, 99] on button "Možnosti" at bounding box center [898, 82] width 131 height 58
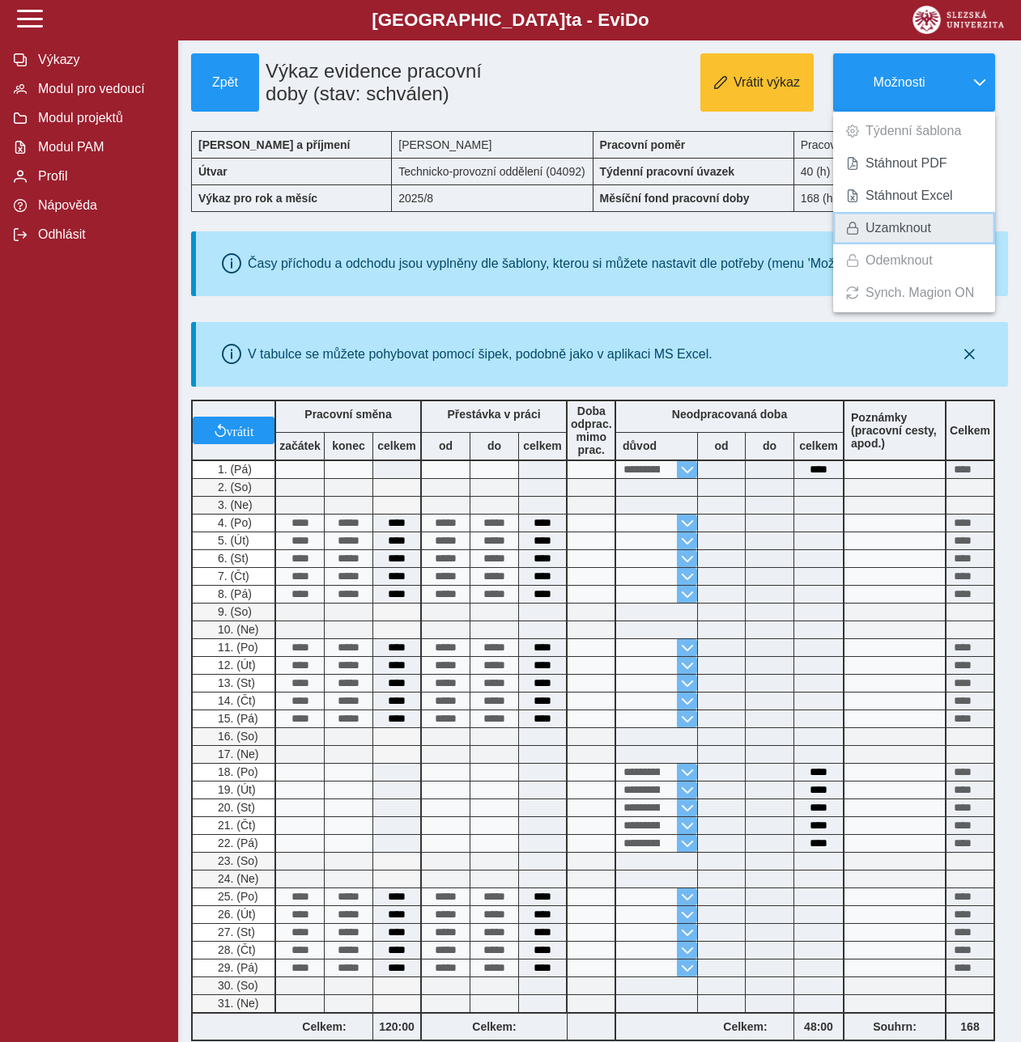
click at [882, 224] on span "Uzamknout" at bounding box center [898, 228] width 66 height 13
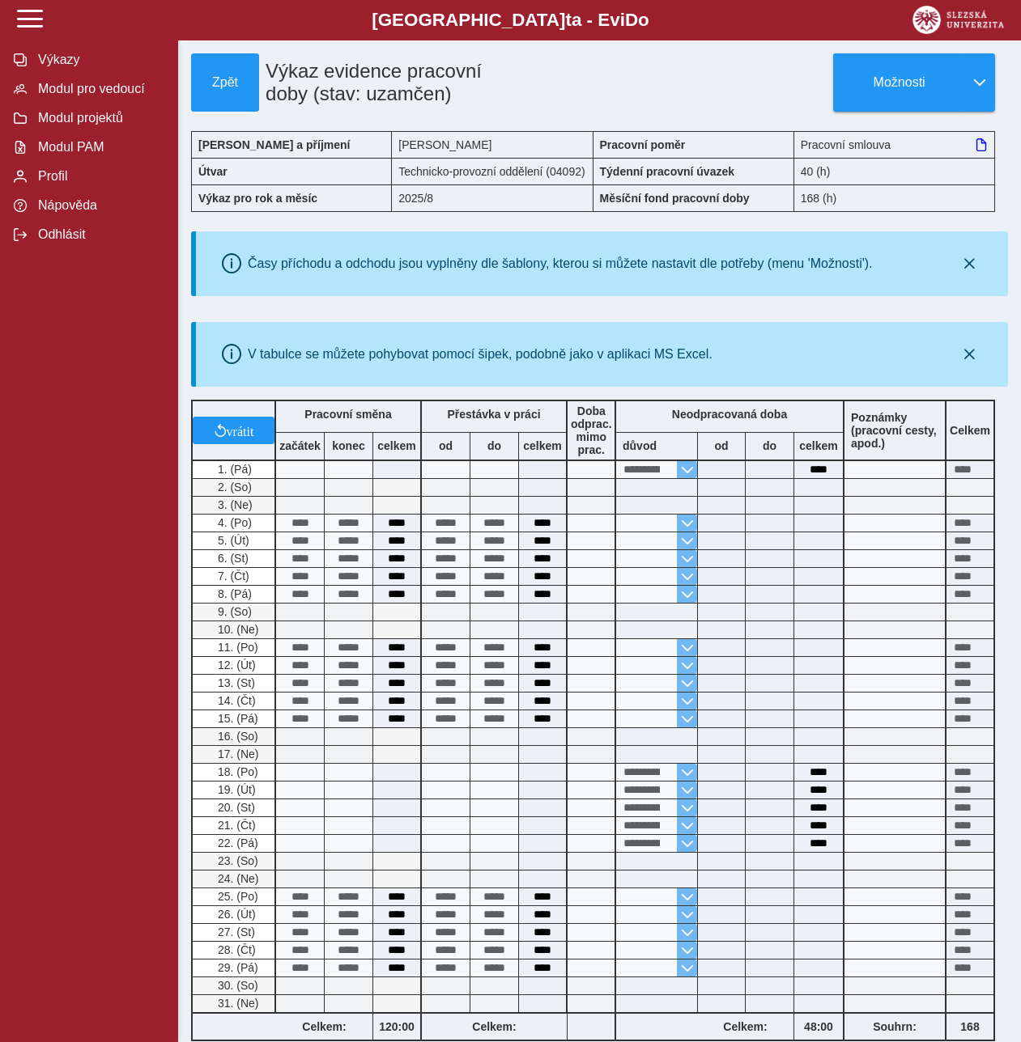
click at [33, 485] on div "Výkazy Modul pro vedoucí Modul projektů Modul PAM Profil Nápověda Odhlásit" at bounding box center [89, 521] width 178 height 1042
click at [60, 96] on span "Modul pro vedoucí" at bounding box center [98, 89] width 131 height 15
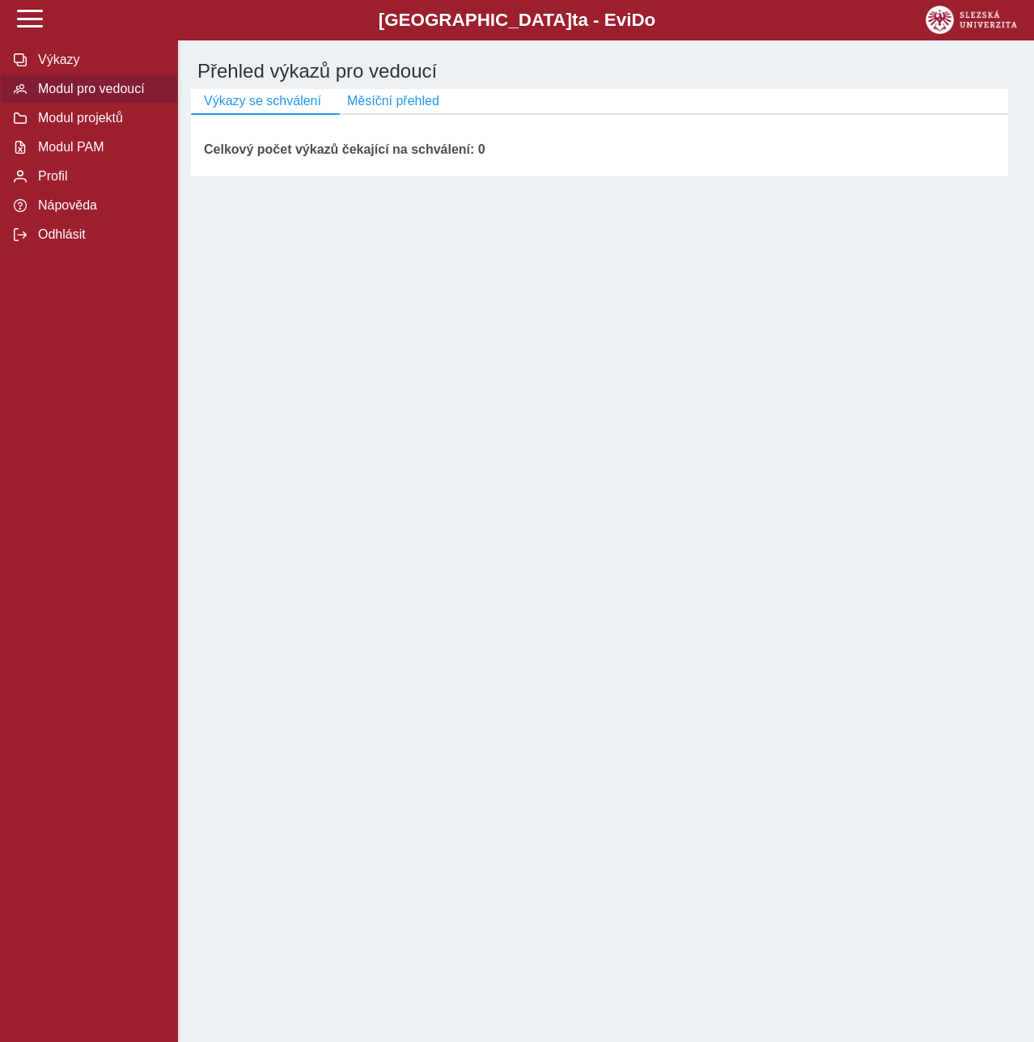
click at [87, 96] on span "Modul pro vedoucí" at bounding box center [98, 89] width 131 height 15
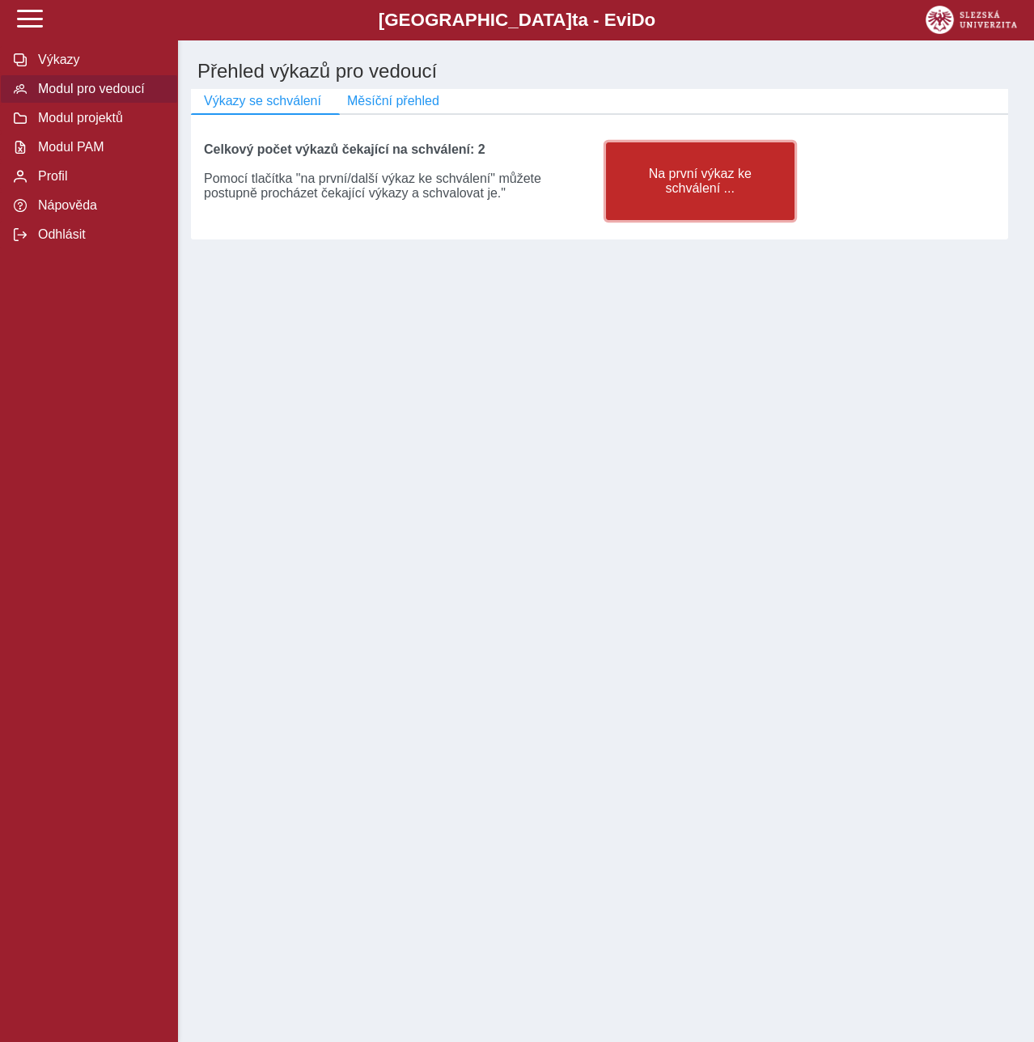
click at [646, 189] on span "Na první výkaz ke schválení ..." at bounding box center [700, 181] width 161 height 29
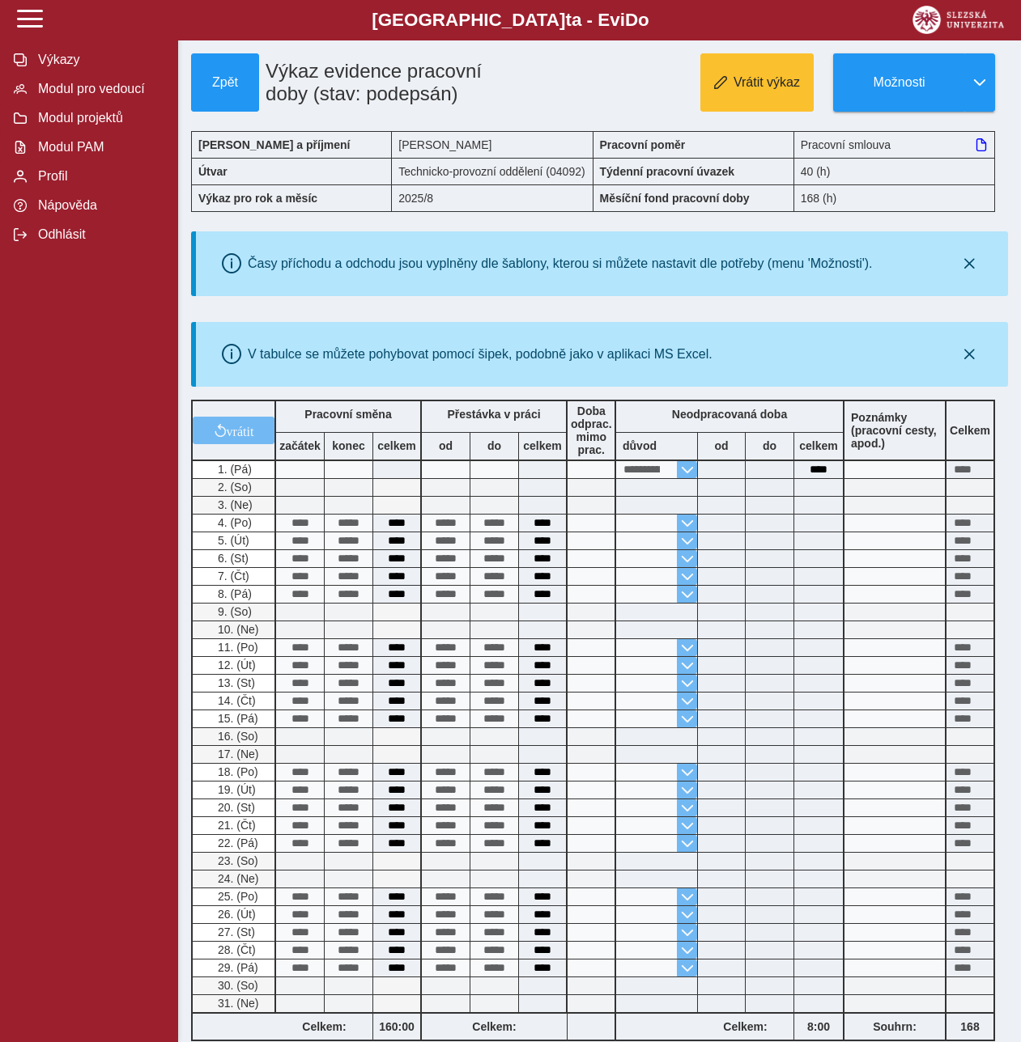
scroll to position [299, 0]
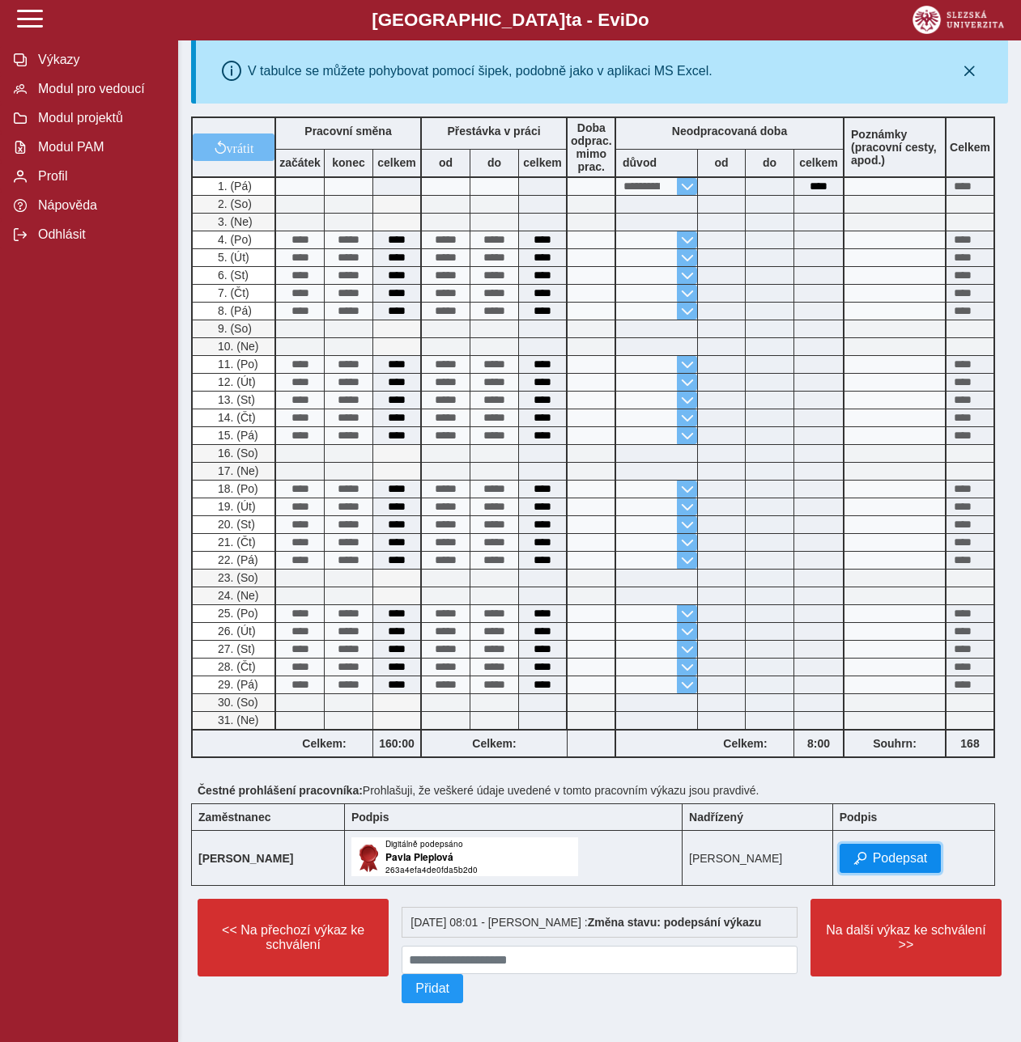
click at [891, 853] on span "Podepsat" at bounding box center [899, 858] width 55 height 15
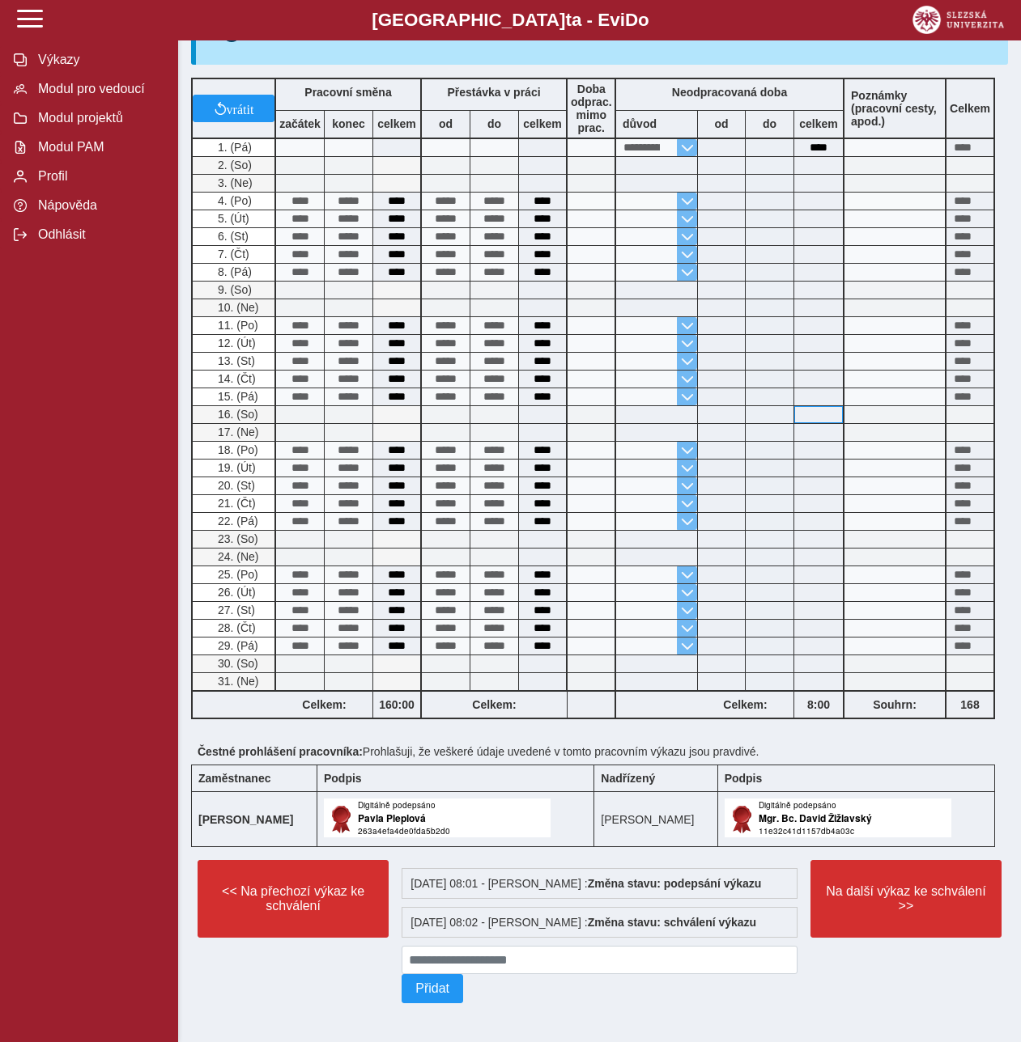
scroll to position [0, 0]
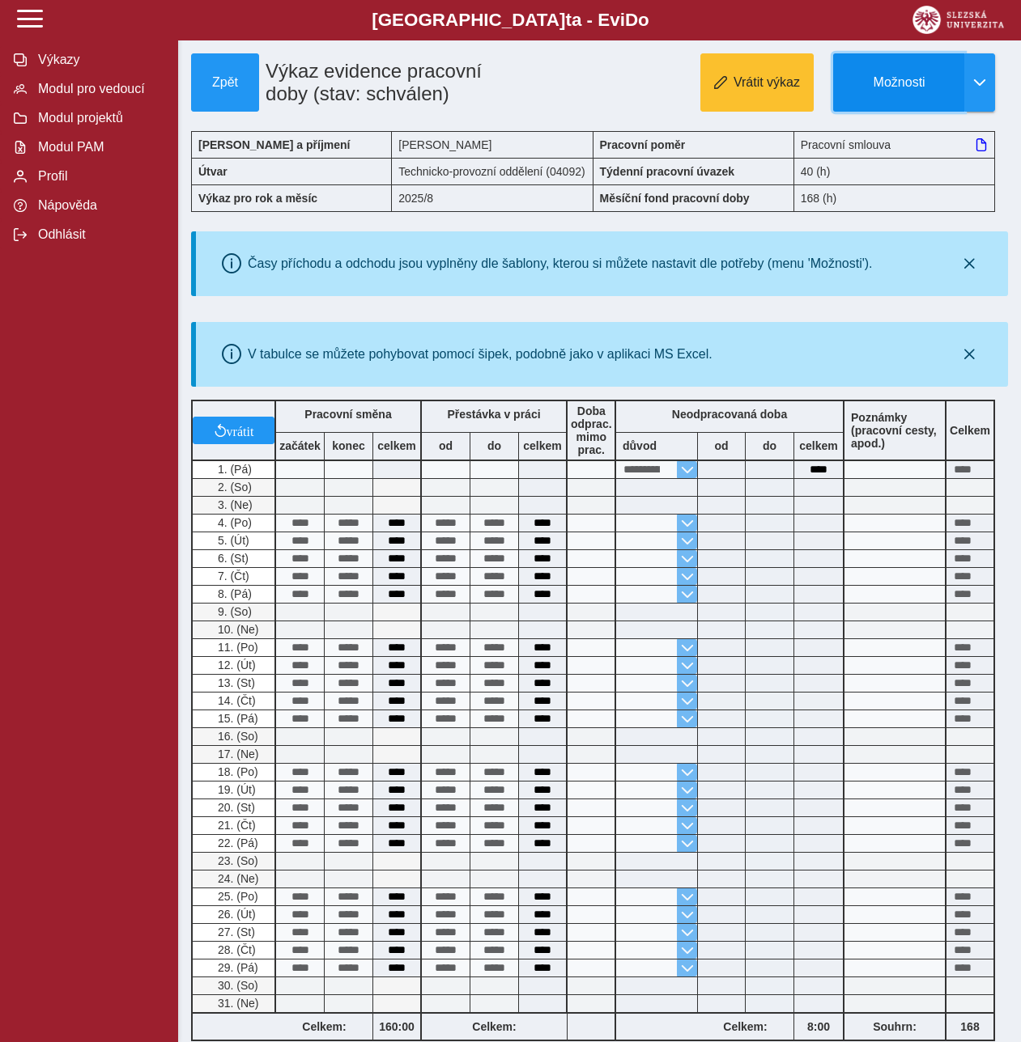
click at [875, 101] on button "Možnosti" at bounding box center [898, 82] width 131 height 58
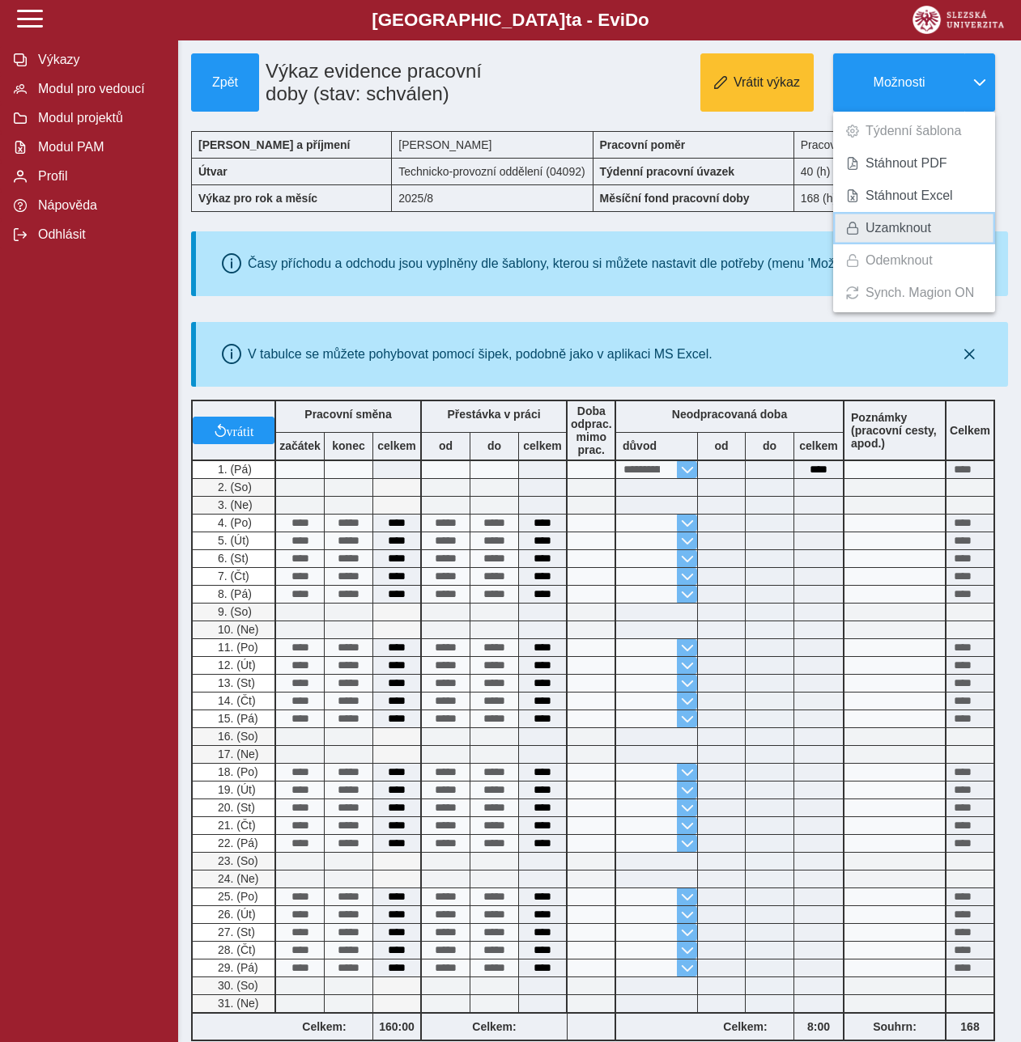
click at [889, 223] on span "Uzamknout" at bounding box center [898, 228] width 66 height 13
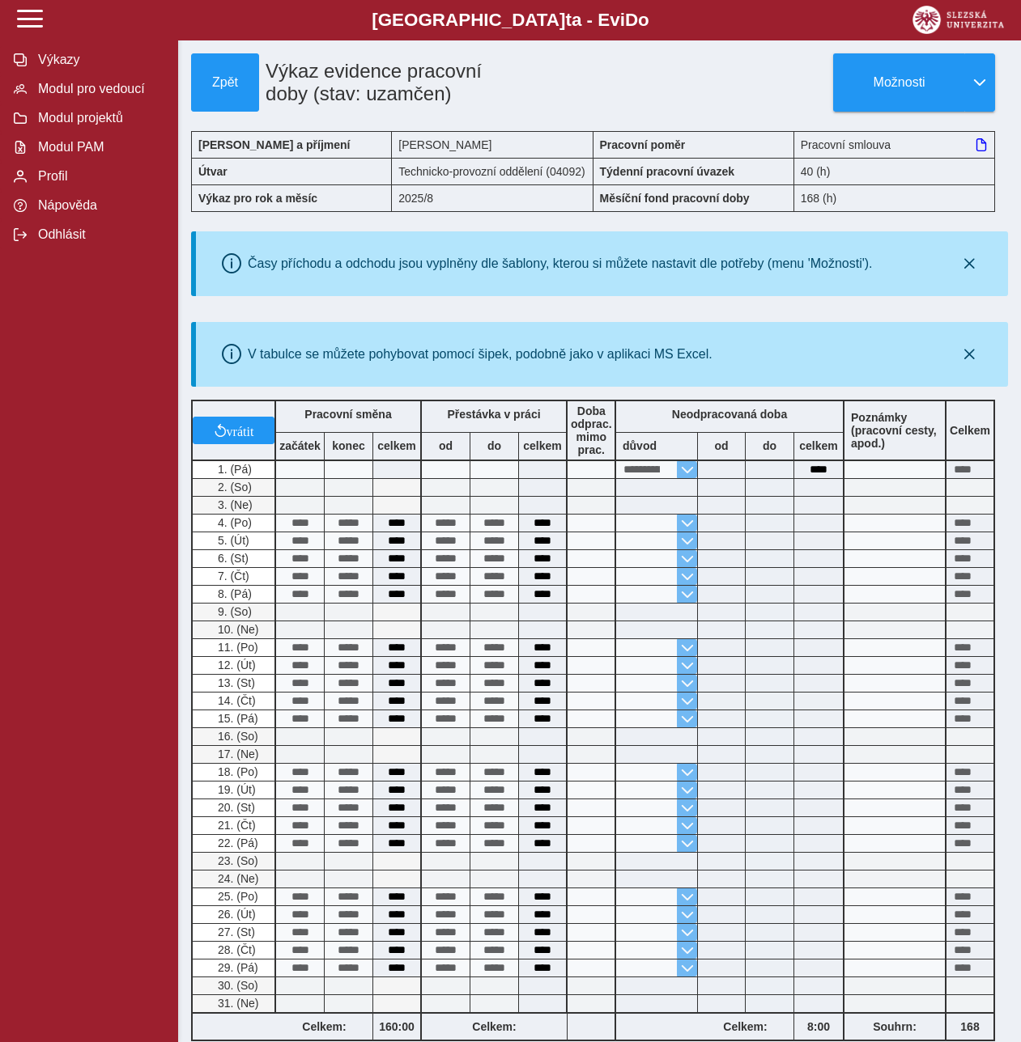
scroll to position [405, 0]
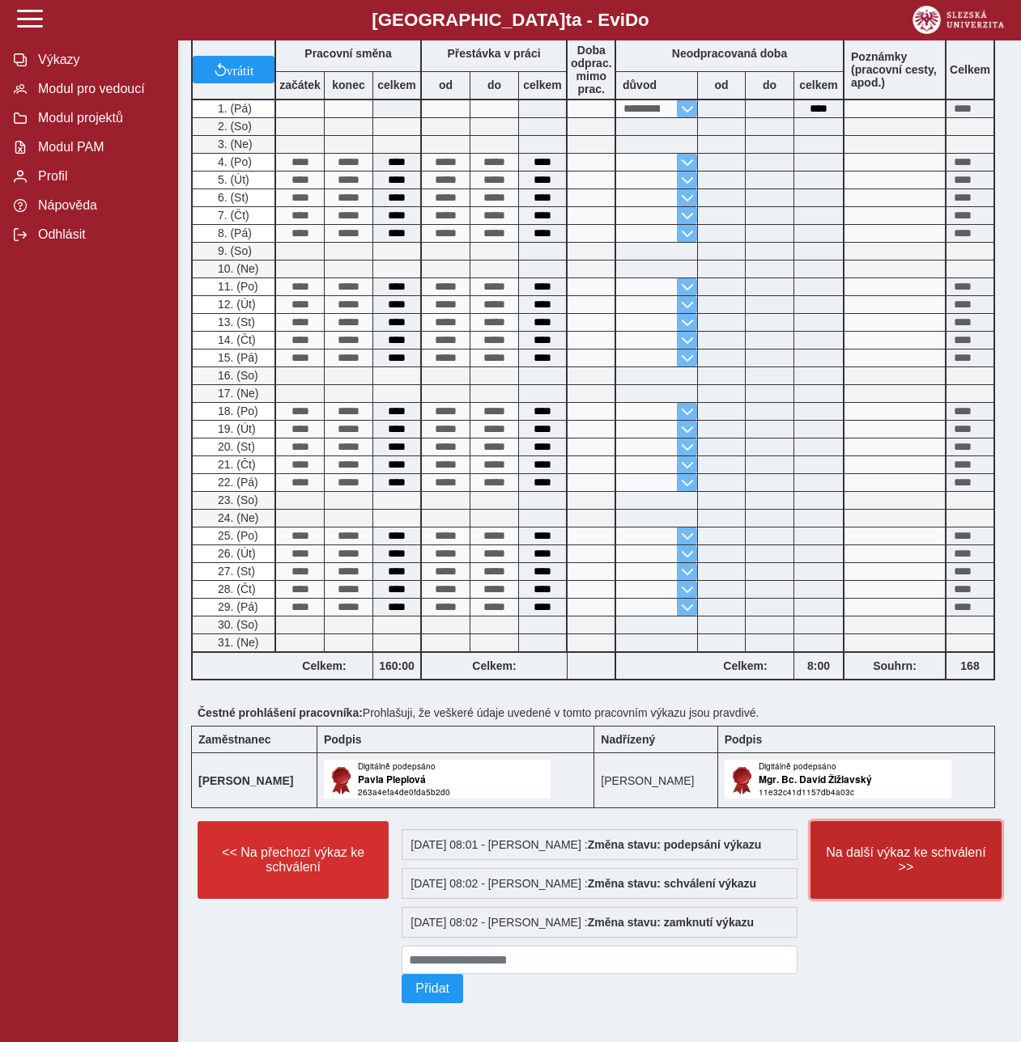
click at [864, 846] on span "Na další výkaz ke schválení >>" at bounding box center [905, 860] width 163 height 29
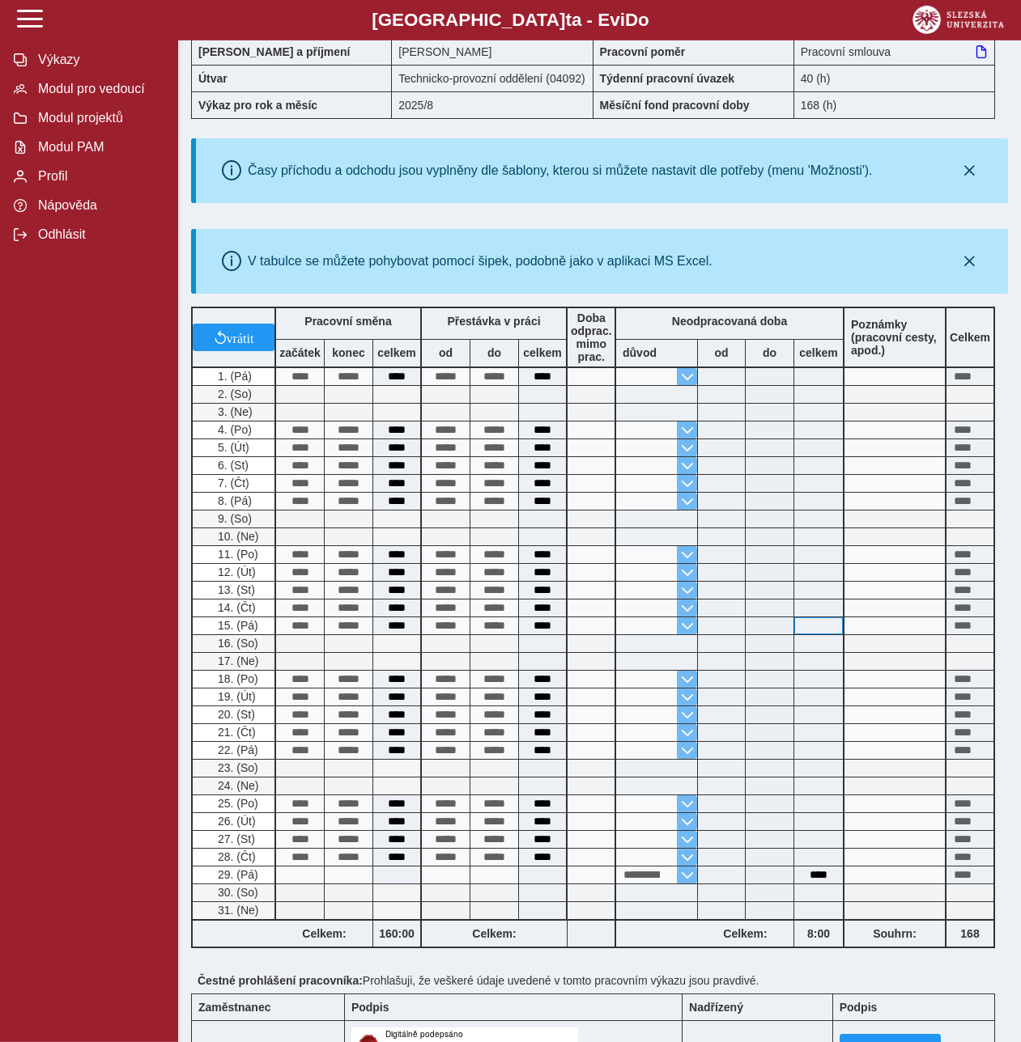
scroll to position [312, 0]
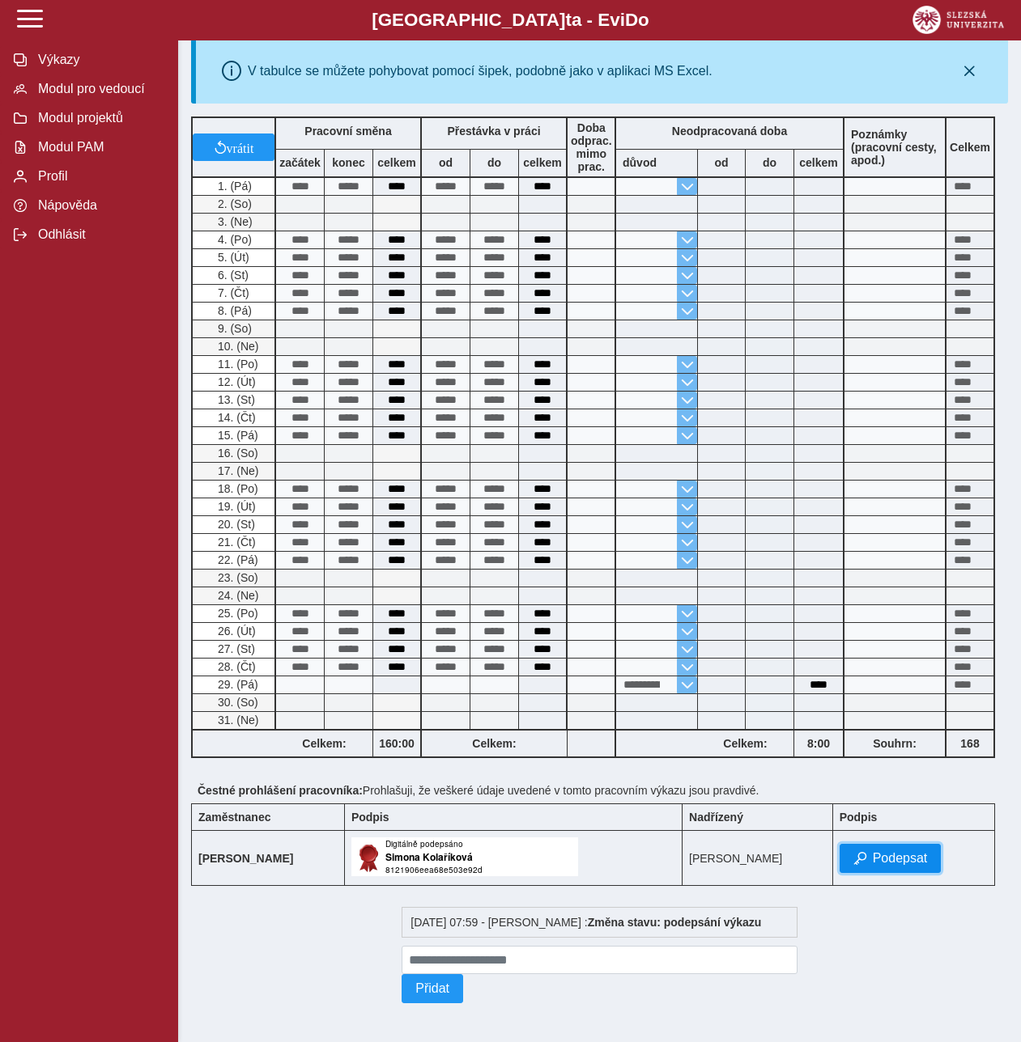
click at [881, 844] on button "Podepsat" at bounding box center [890, 858] width 102 height 29
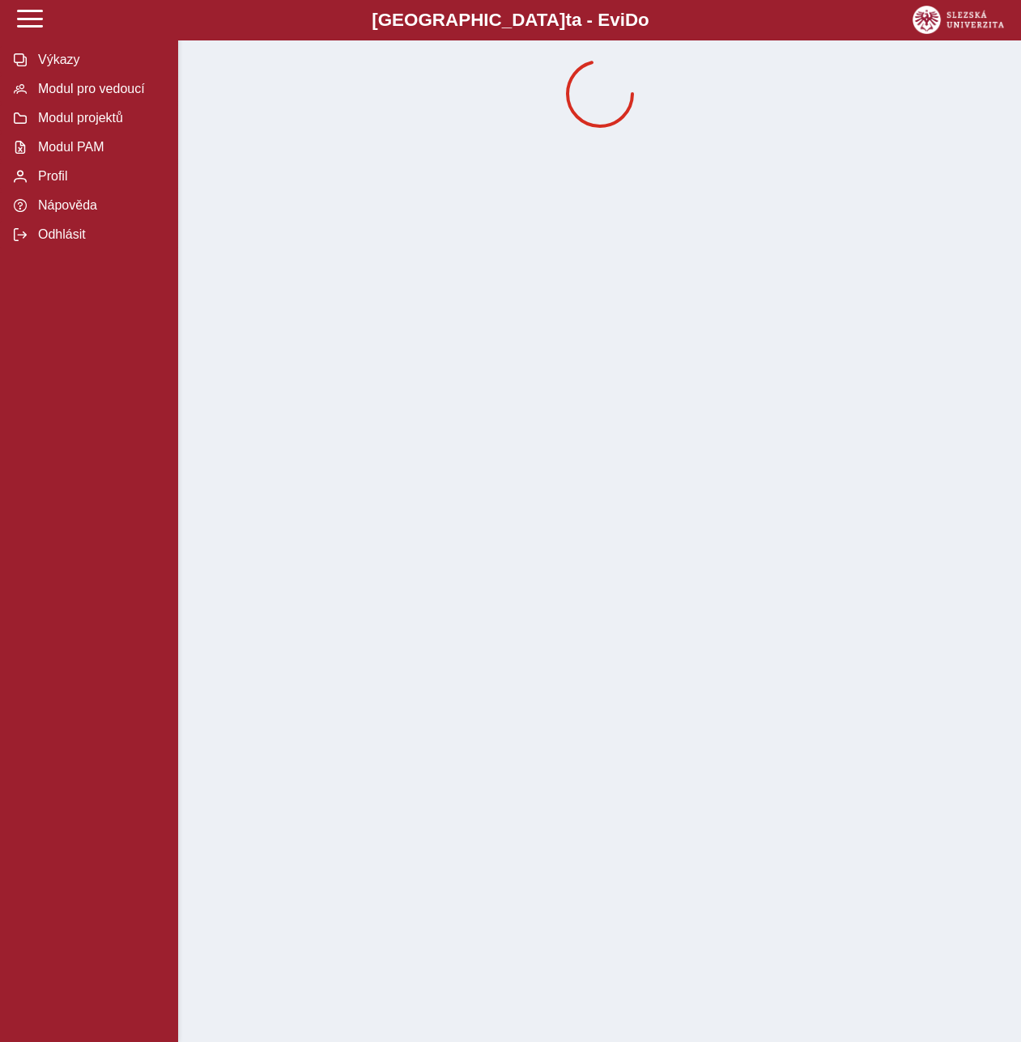
scroll to position [0, 0]
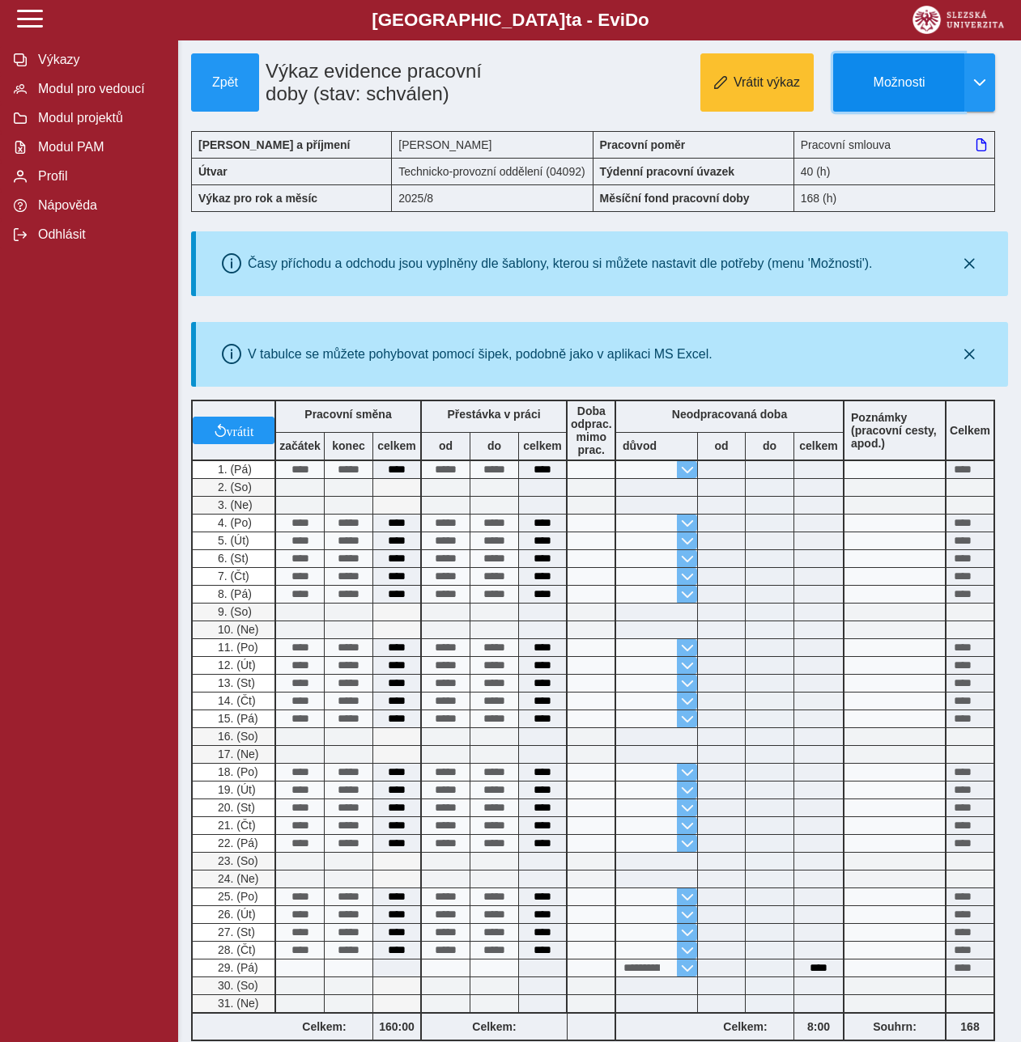
click at [909, 82] on span "Možnosti" at bounding box center [899, 82] width 104 height 15
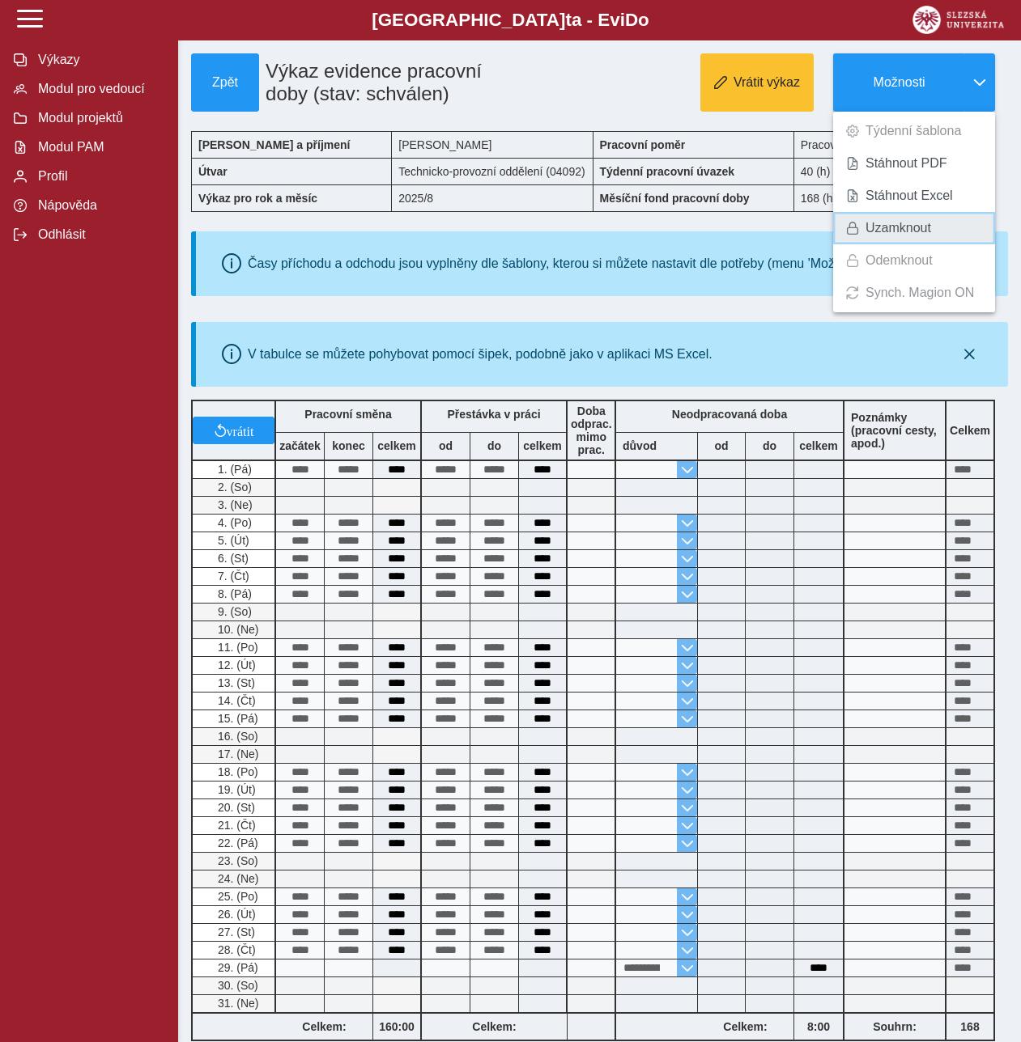
click at [898, 222] on span "Uzamknout" at bounding box center [898, 228] width 66 height 13
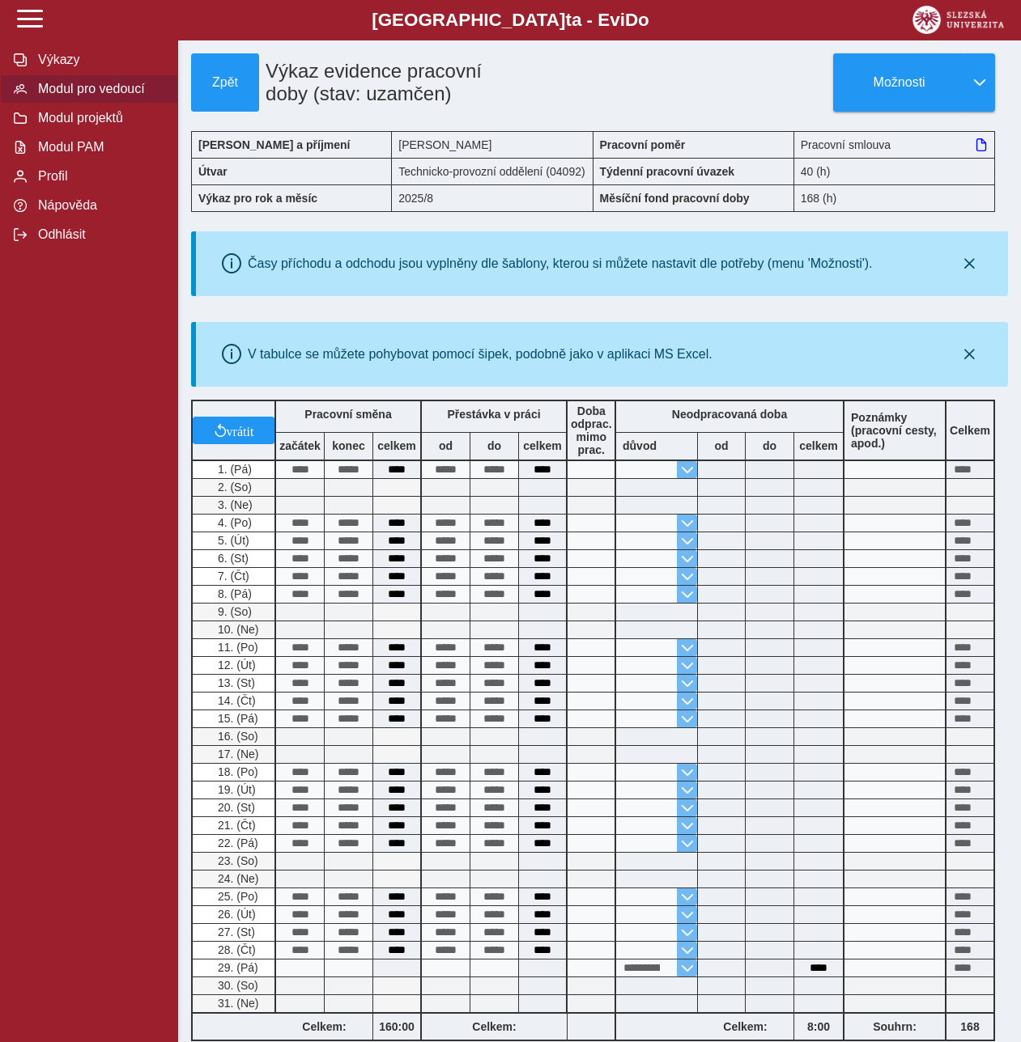
click at [73, 96] on span "Modul pro vedoucí" at bounding box center [98, 89] width 131 height 15
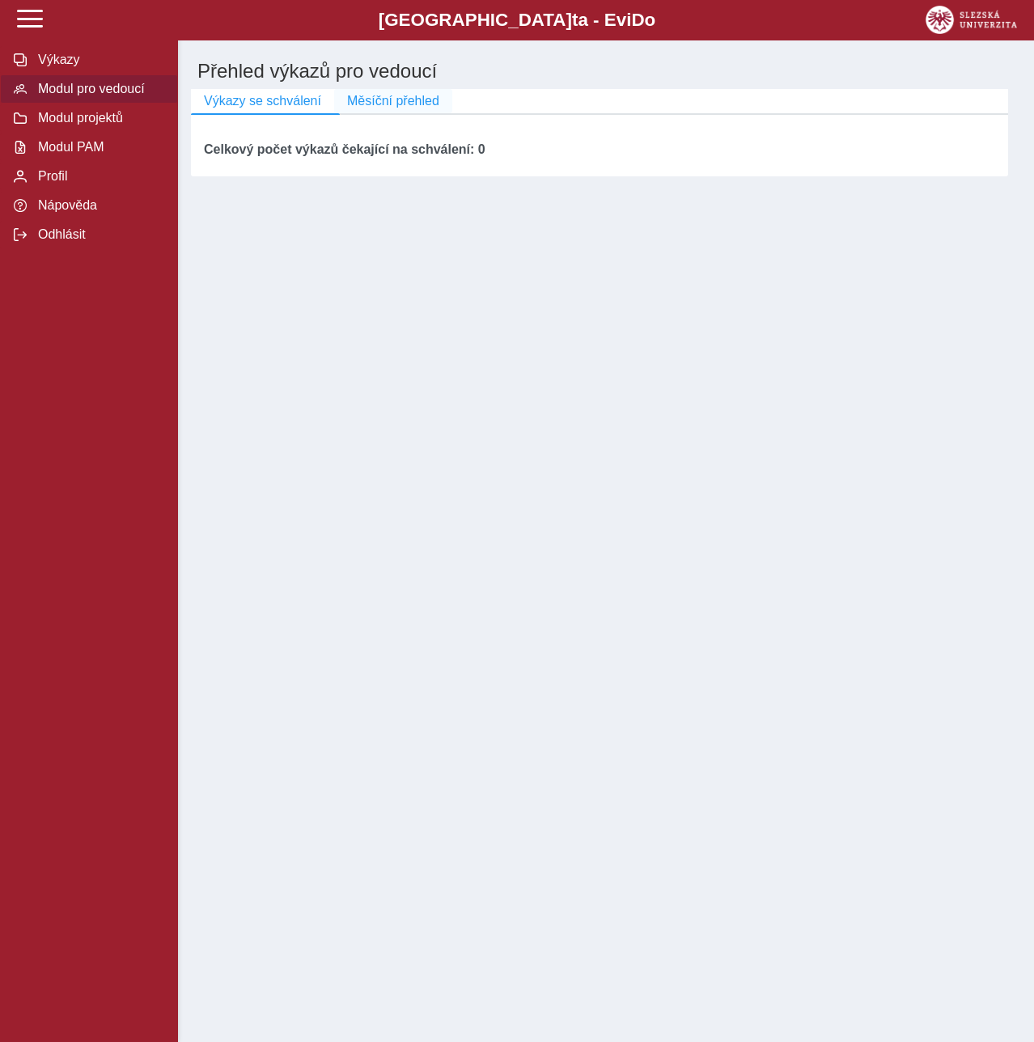
click at [363, 95] on span "Měsíční přehled" at bounding box center [393, 101] width 92 height 15
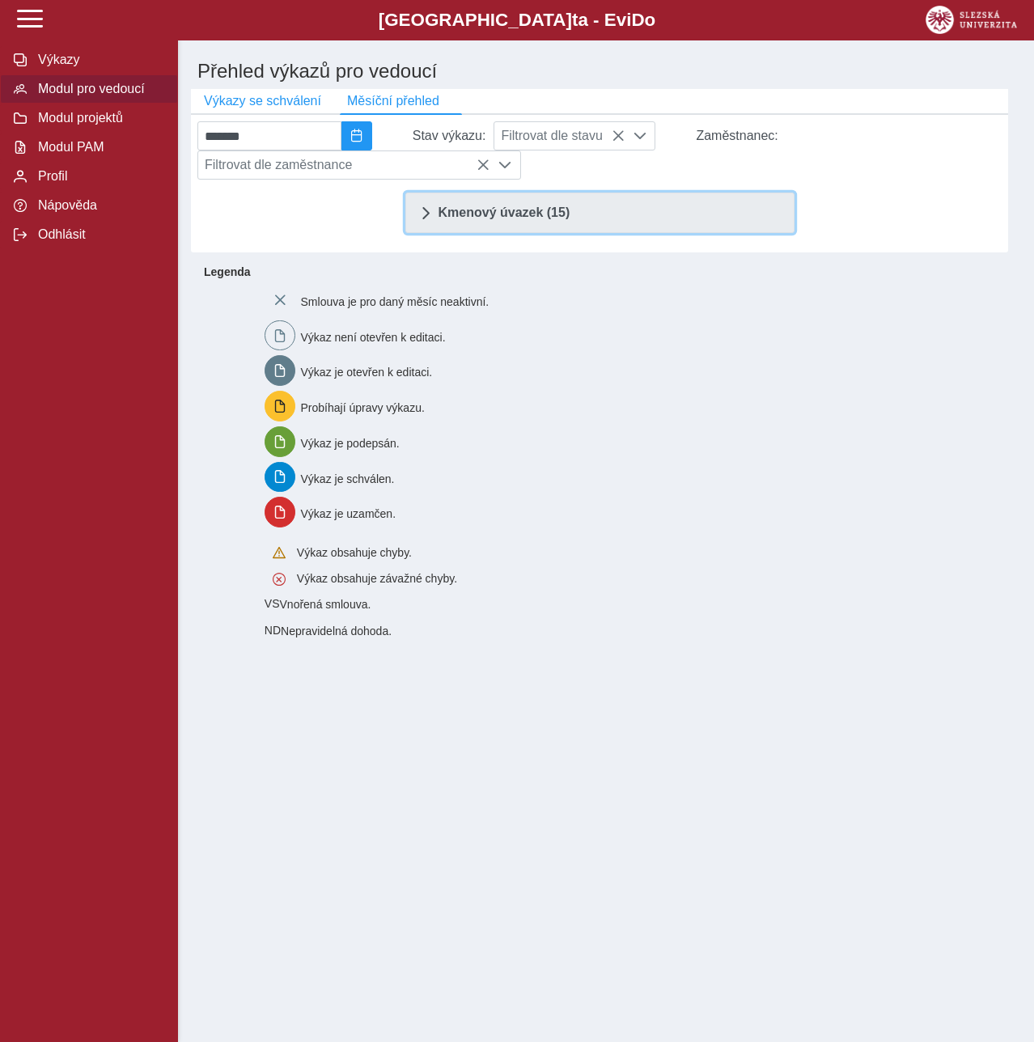
click at [478, 219] on span "Kmenový úvazek (15)" at bounding box center [505, 212] width 132 height 13
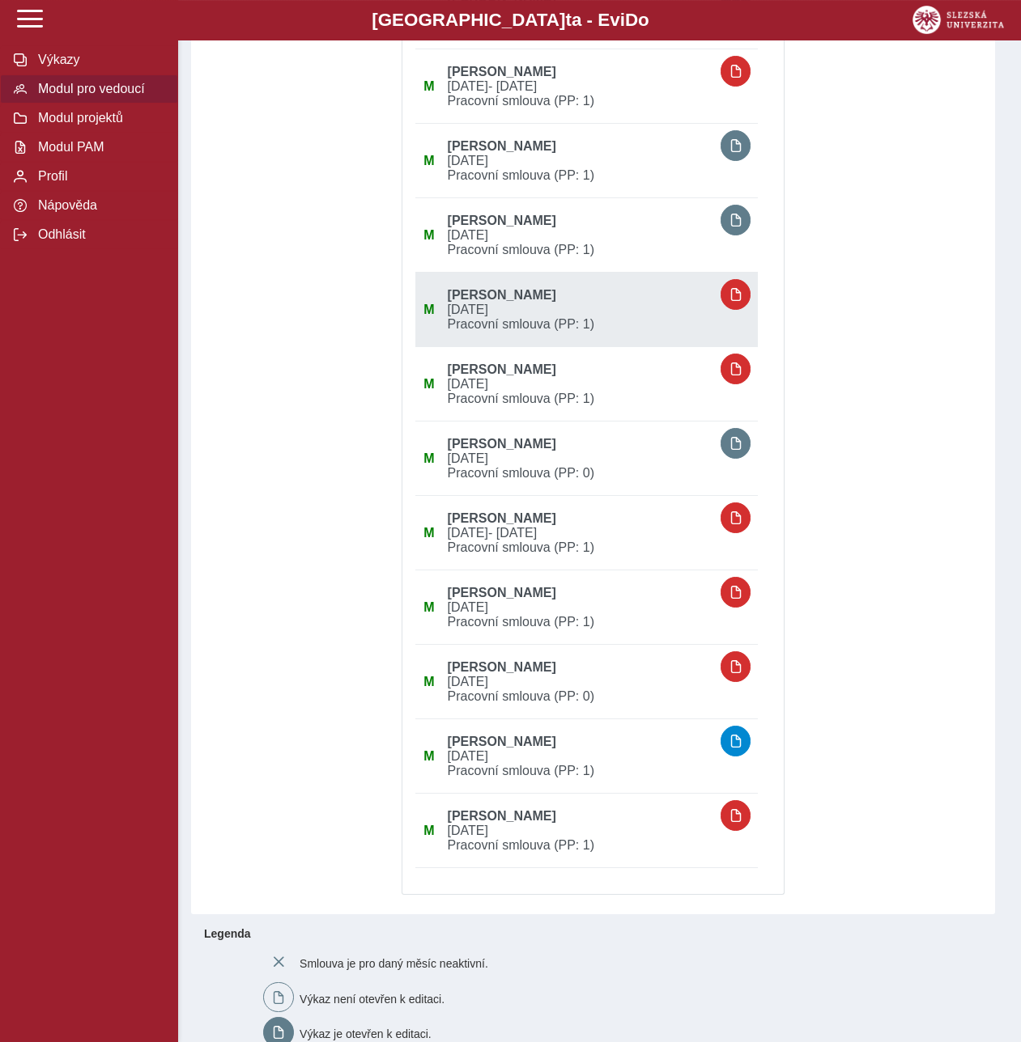
scroll to position [495, 0]
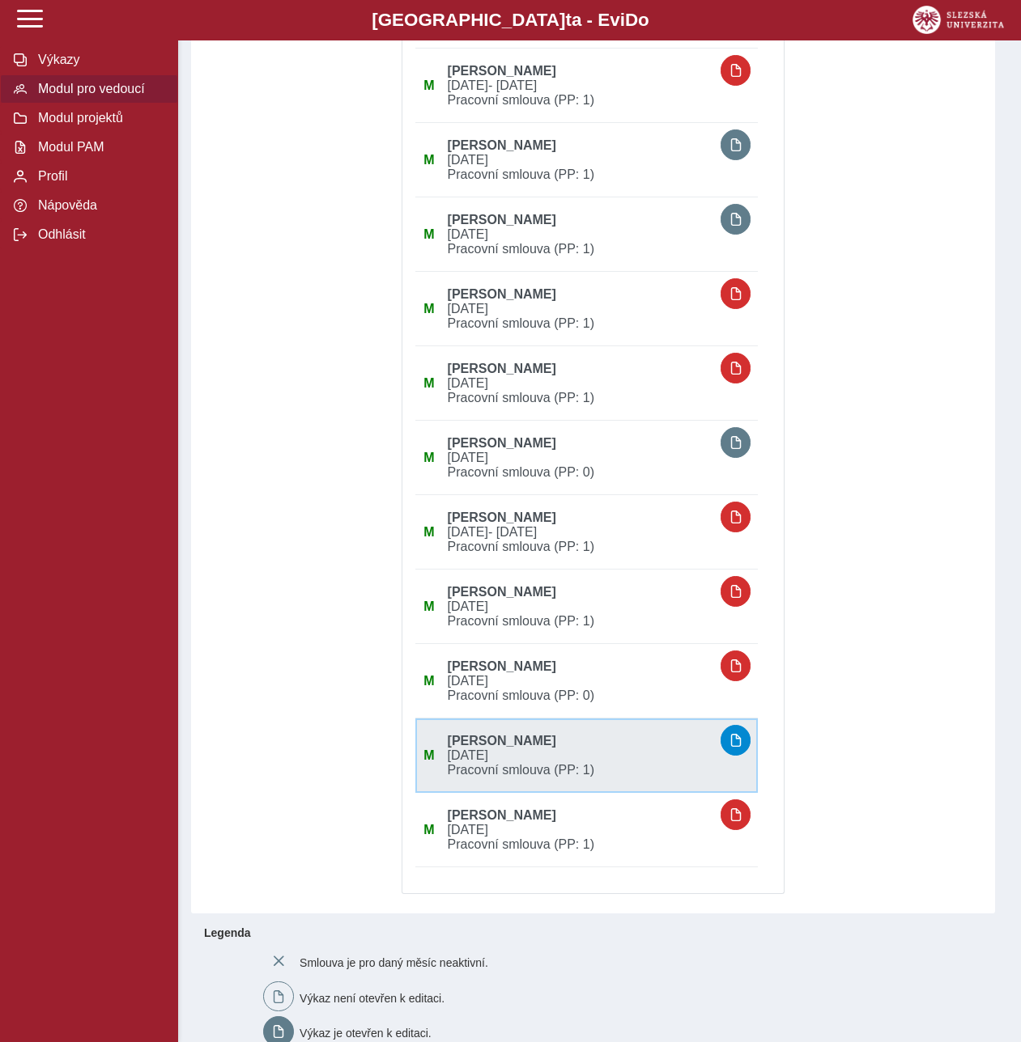
click at [602, 743] on span "[PERSON_NAME]" at bounding box center [577, 738] width 273 height 21
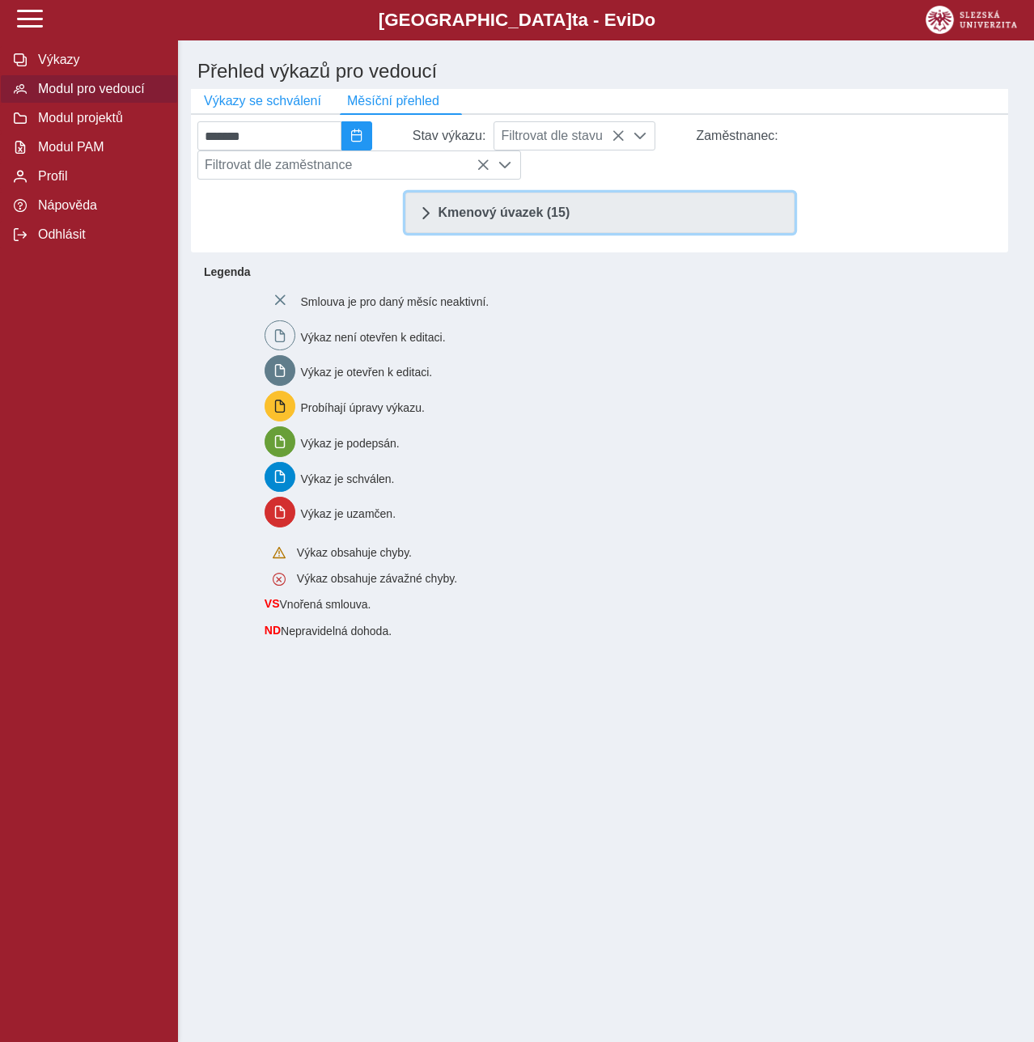
click at [573, 226] on link "Kmenový úvazek (15)" at bounding box center [599, 213] width 389 height 40
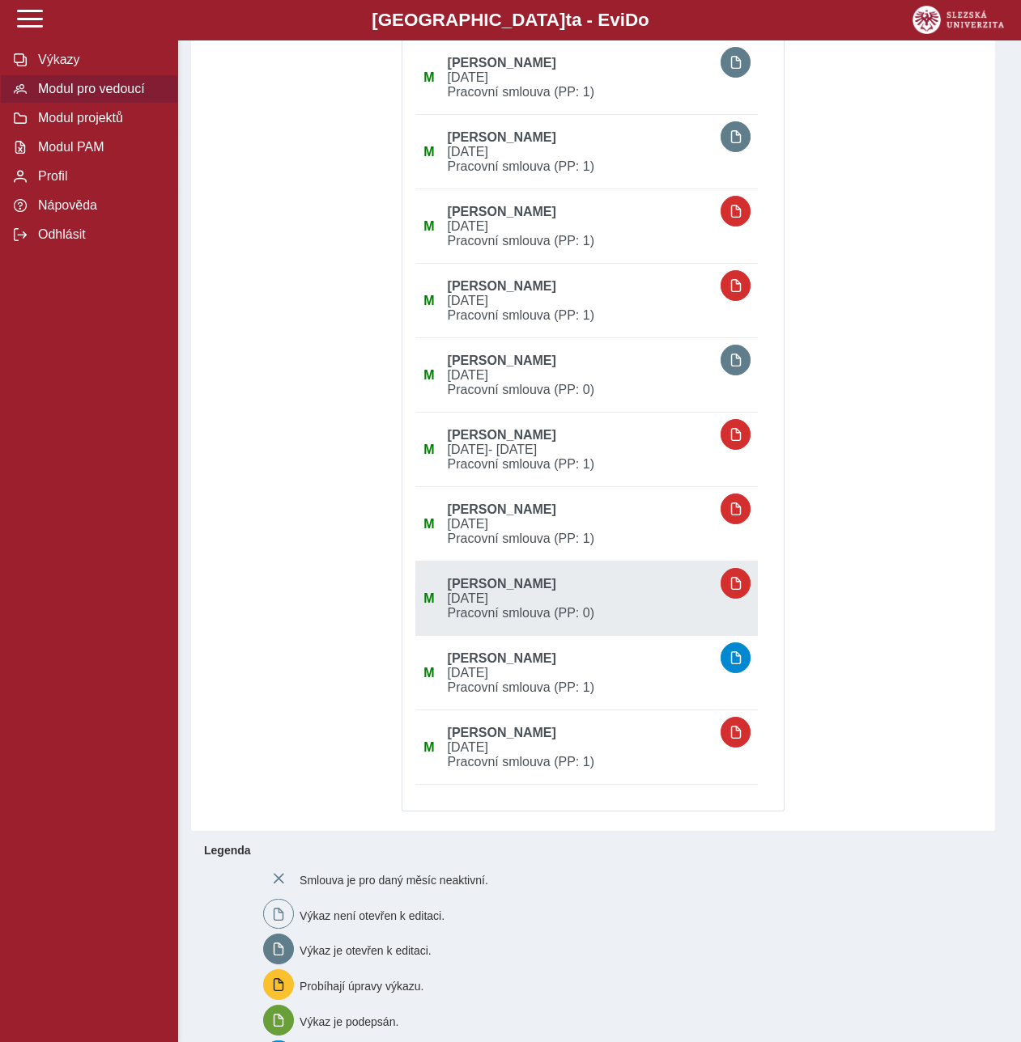
scroll to position [795, 0]
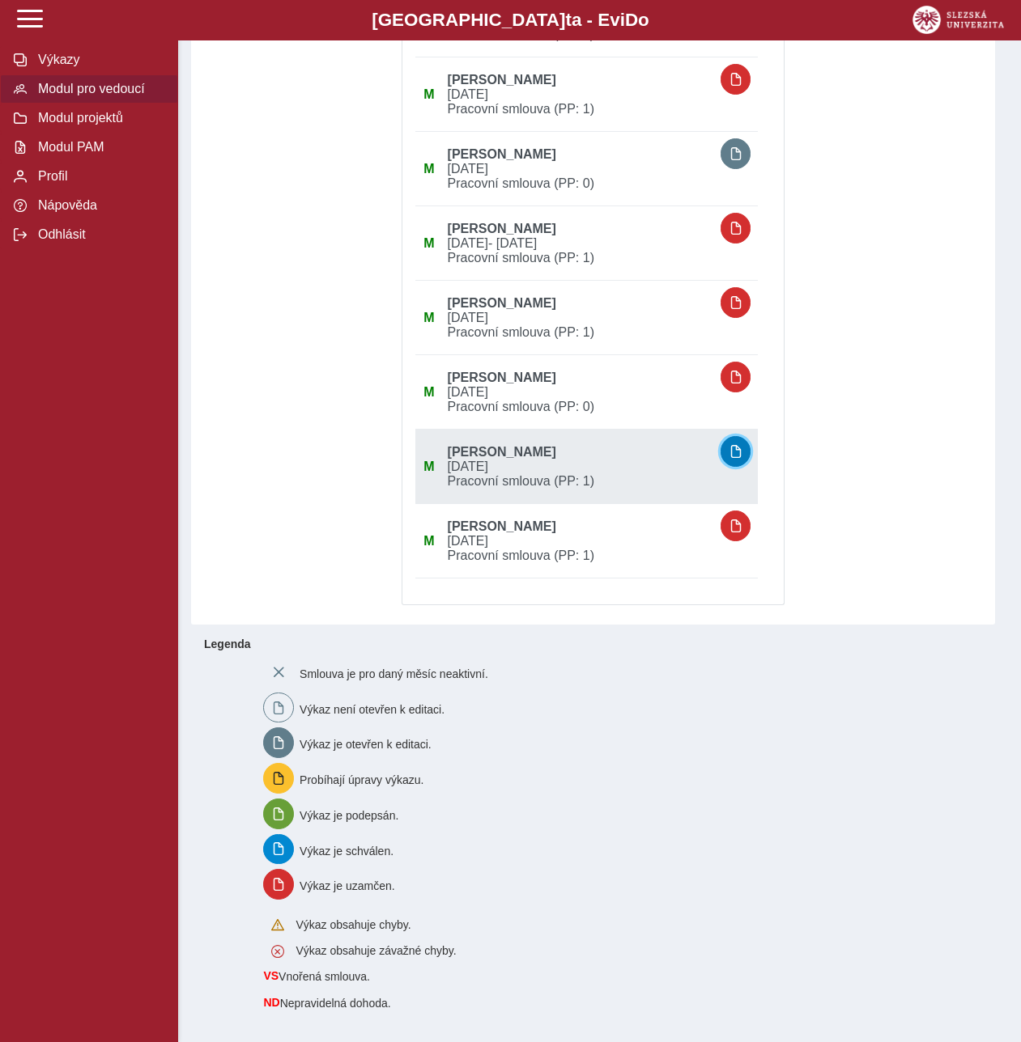
click at [737, 453] on span "button" at bounding box center [735, 451] width 13 height 13
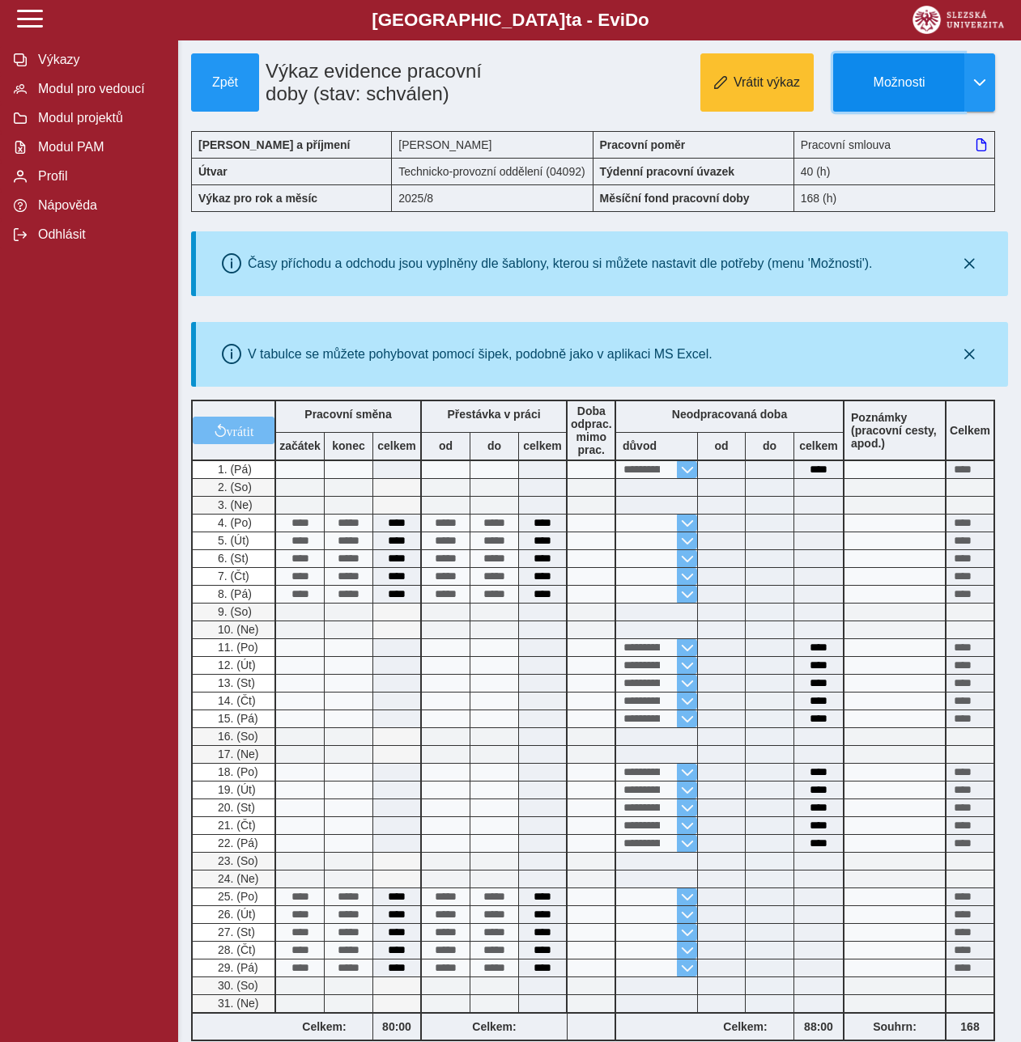
click at [915, 79] on span "Možnosti" at bounding box center [899, 82] width 104 height 15
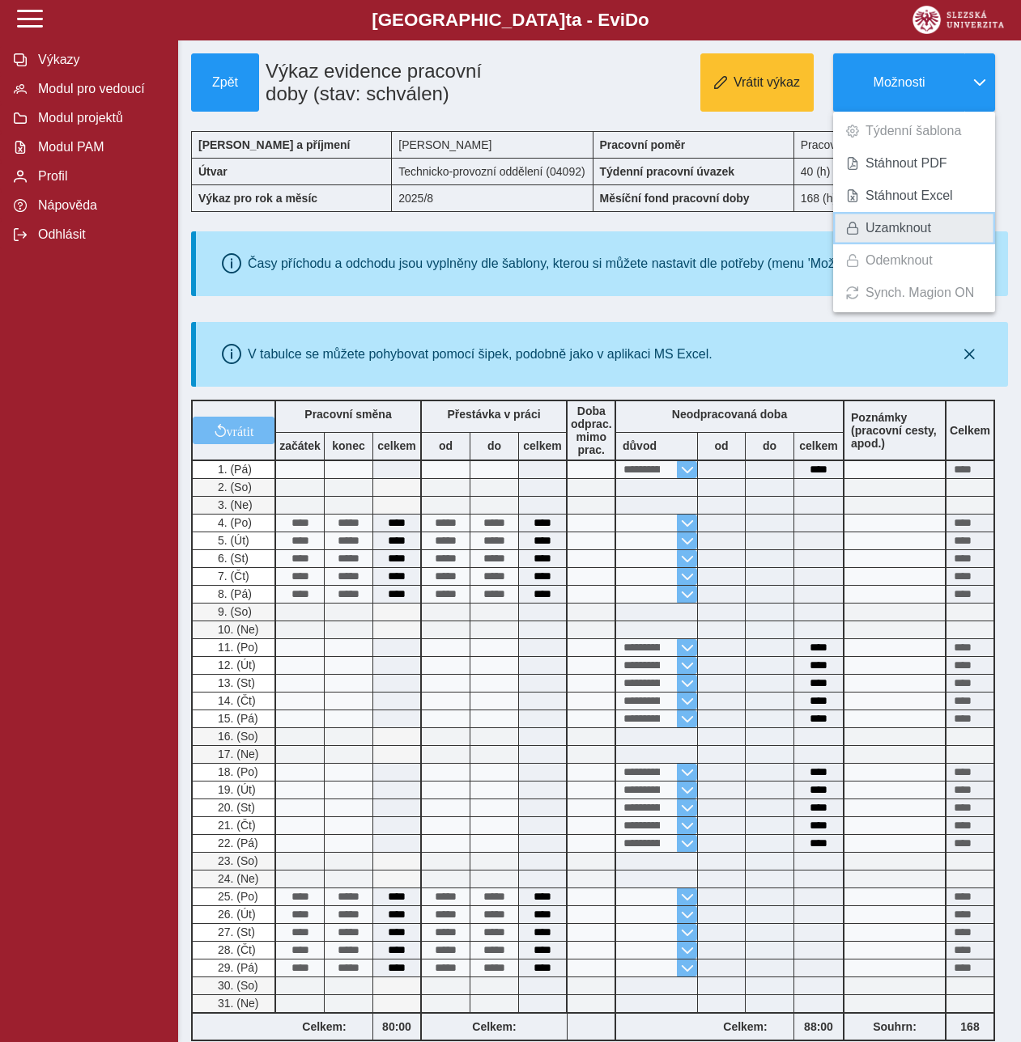
click at [907, 220] on link "Uzamknout" at bounding box center [914, 228] width 162 height 32
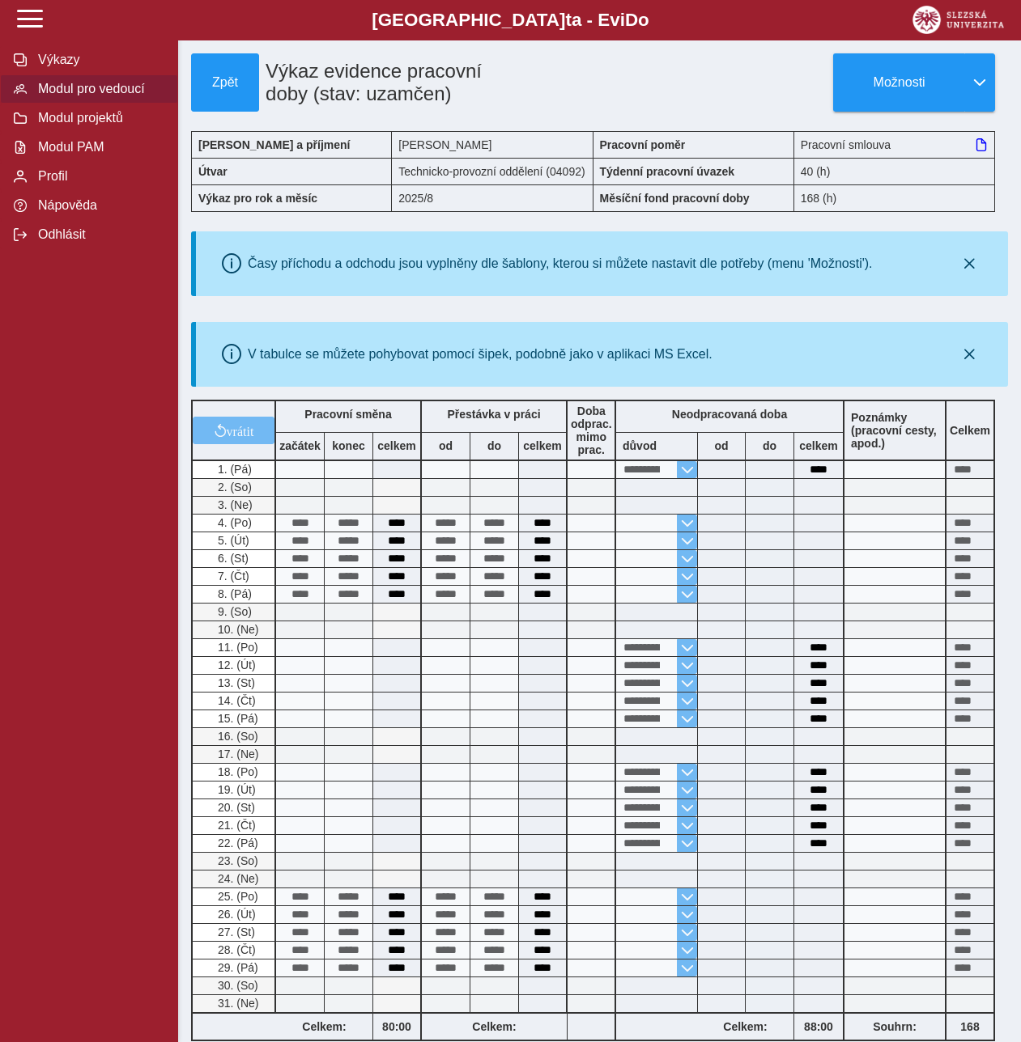
click at [97, 96] on span "Modul pro vedoucí" at bounding box center [98, 89] width 131 height 15
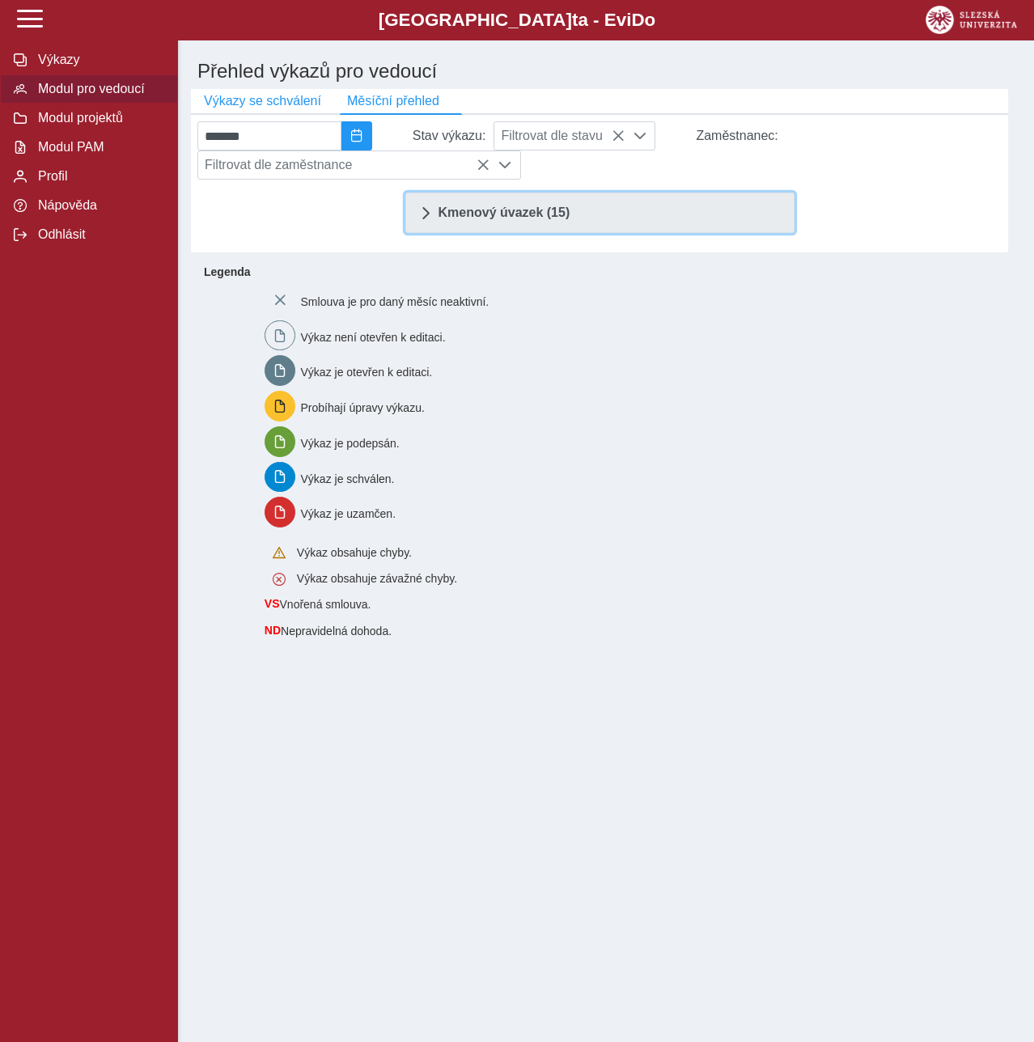
click at [633, 233] on link "Kmenový úvazek (15)" at bounding box center [599, 213] width 389 height 40
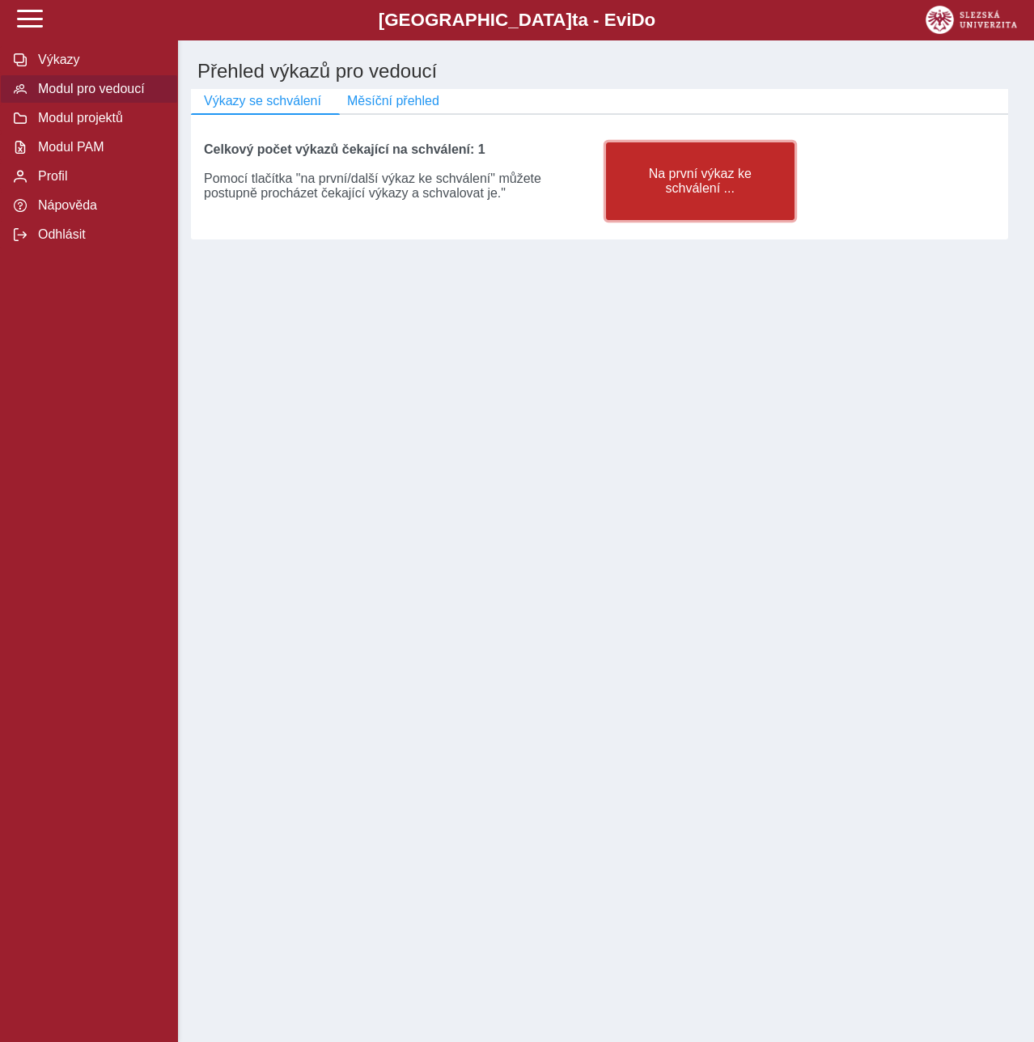
click at [659, 173] on span "Na první výkaz ke schválení ..." at bounding box center [700, 181] width 161 height 29
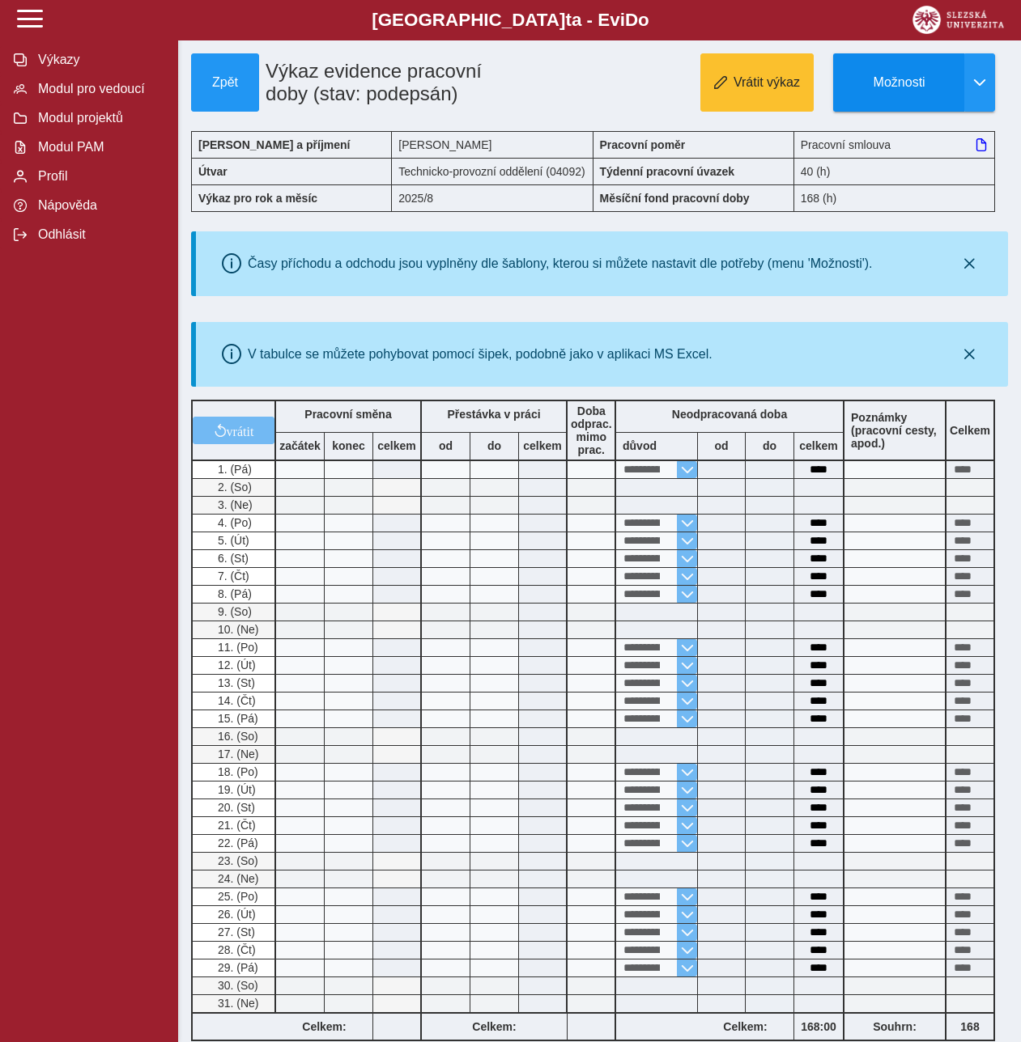
scroll to position [299, 0]
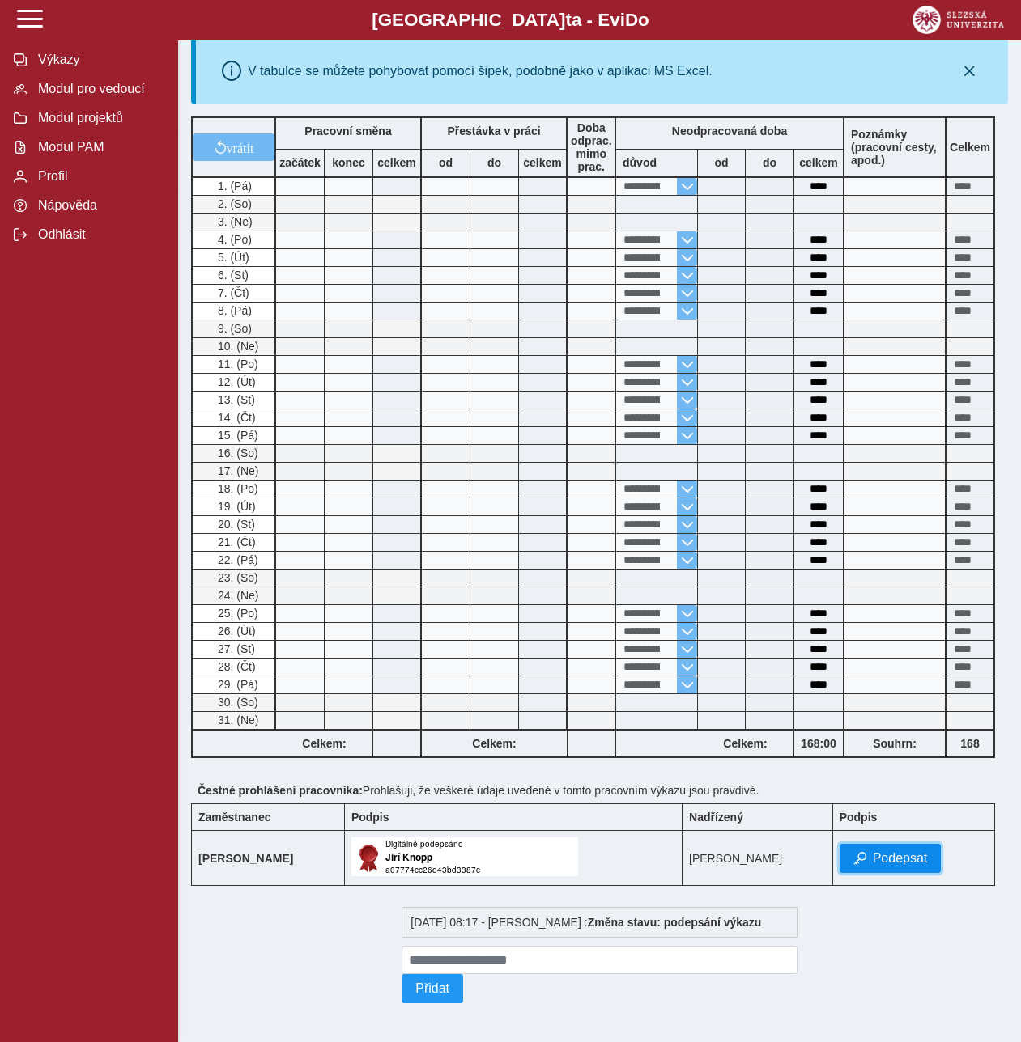
click at [875, 844] on button "Podepsat" at bounding box center [890, 858] width 102 height 29
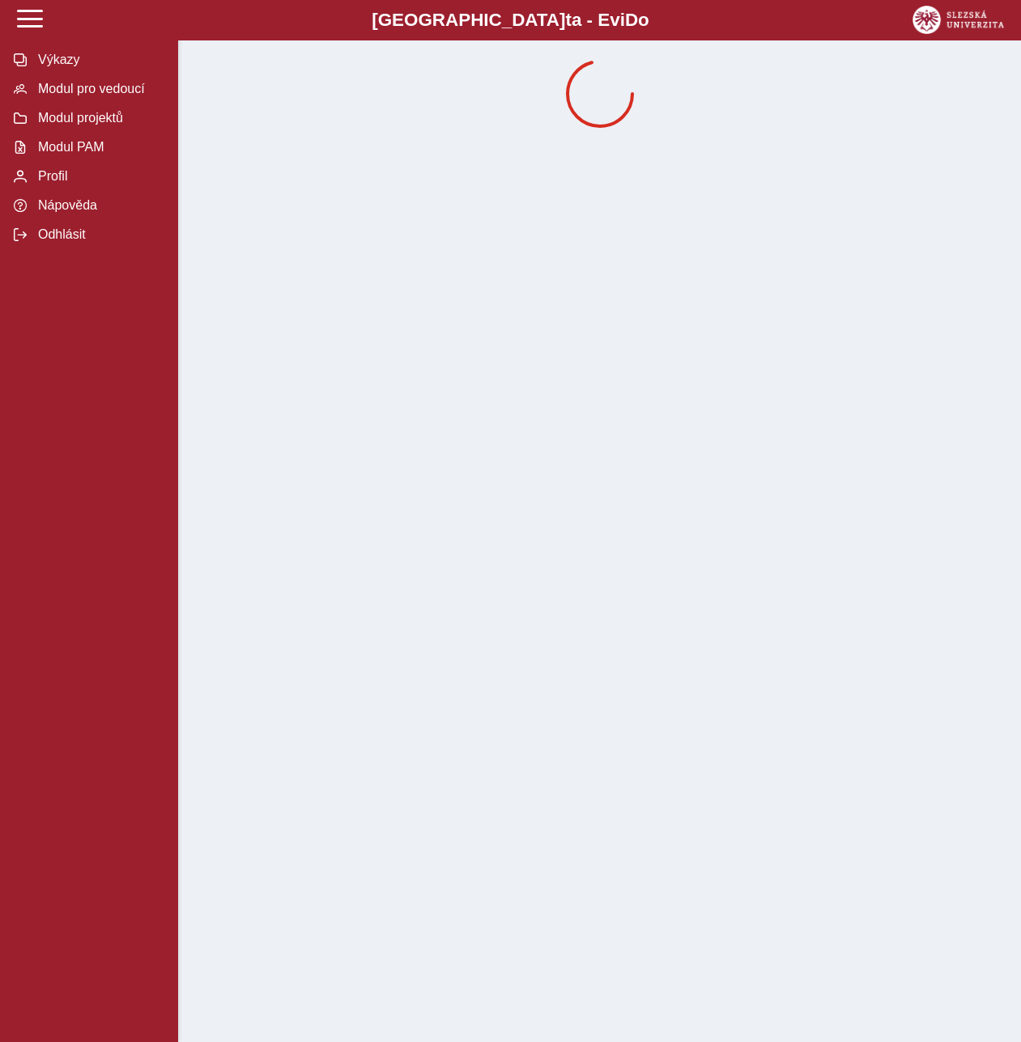
scroll to position [0, 0]
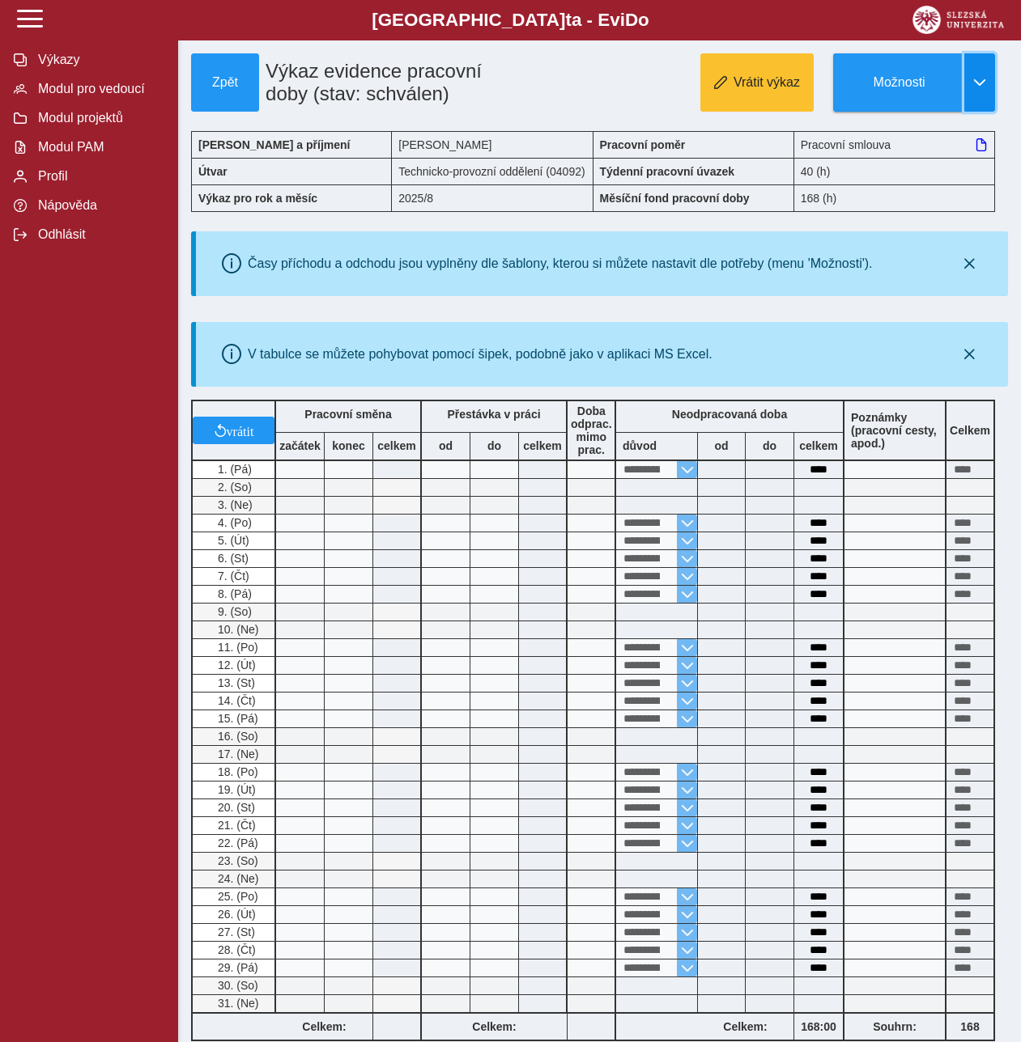
click at [986, 82] on span "button" at bounding box center [979, 82] width 13 height 13
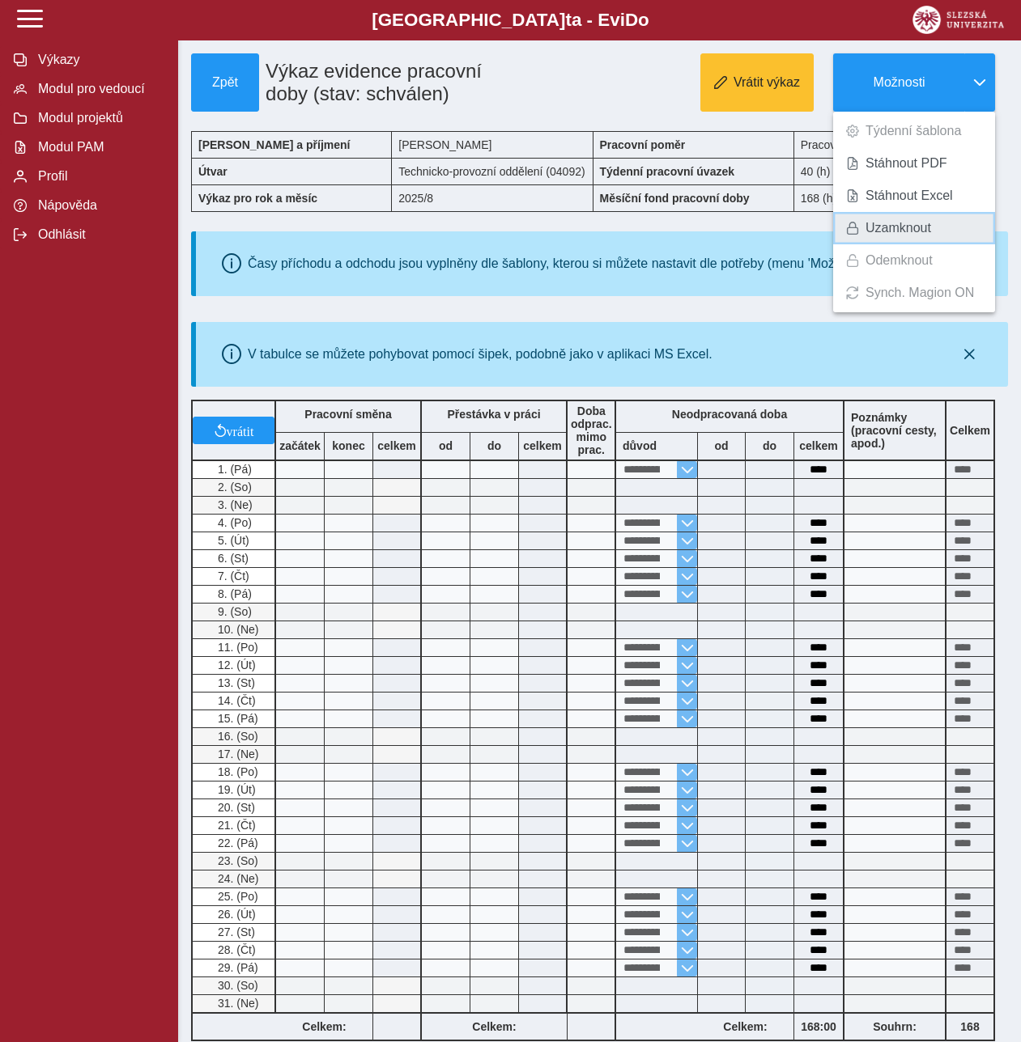
click at [912, 227] on span "Uzamknout" at bounding box center [898, 228] width 66 height 13
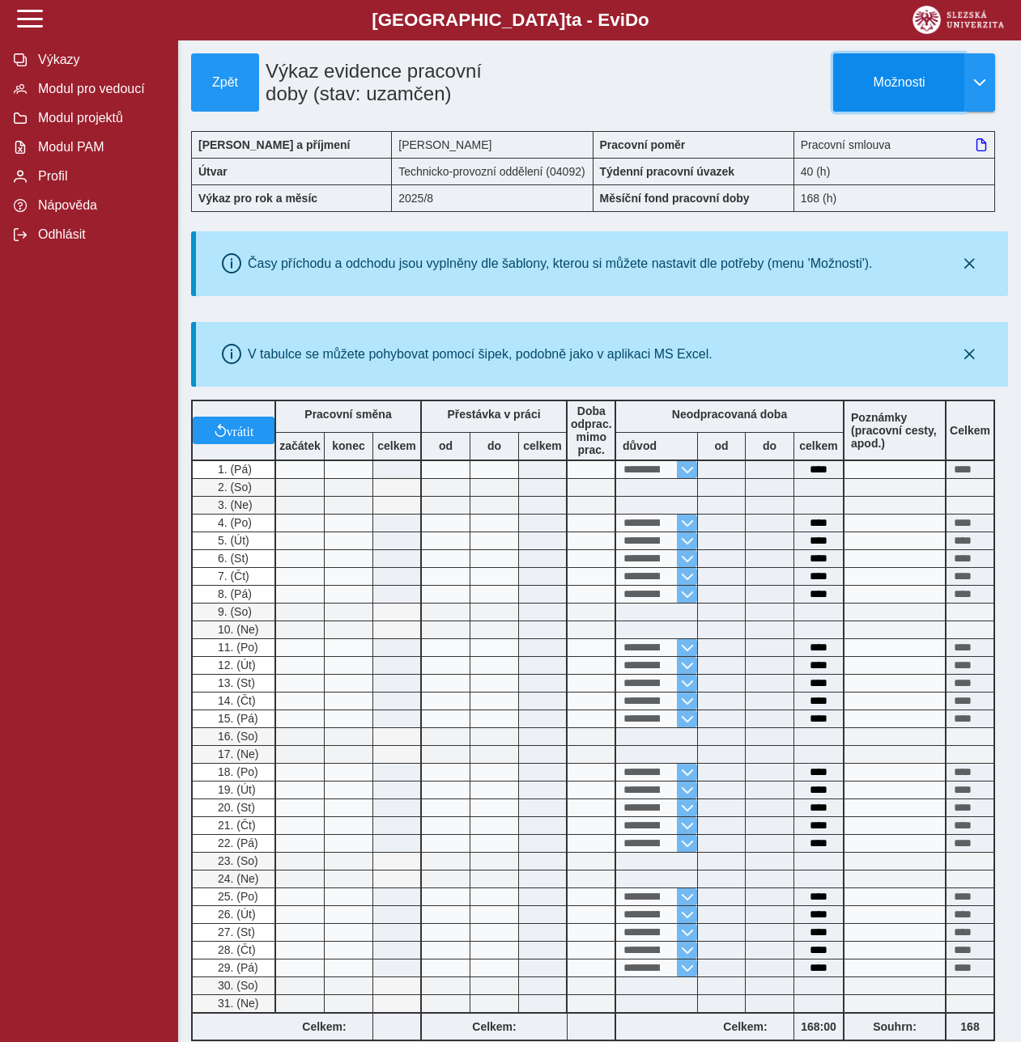
click at [933, 93] on button "Možnosti" at bounding box center [898, 82] width 131 height 58
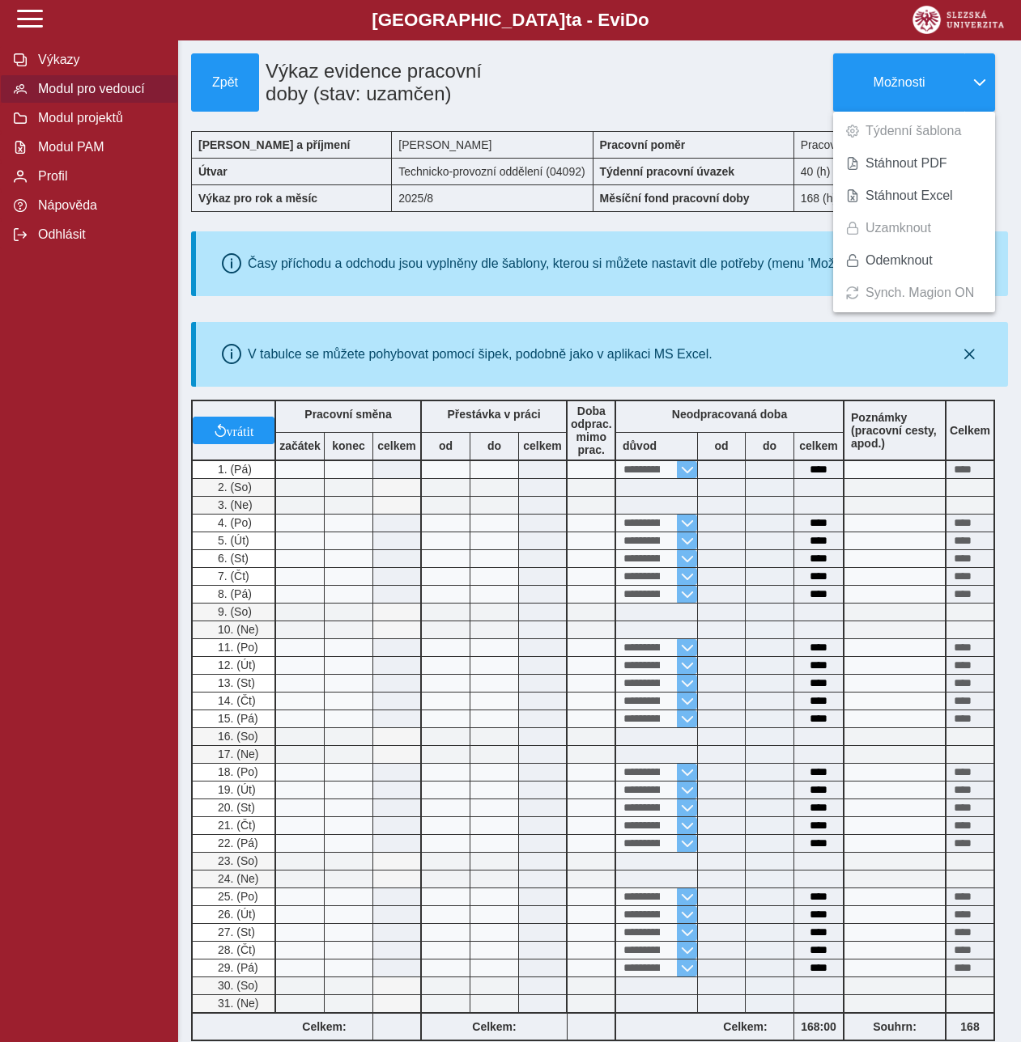
click at [63, 96] on span "Modul pro vedoucí" at bounding box center [98, 89] width 131 height 15
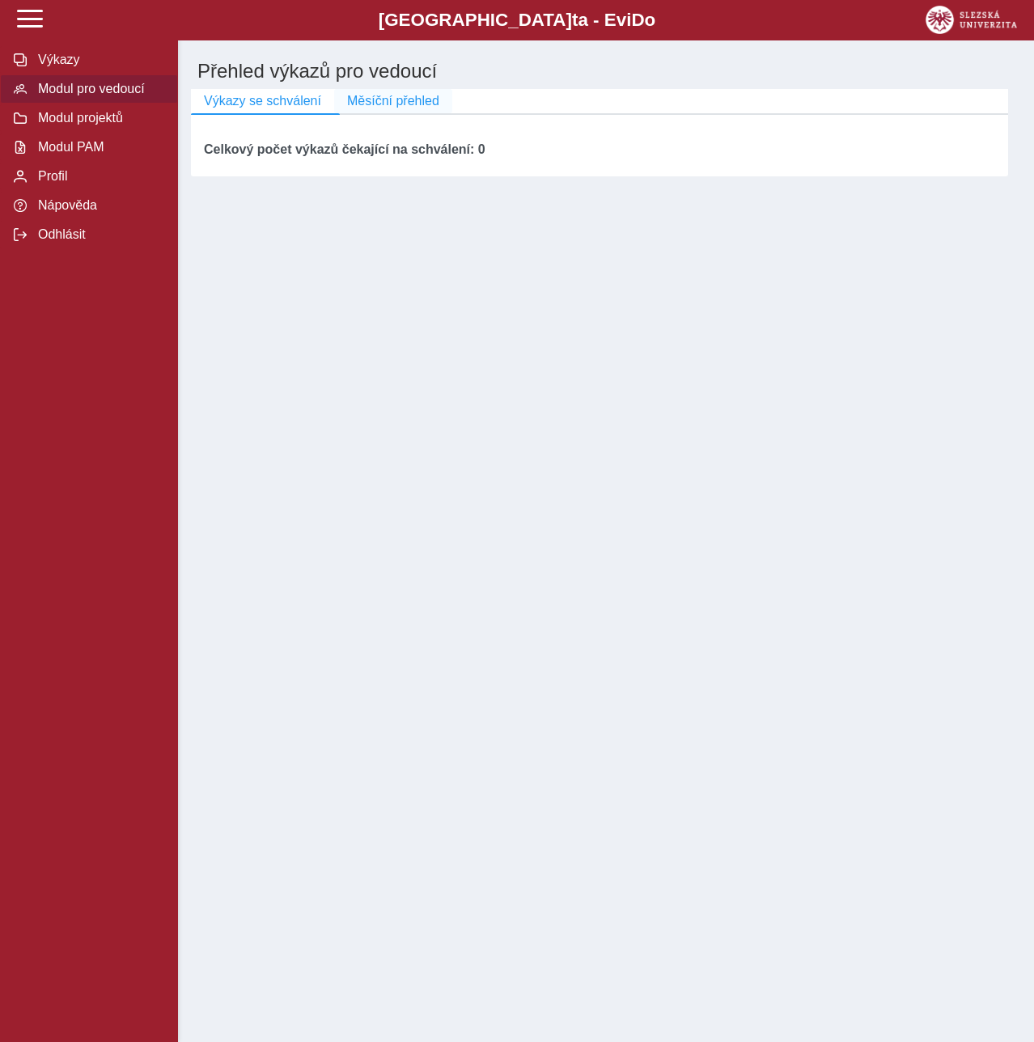
click at [402, 108] on span "Měsíční přehled" at bounding box center [393, 101] width 92 height 15
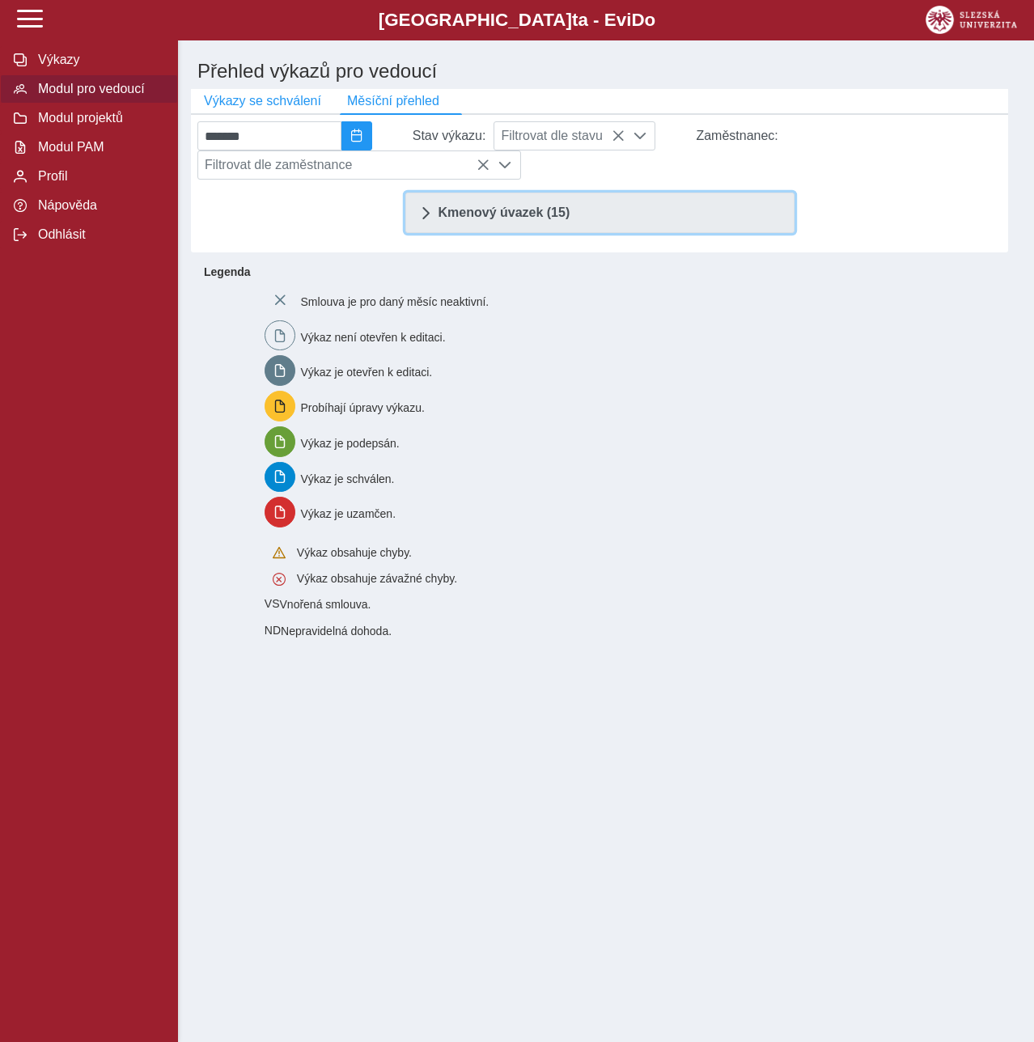
click at [510, 231] on link "Kmenový úvazek (15)" at bounding box center [599, 213] width 389 height 40
